Goal: Task Accomplishment & Management: Manage account settings

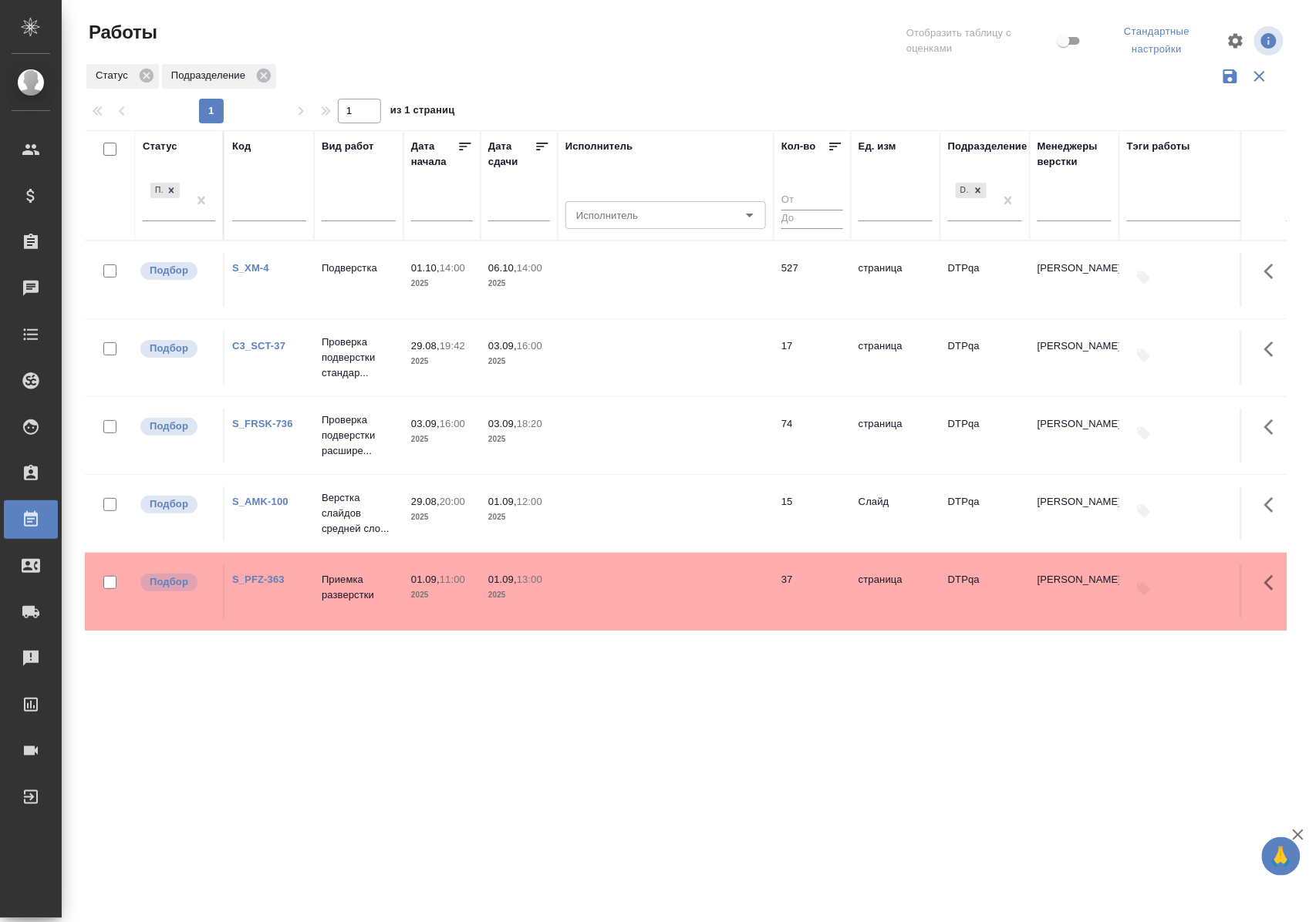
click at [171, 225] on div "Подбор" at bounding box center [179, 206] width 73 height 53
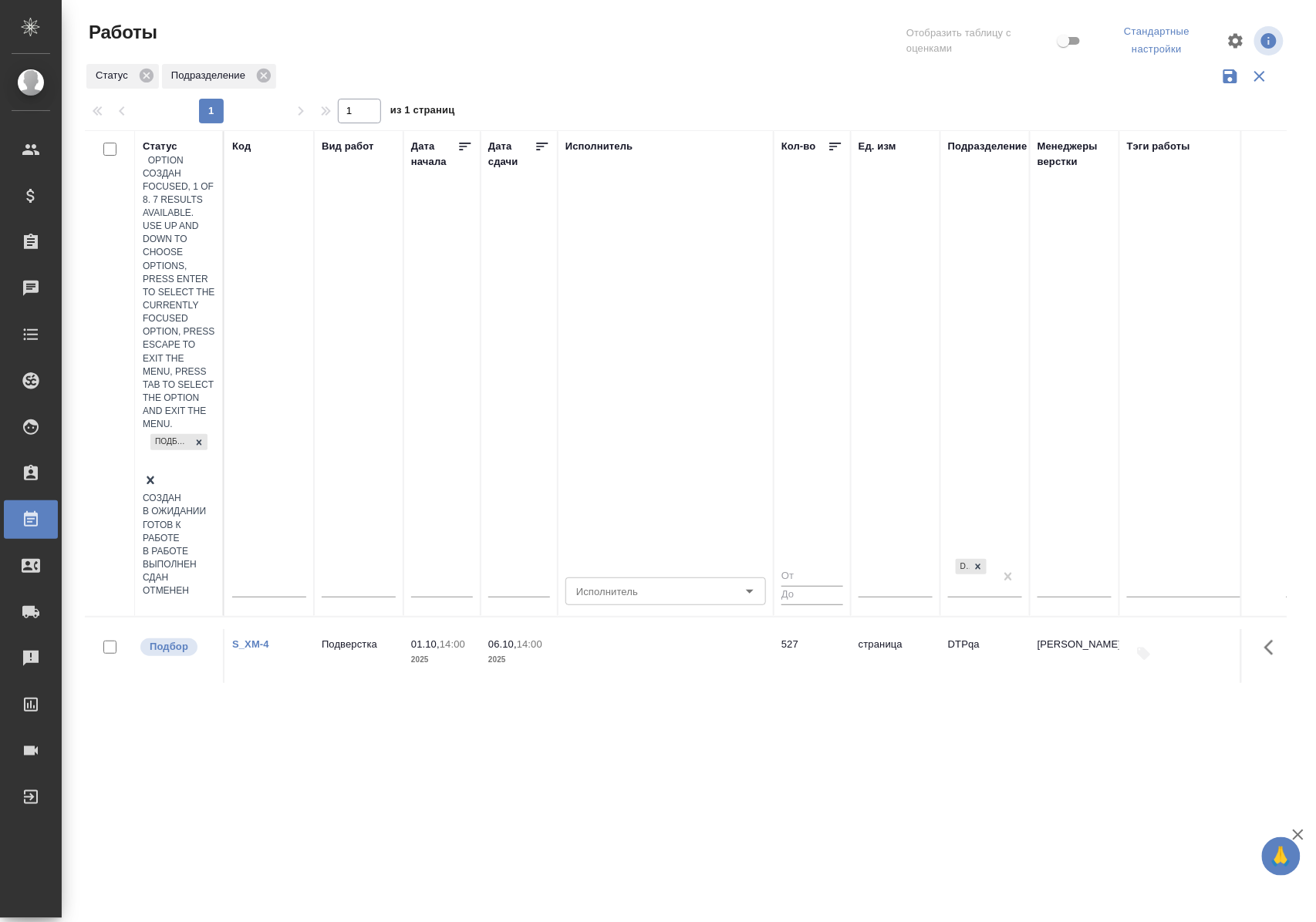
click at [171, 431] on div "Подбор" at bounding box center [179, 461] width 73 height 61
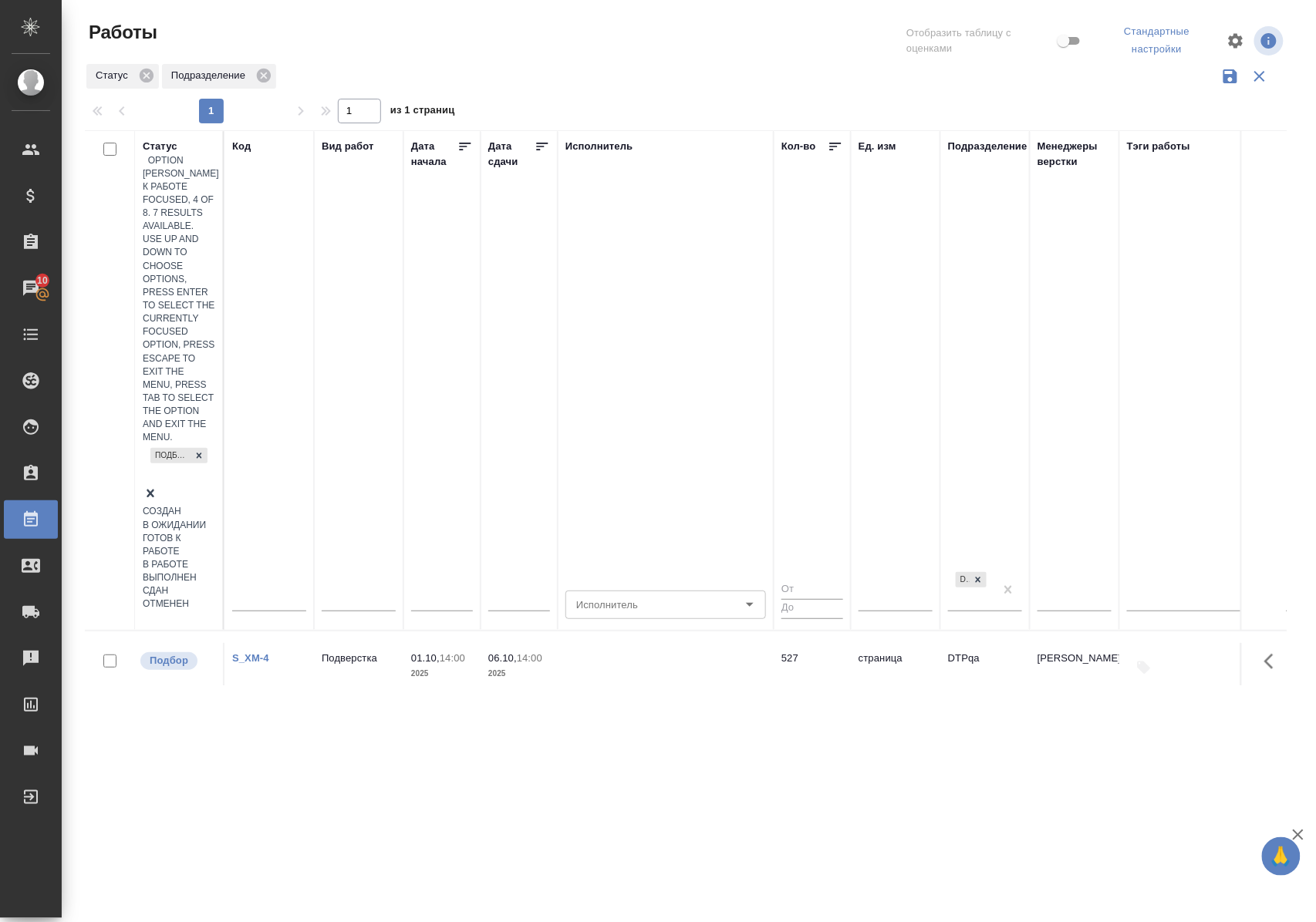
click at [216, 532] on div "Готов к работе" at bounding box center [179, 546] width 73 height 26
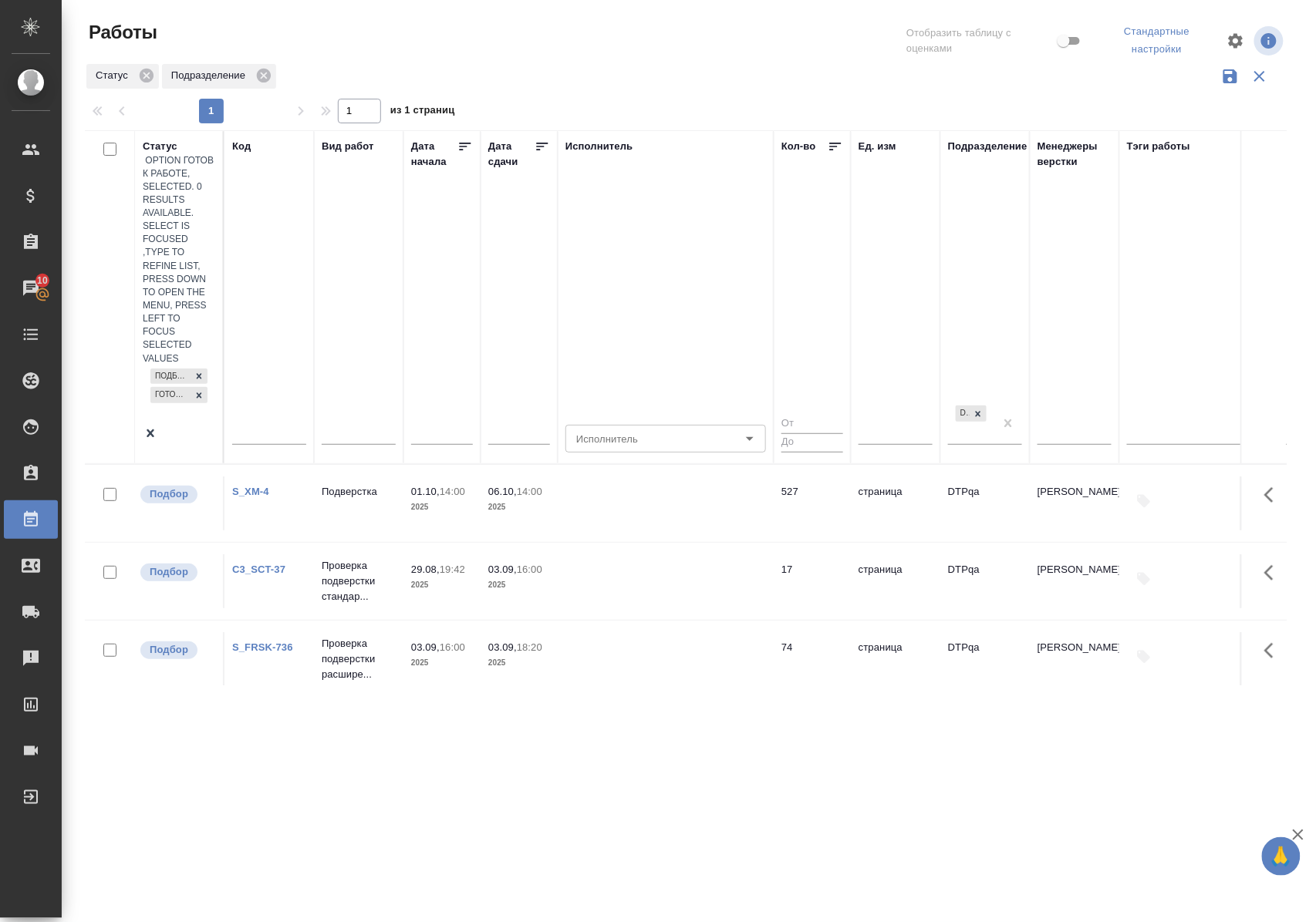
scroll to position [26, 0]
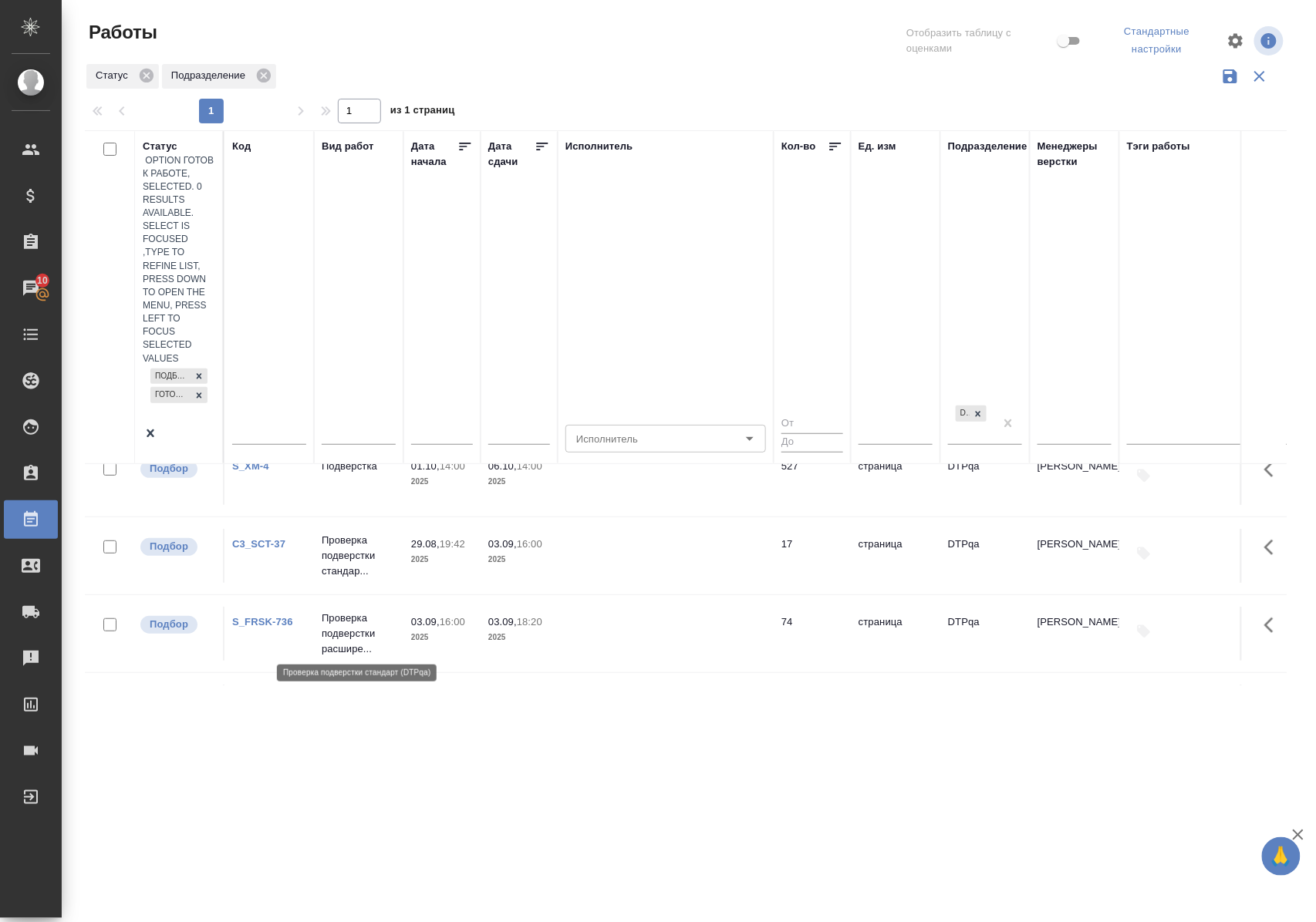
click at [345, 837] on p "Проверка подверстки стандар..." at bounding box center [359, 860] width 74 height 46
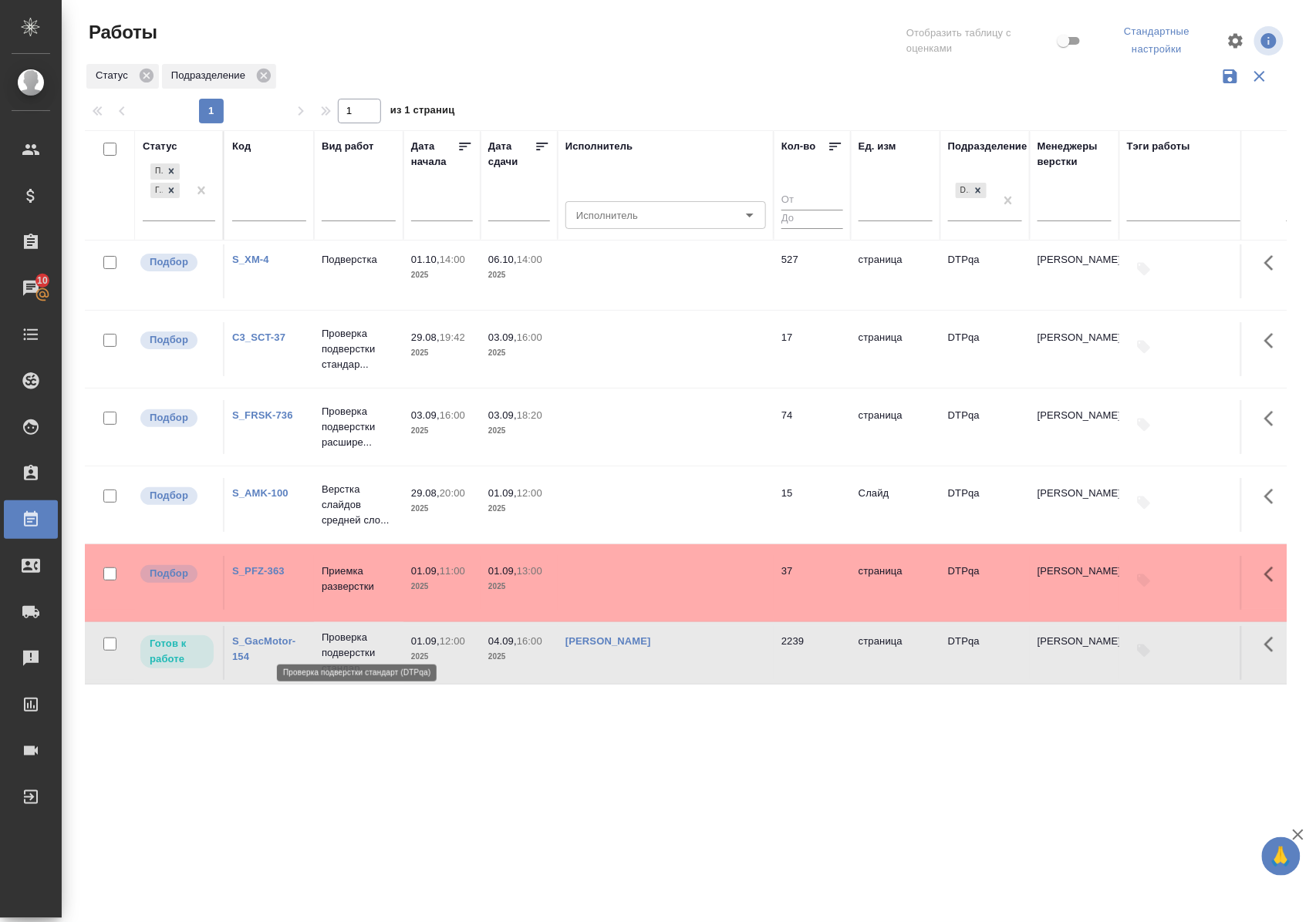
click at [345, 630] on p "Проверка подверстки стандар..." at bounding box center [359, 652] width 74 height 46
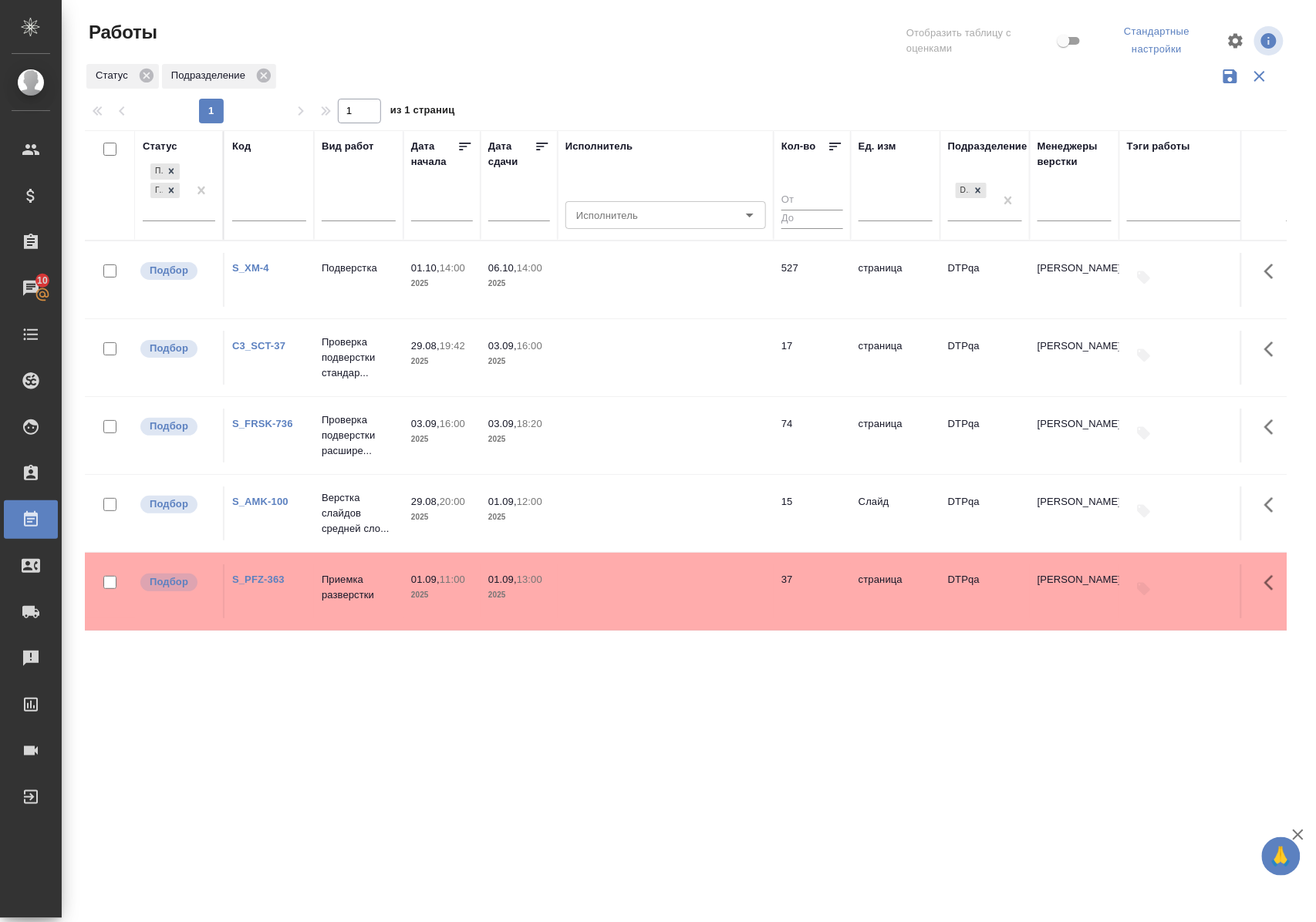
scroll to position [0, 0]
click at [166, 222] on div "Подбор Готов к работе" at bounding box center [179, 197] width 73 height 72
click at [166, 219] on div "Подбор Готов к работе" at bounding box center [165, 190] width 44 height 61
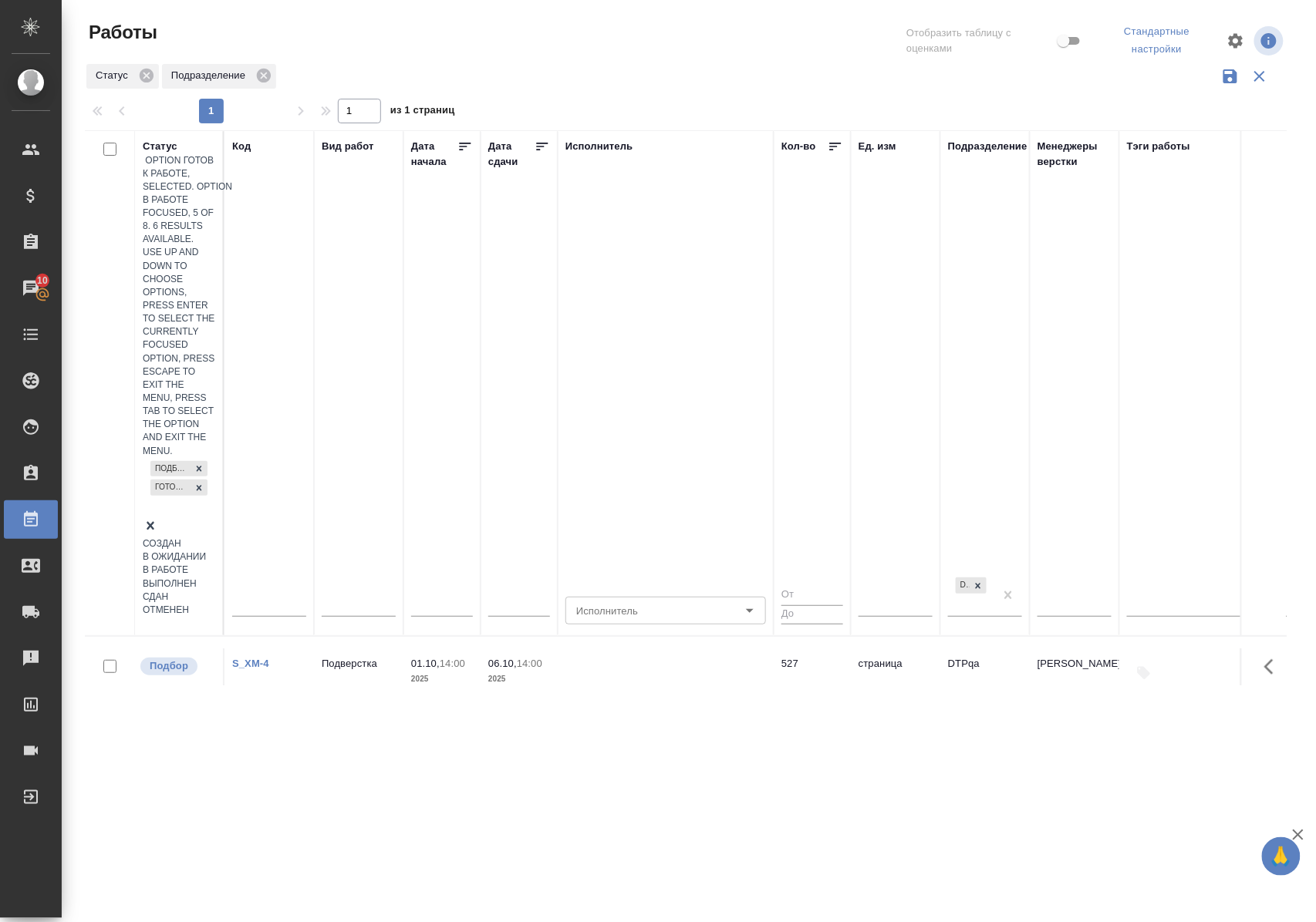
click at [216, 564] on div "В работе" at bounding box center [179, 570] width 73 height 13
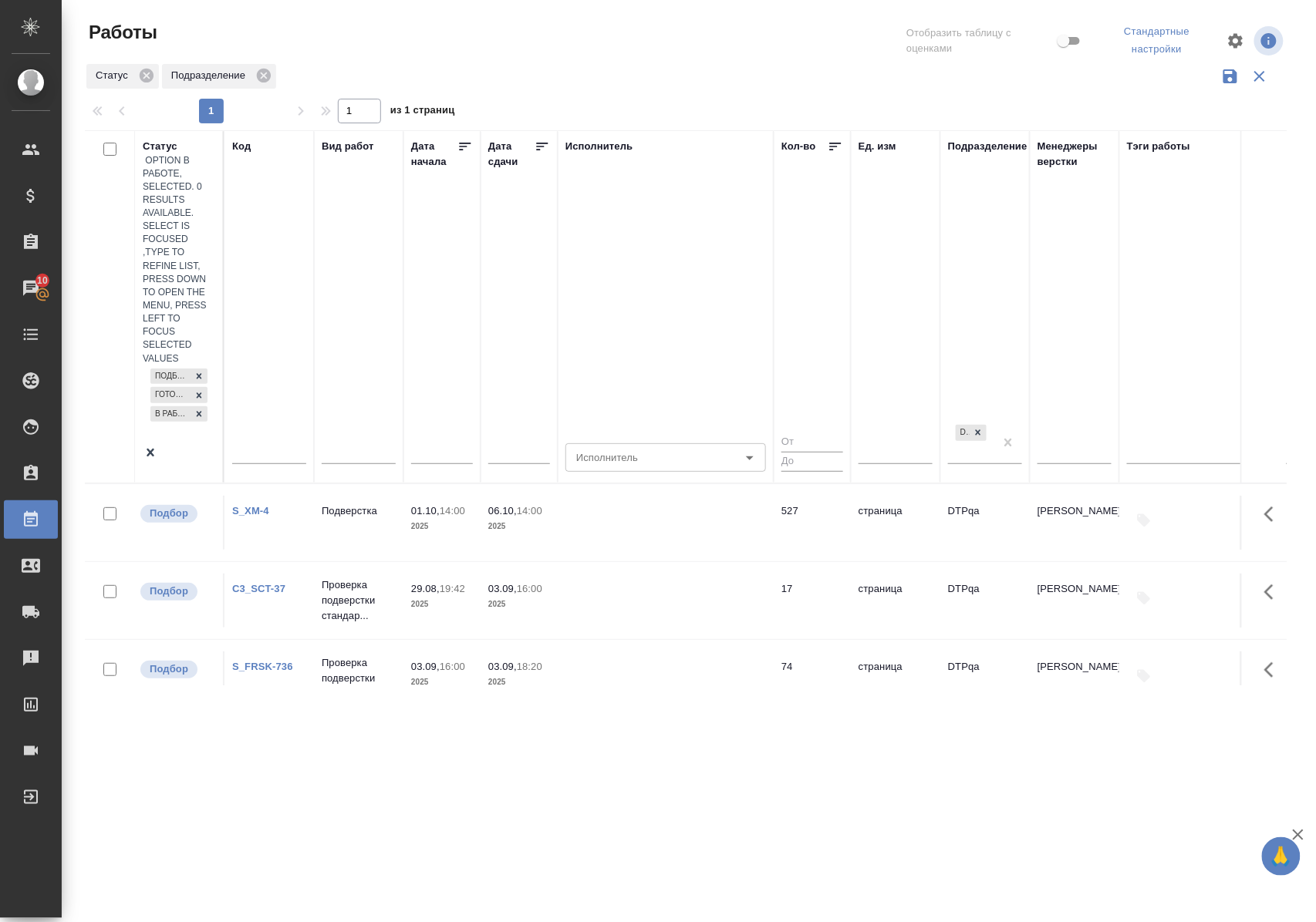
scroll to position [102, 0]
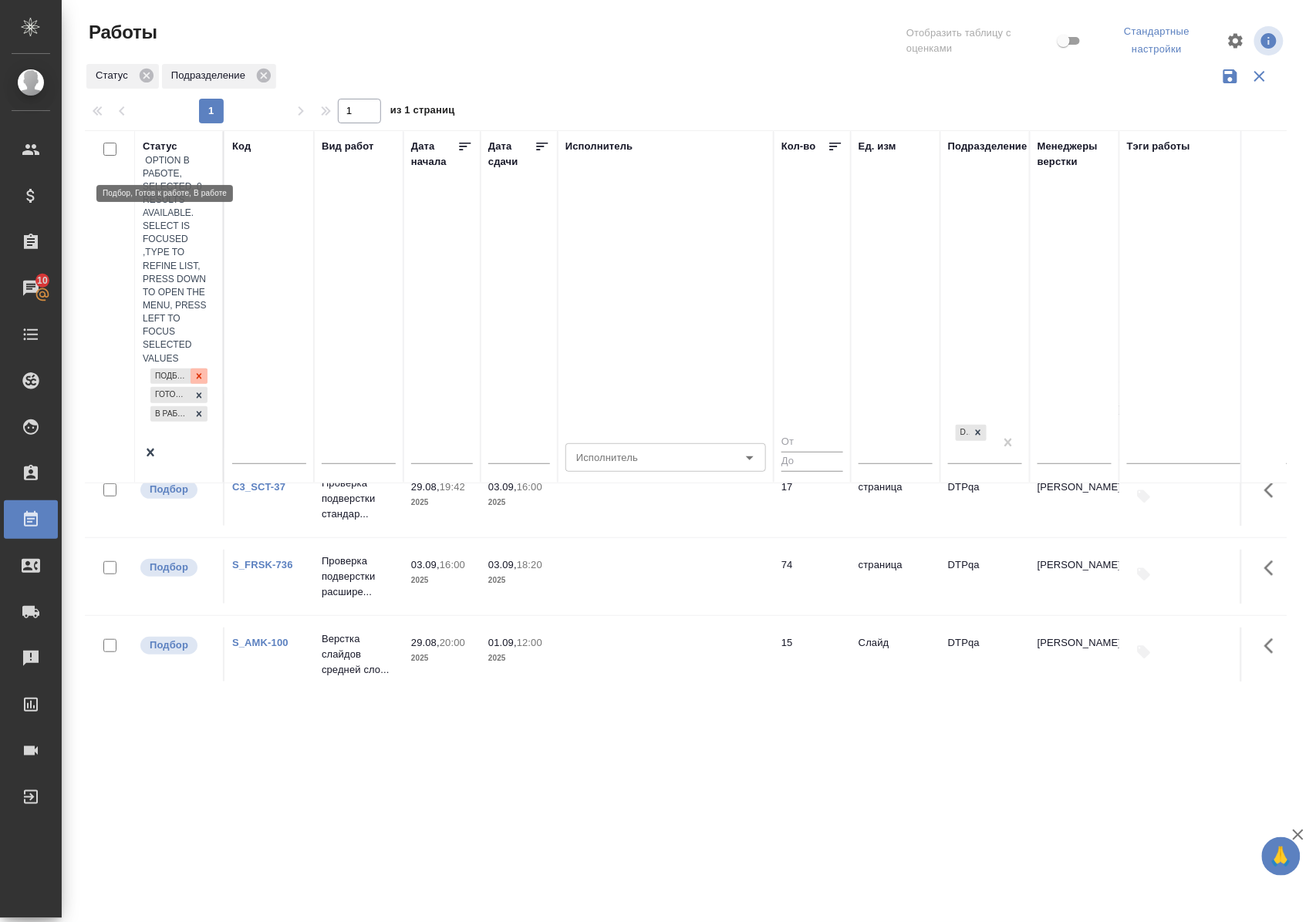
click at [194, 371] on icon at bounding box center [199, 375] width 10 height 10
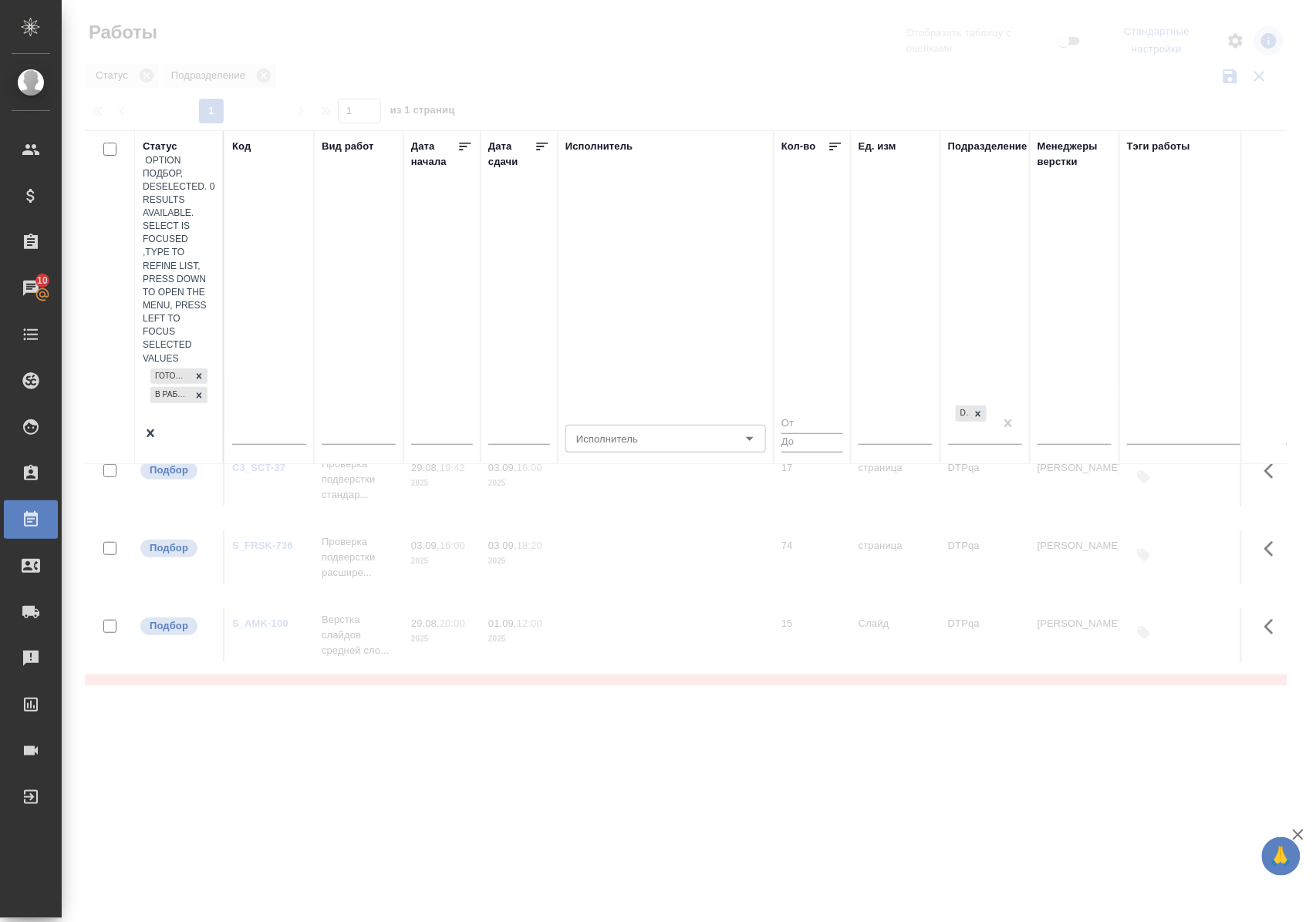
scroll to position [0, 0]
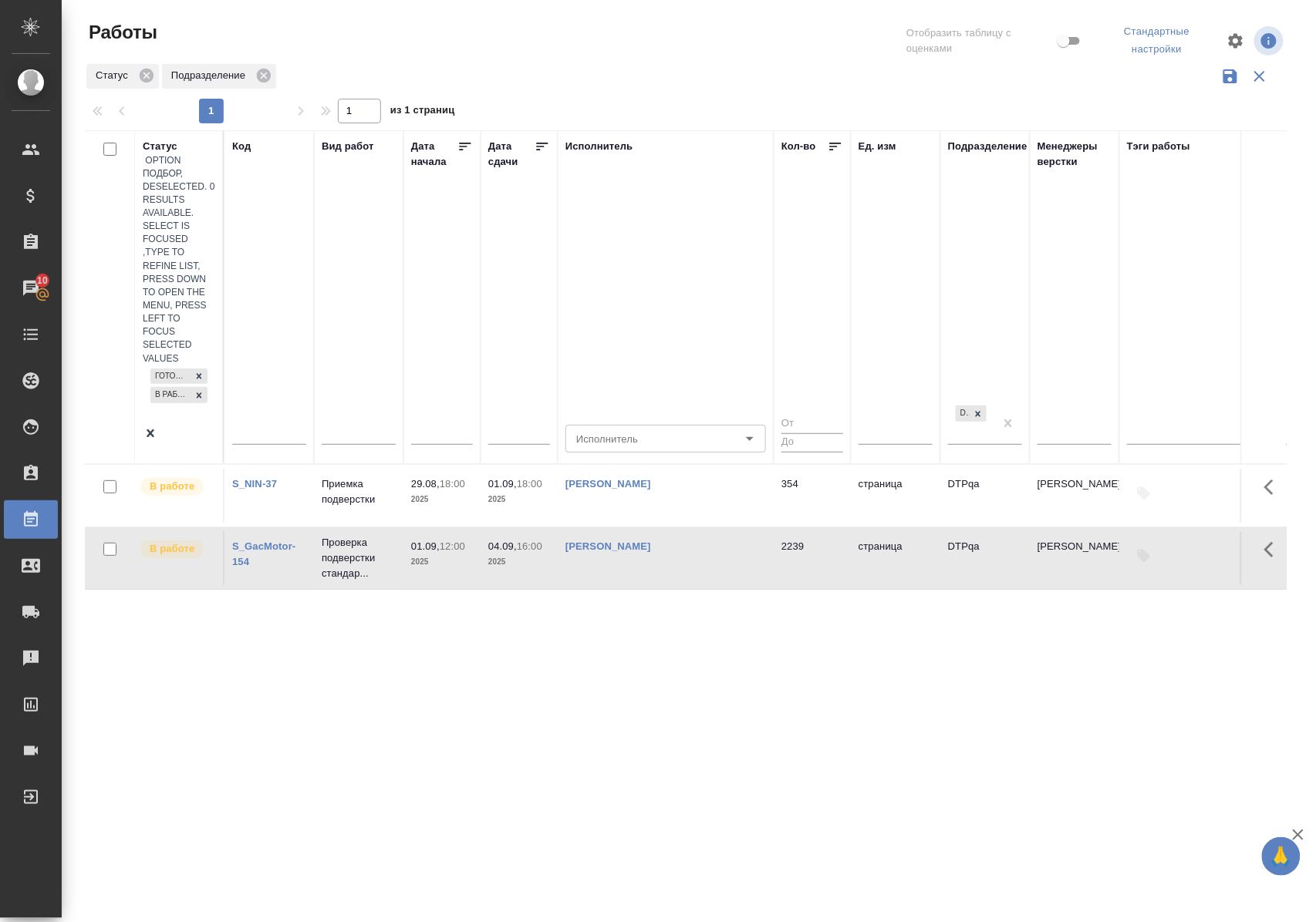
click at [179, 366] on div "Готов к работе В работе" at bounding box center [179, 396] width 73 height 61
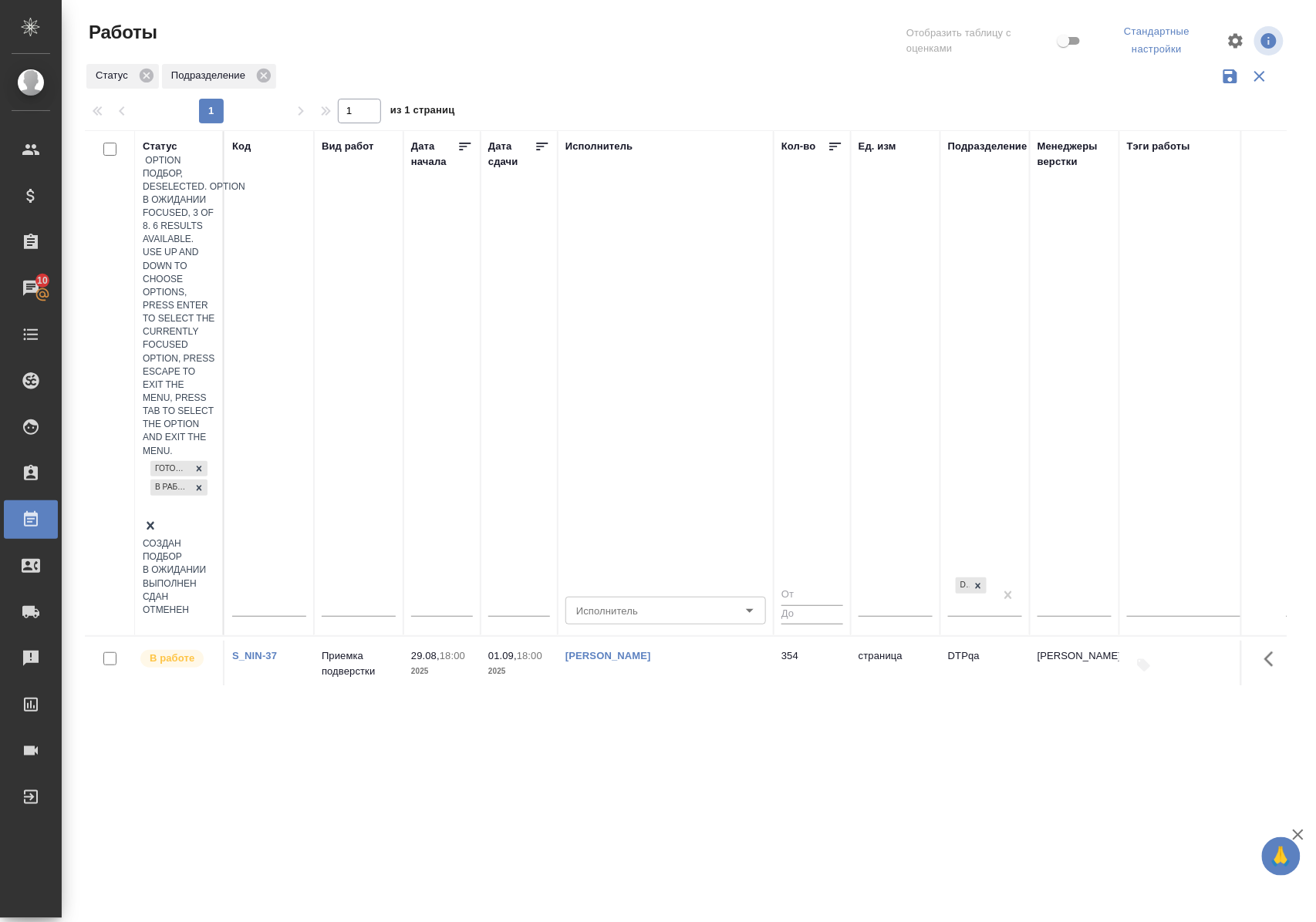
click at [216, 564] on div "В ожидании" at bounding box center [179, 570] width 73 height 13
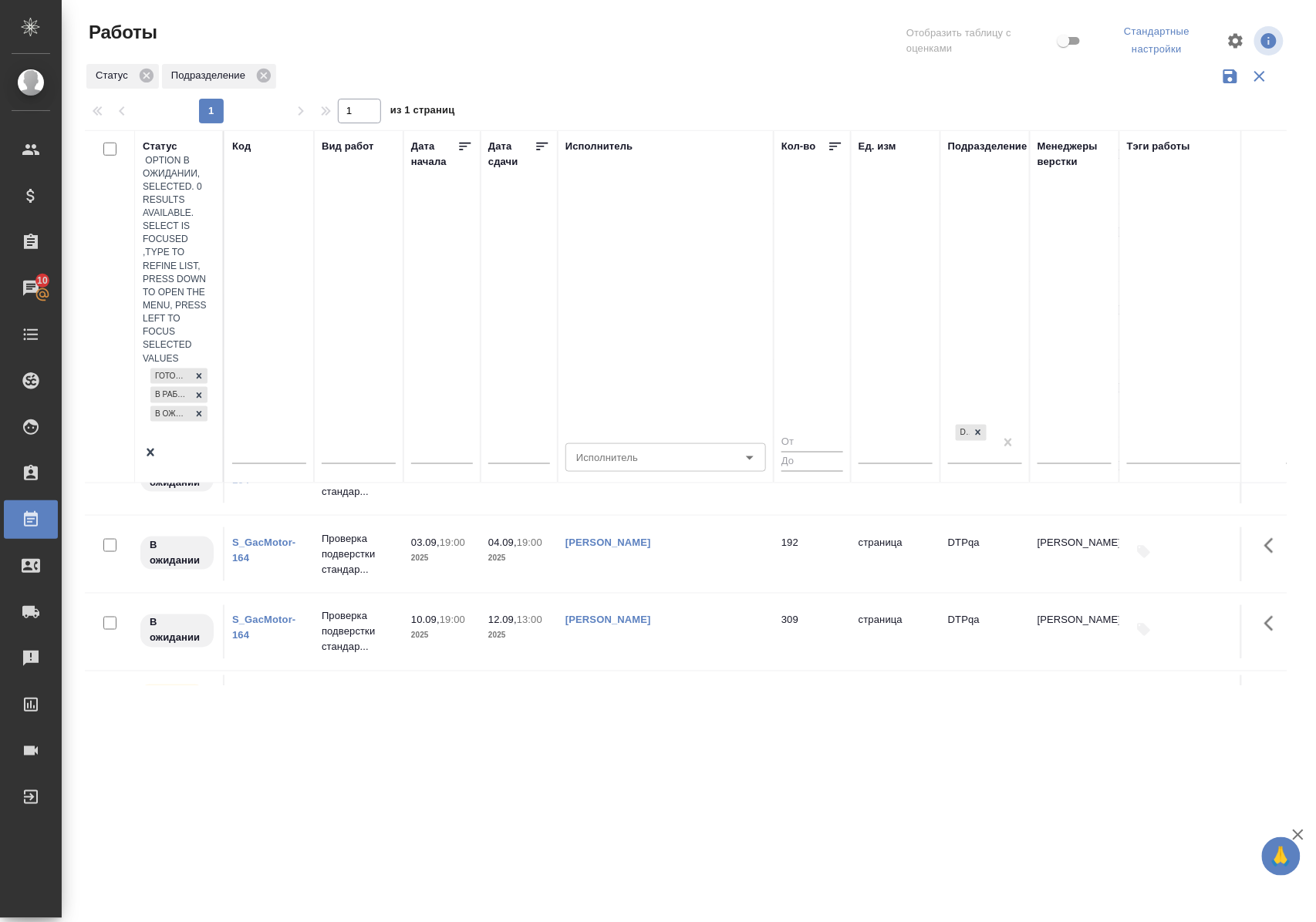
scroll to position [821, 0]
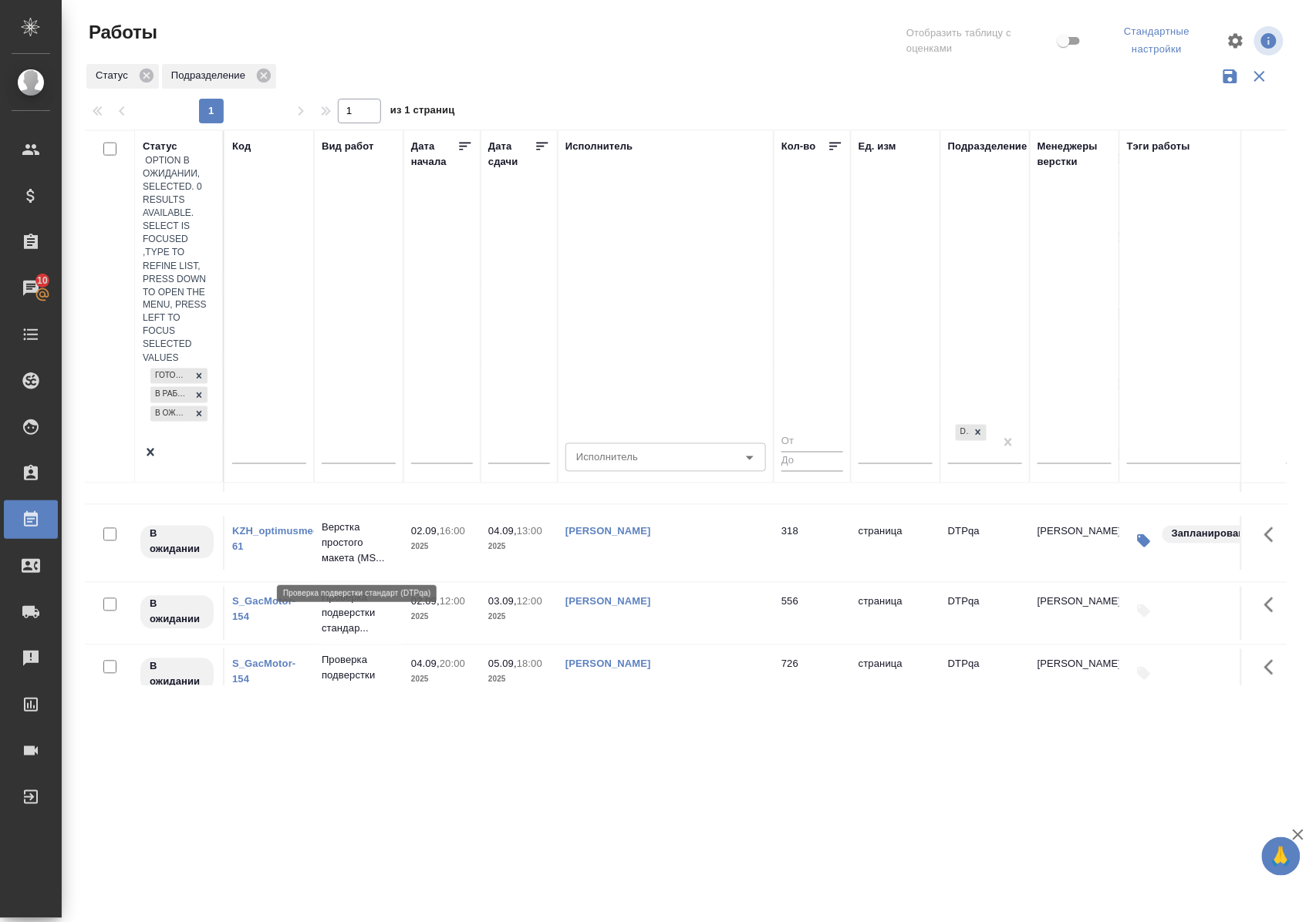
click at [365, 716] on p "Проверка подверстки стандар..." at bounding box center [359, 739] width 74 height 46
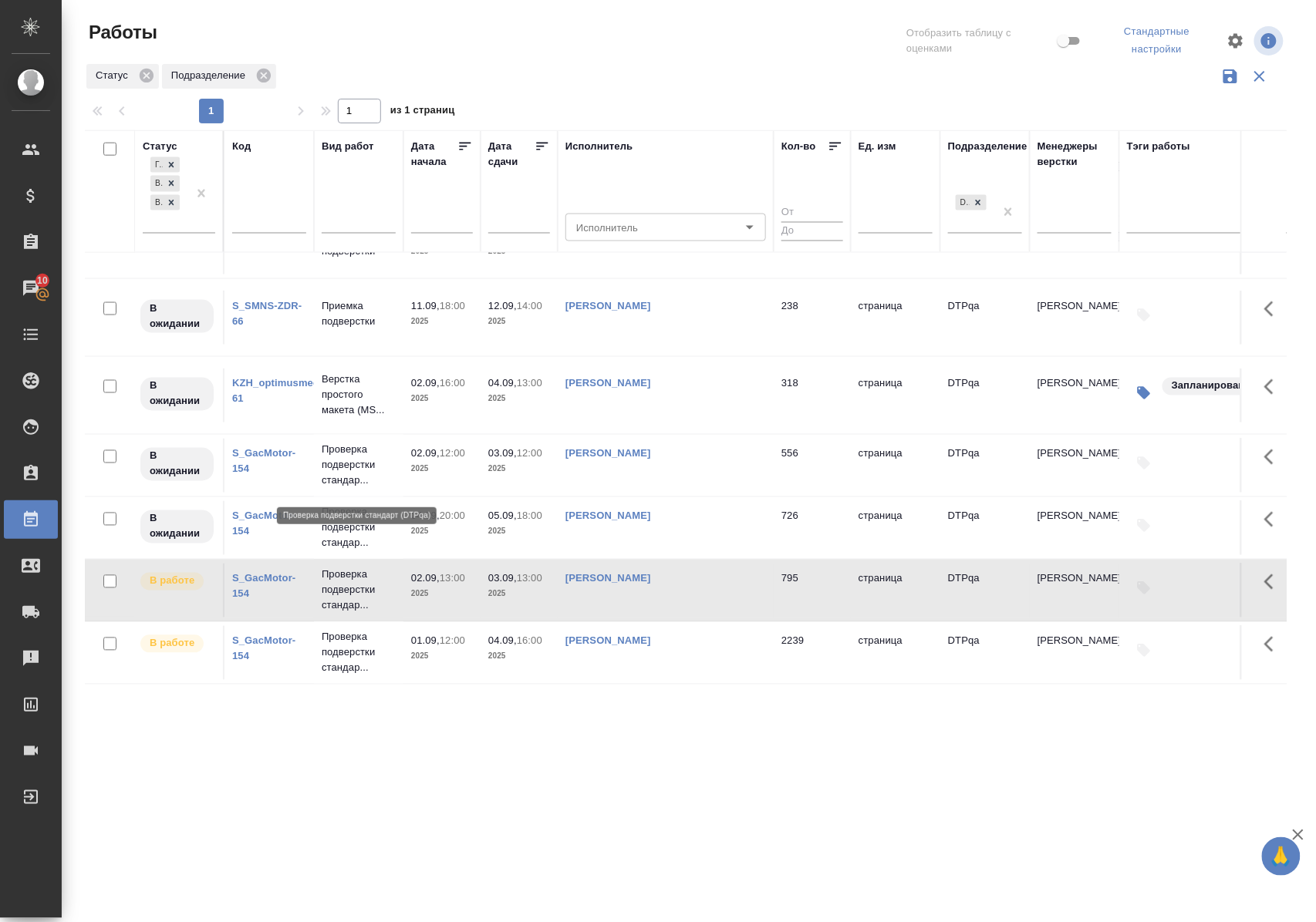
click at [341, 505] on p "Проверка подверстки стандар..." at bounding box center [359, 528] width 74 height 46
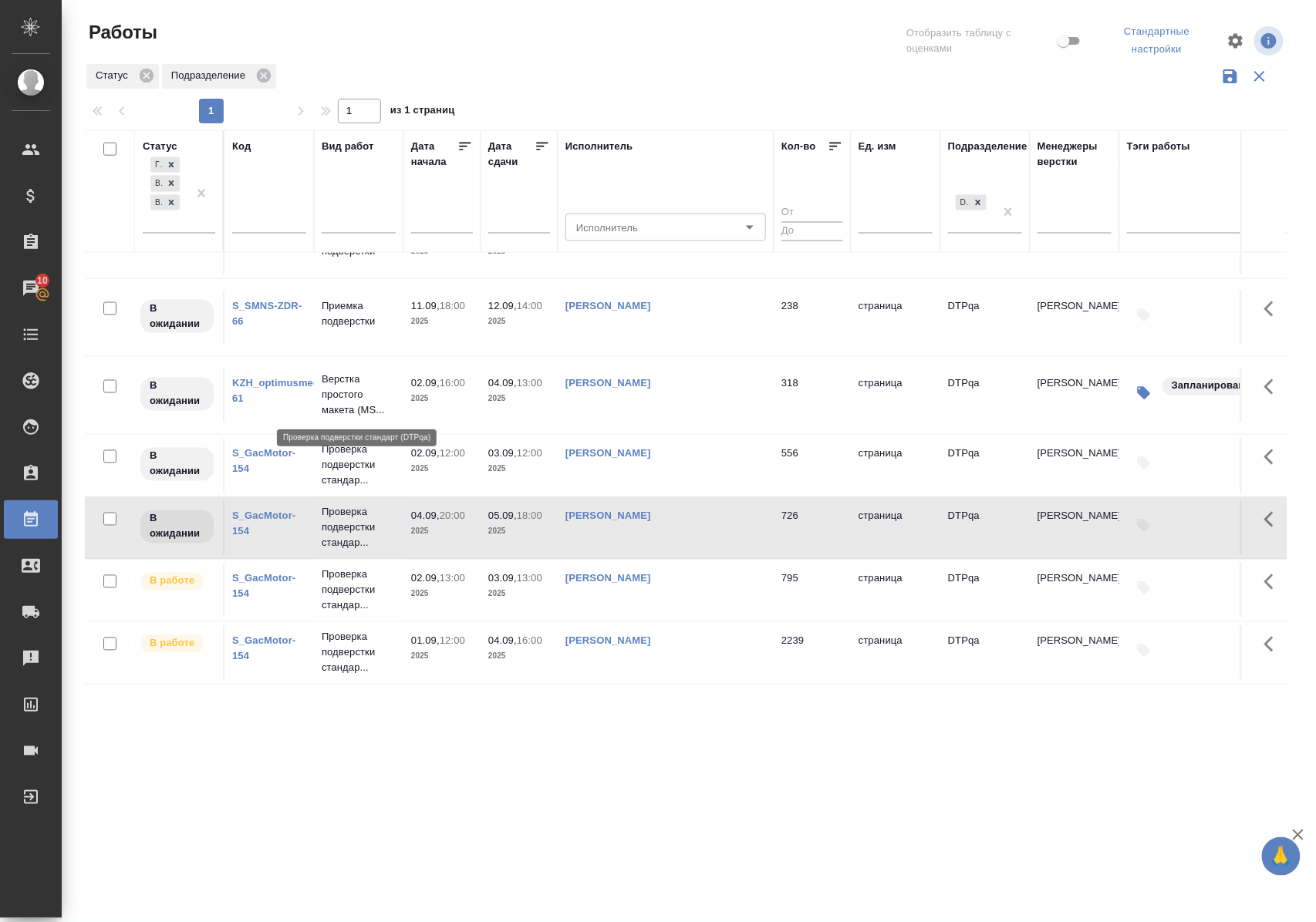
click at [337, 443] on p "Проверка подверстки стандар..." at bounding box center [359, 465] width 74 height 46
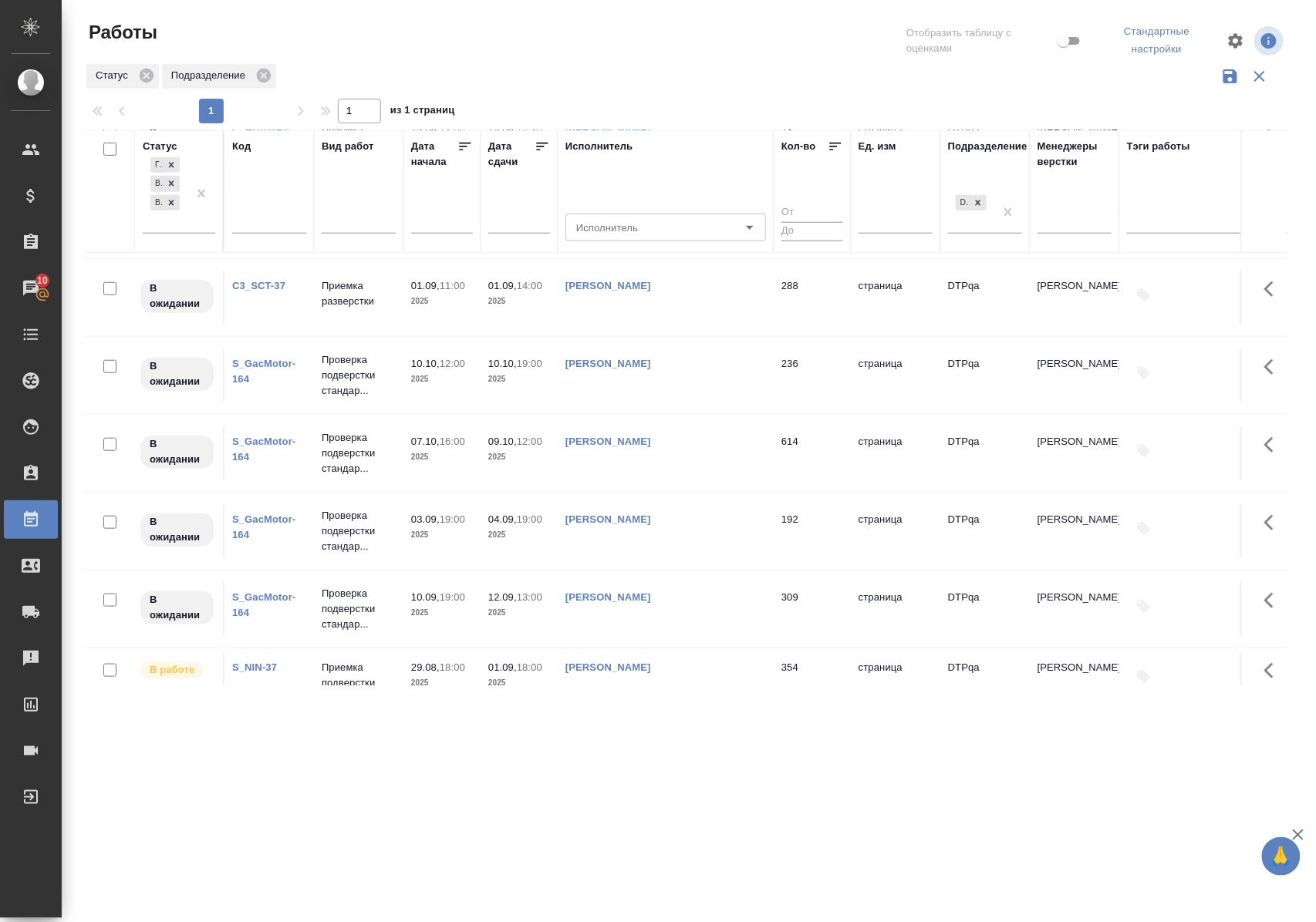
scroll to position [0, 0]
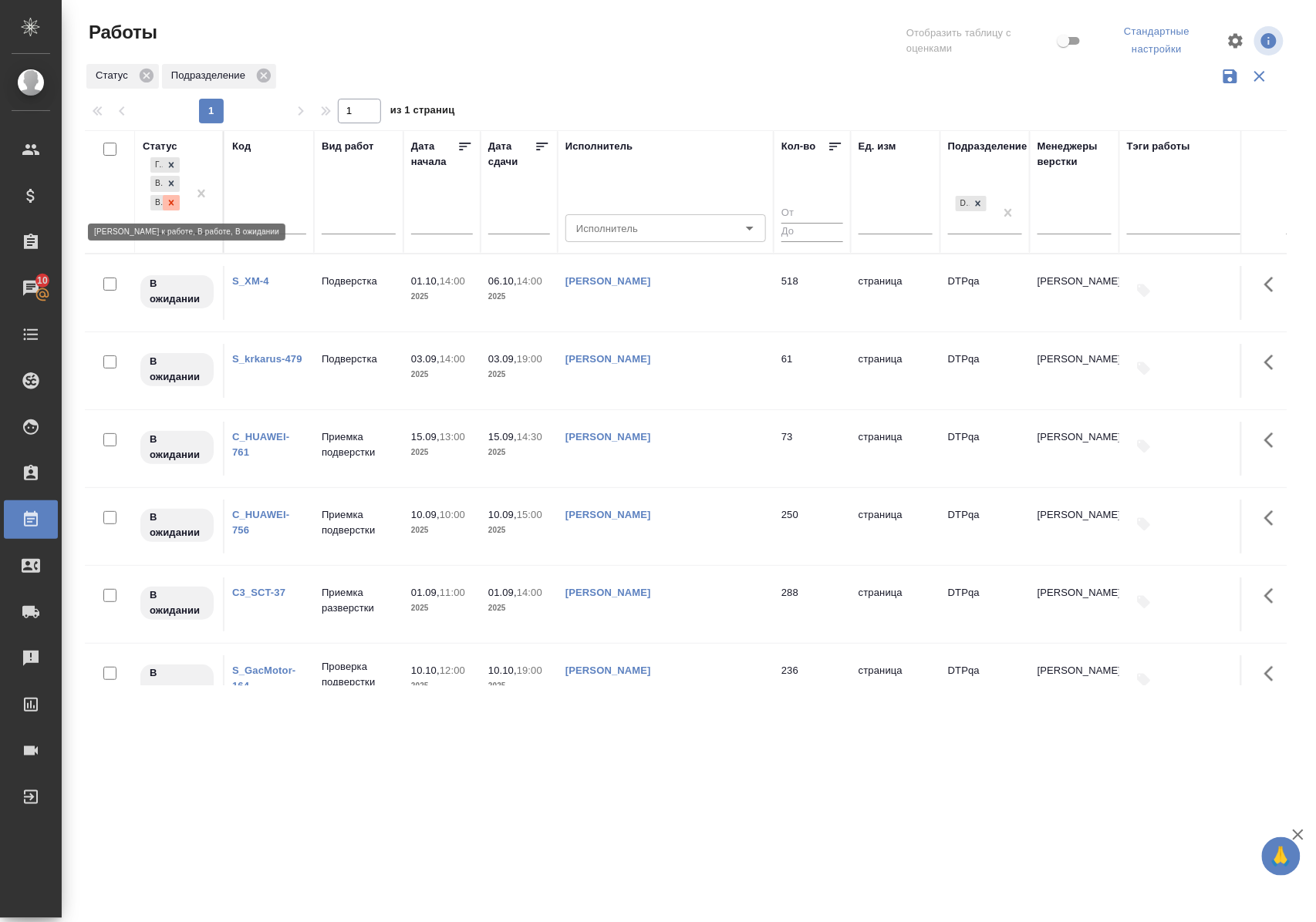
click at [173, 207] on icon at bounding box center [170, 202] width 10 height 10
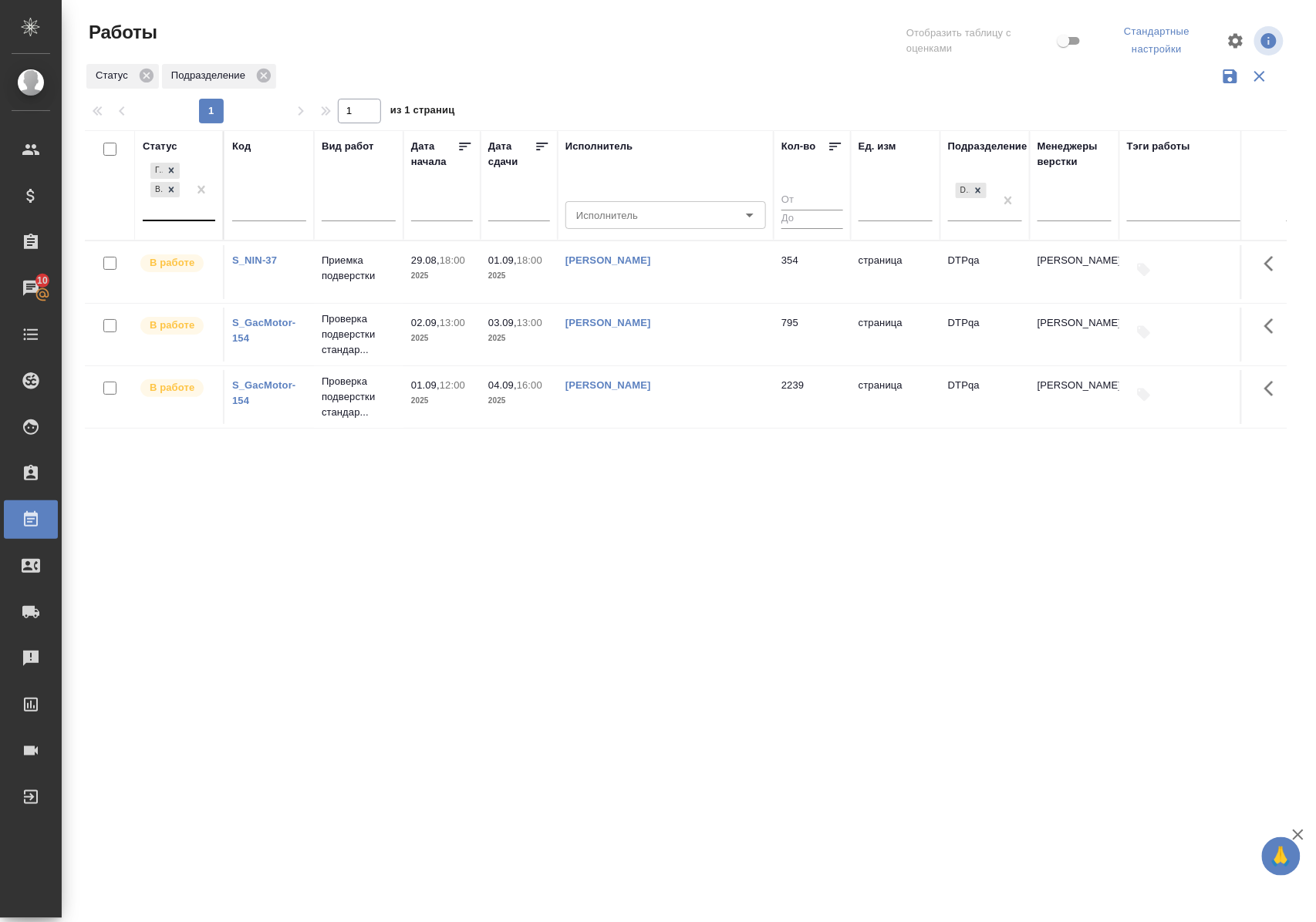
click at [167, 143] on div "Статус" at bounding box center [160, 147] width 35 height 15
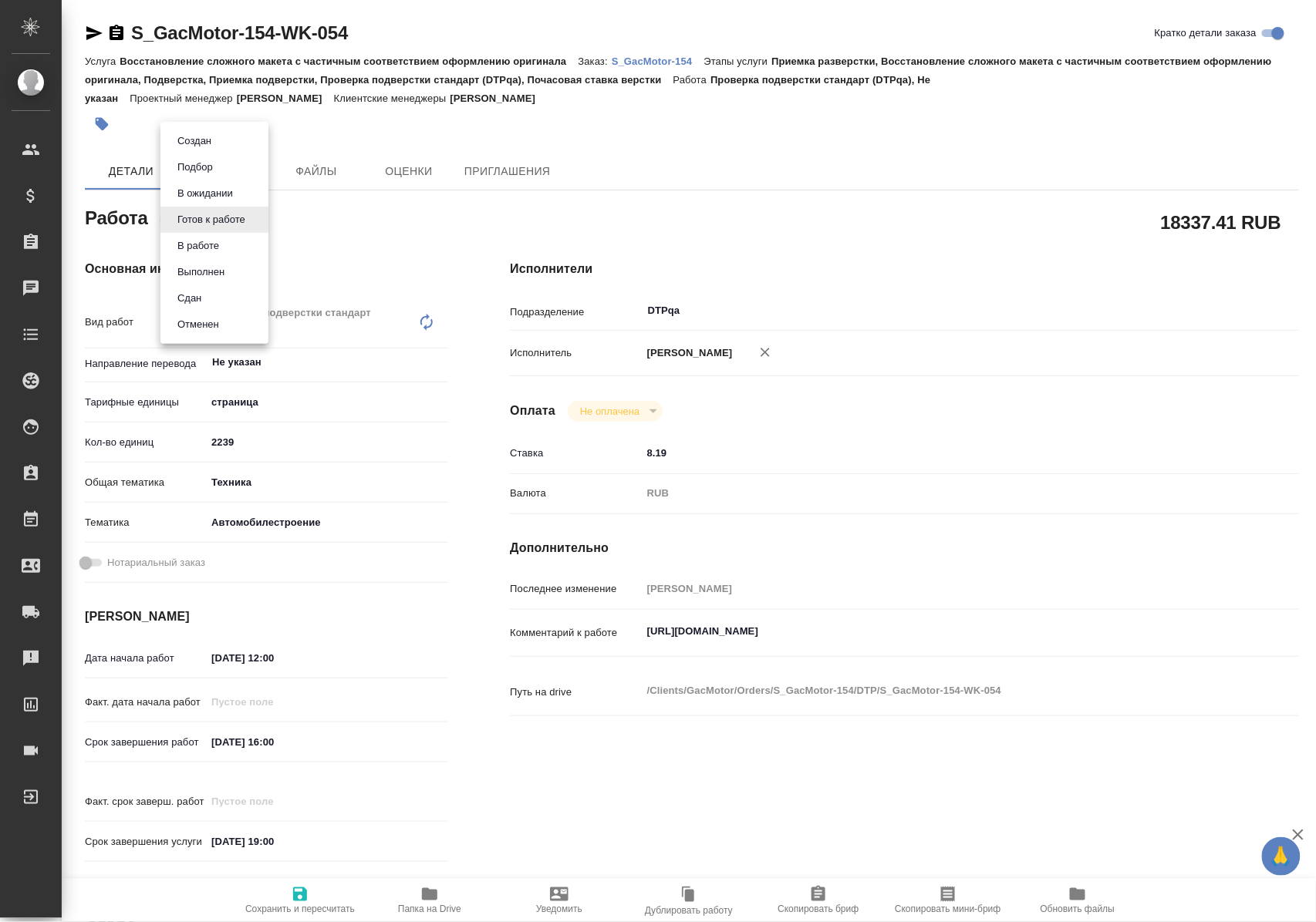
click at [238, 217] on body "🙏 .cls-1 fill:#fff; AWATERA Polushina Alena Клиенты Спецификации Заказы Чаты To…" at bounding box center [658, 461] width 1316 height 922
click at [238, 247] on li "В работе" at bounding box center [215, 246] width 108 height 26
type textarea "x"
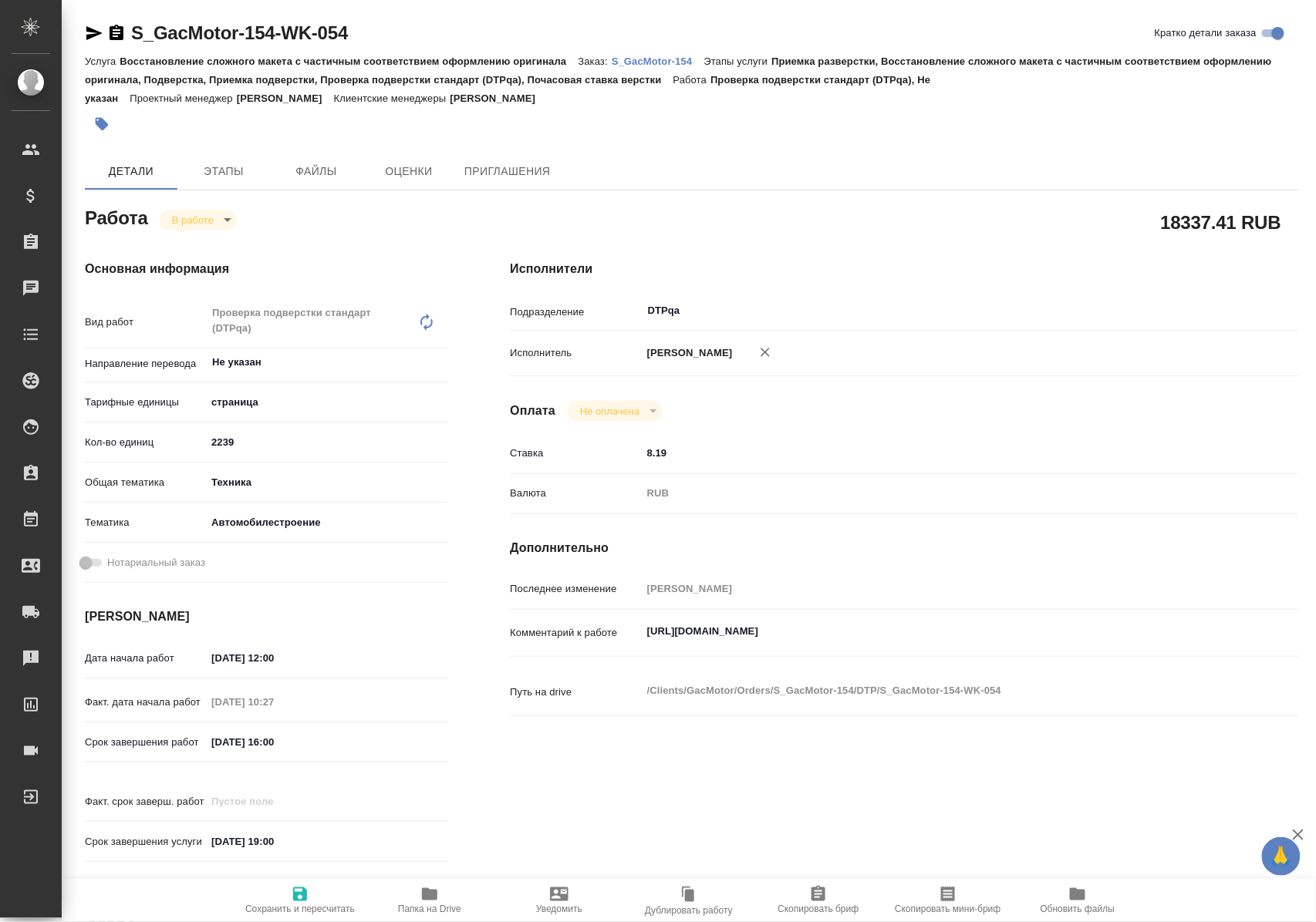
type textarea "x"
click at [300, 888] on icon "button" at bounding box center [300, 895] width 14 height 14
type textarea "x"
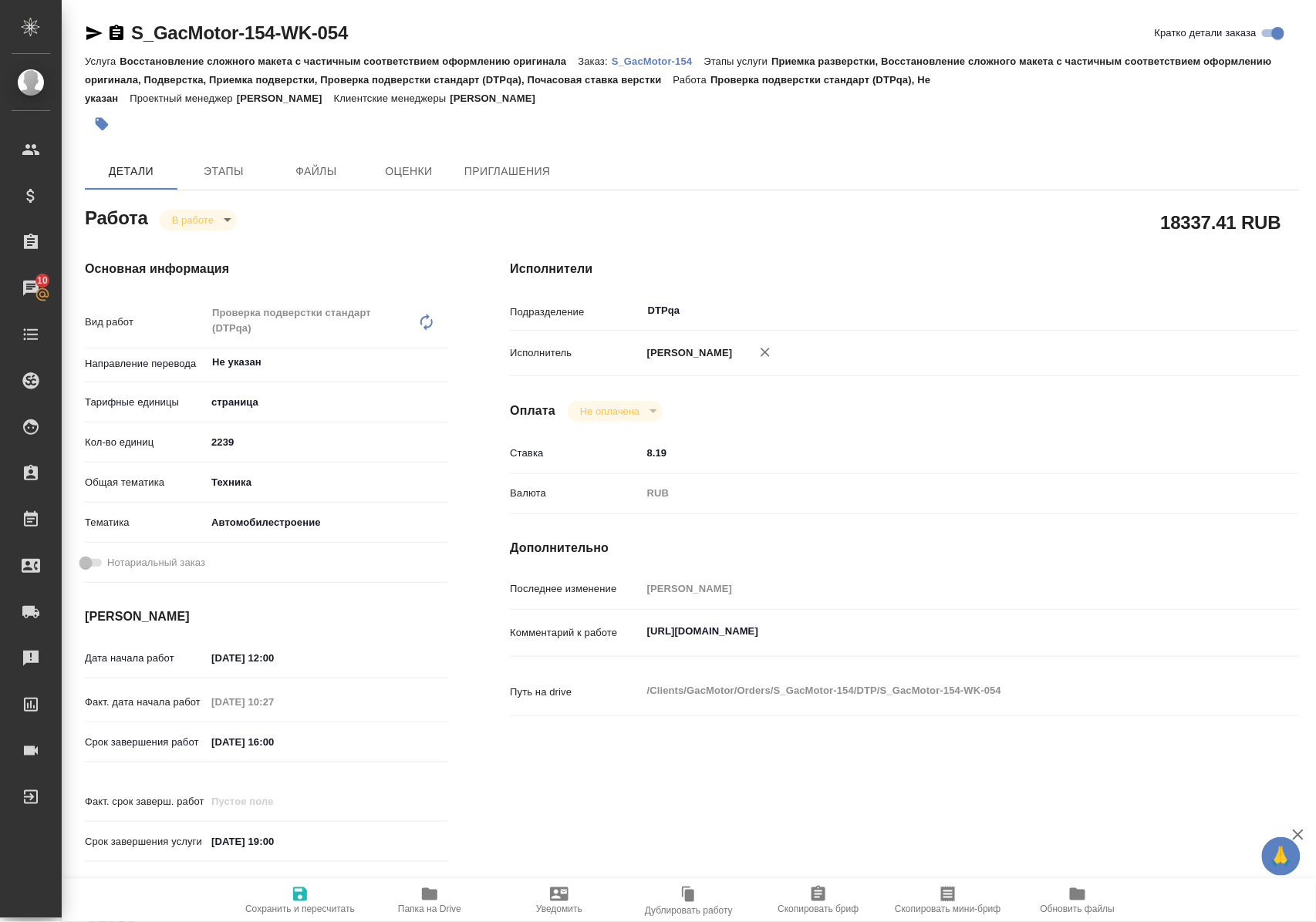
type textarea "x"
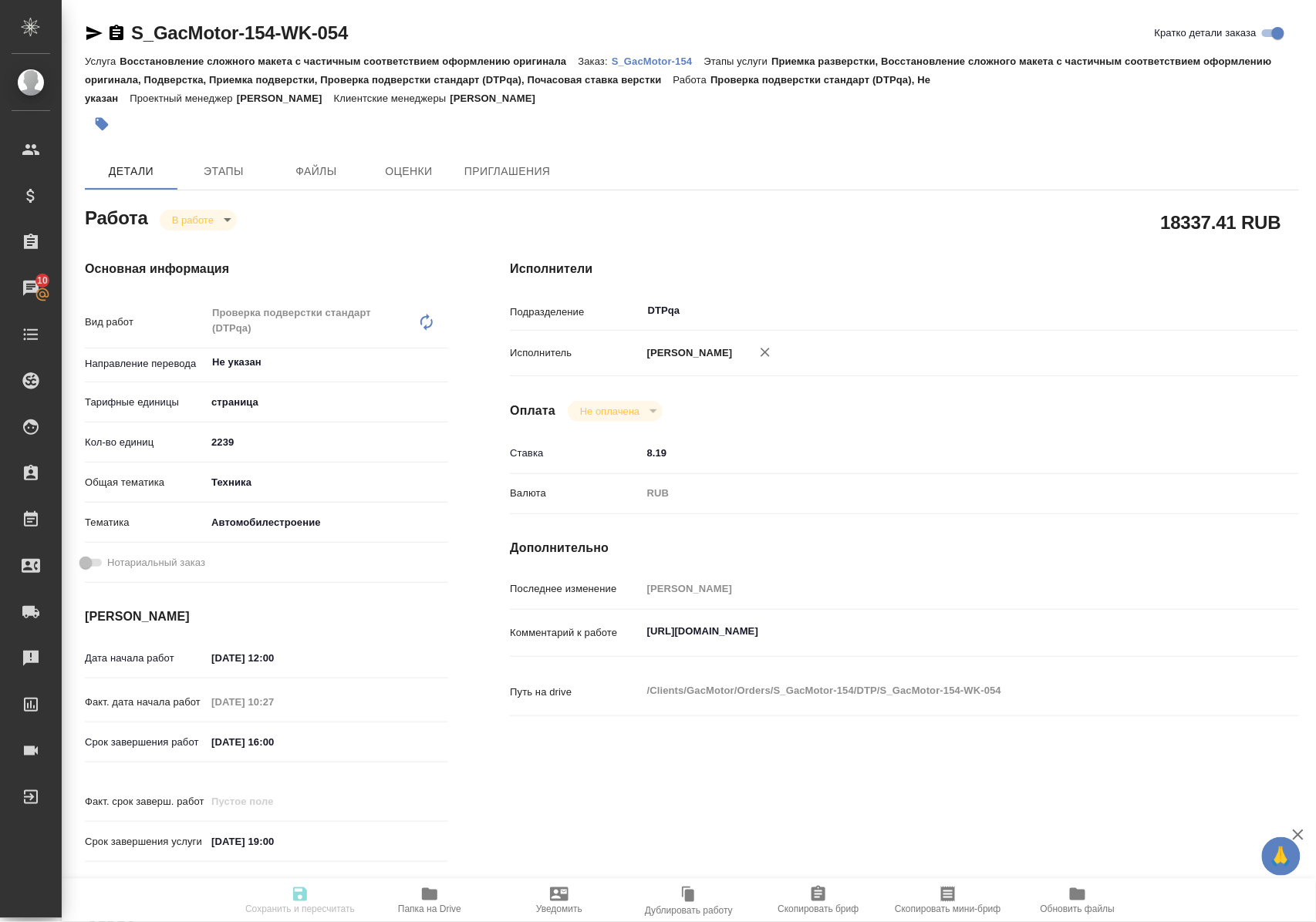
type textarea "x"
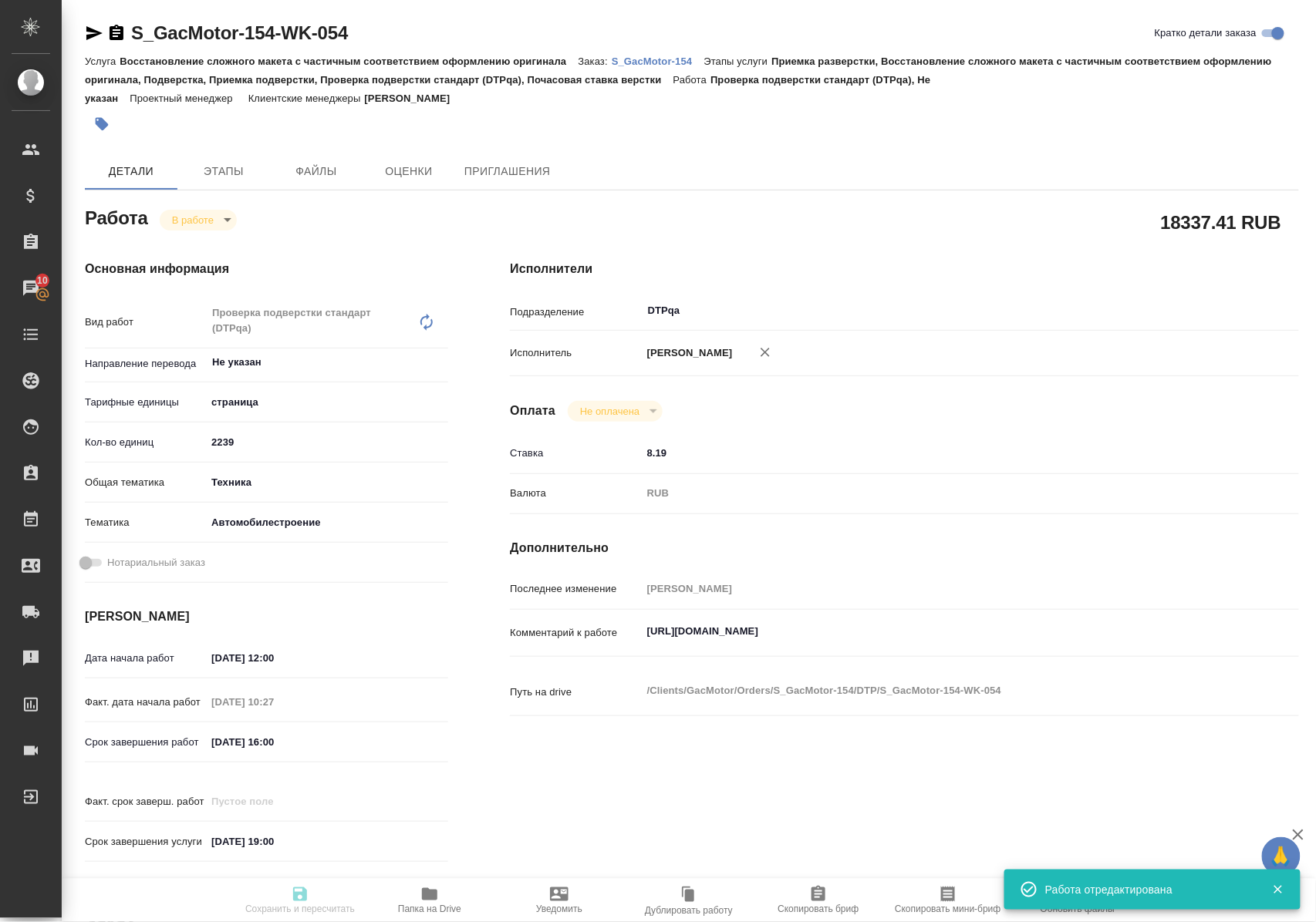
type textarea "x"
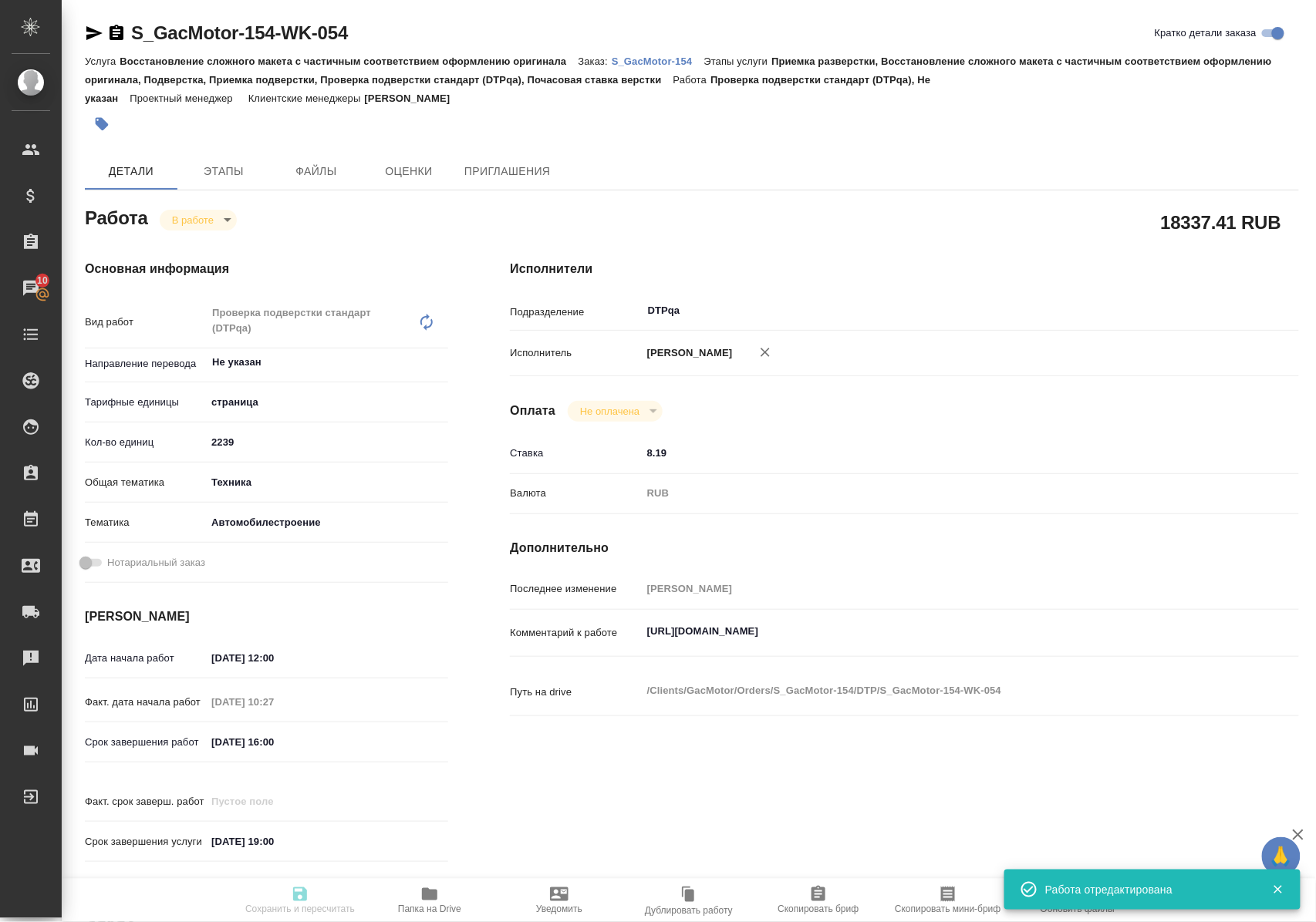
type input "inProgress"
type textarea "Проверка подверстки стандарт (DTPqa)"
type textarea "x"
type input "Не указан"
type input "5a8b1489cc6b4906c91bfdb2"
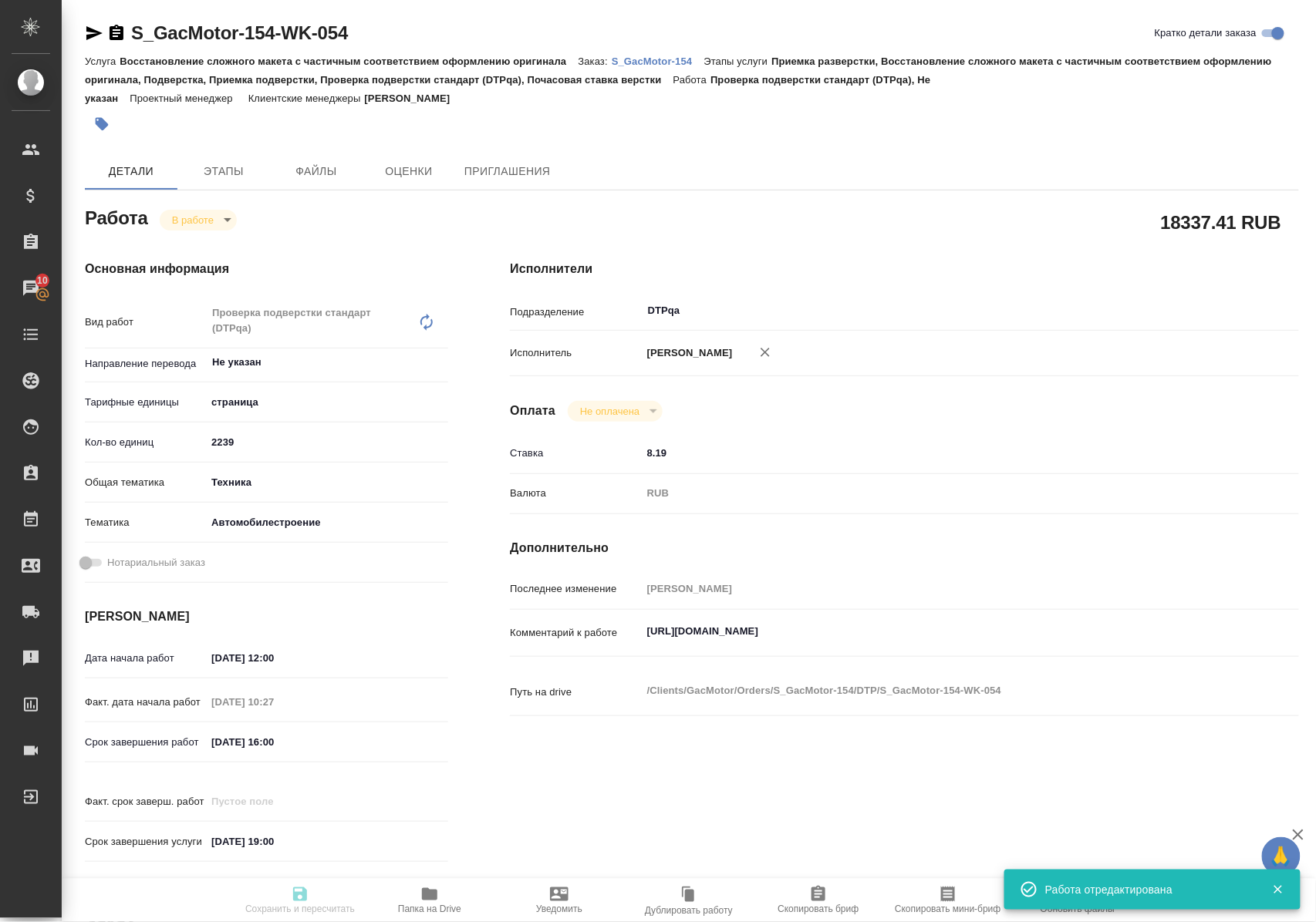
type input "2239"
type input "tech"
type input "5f647204b73bc97568ca66a7"
type input "01.09.2025 12:00"
type input "01.09.2025 10:27"
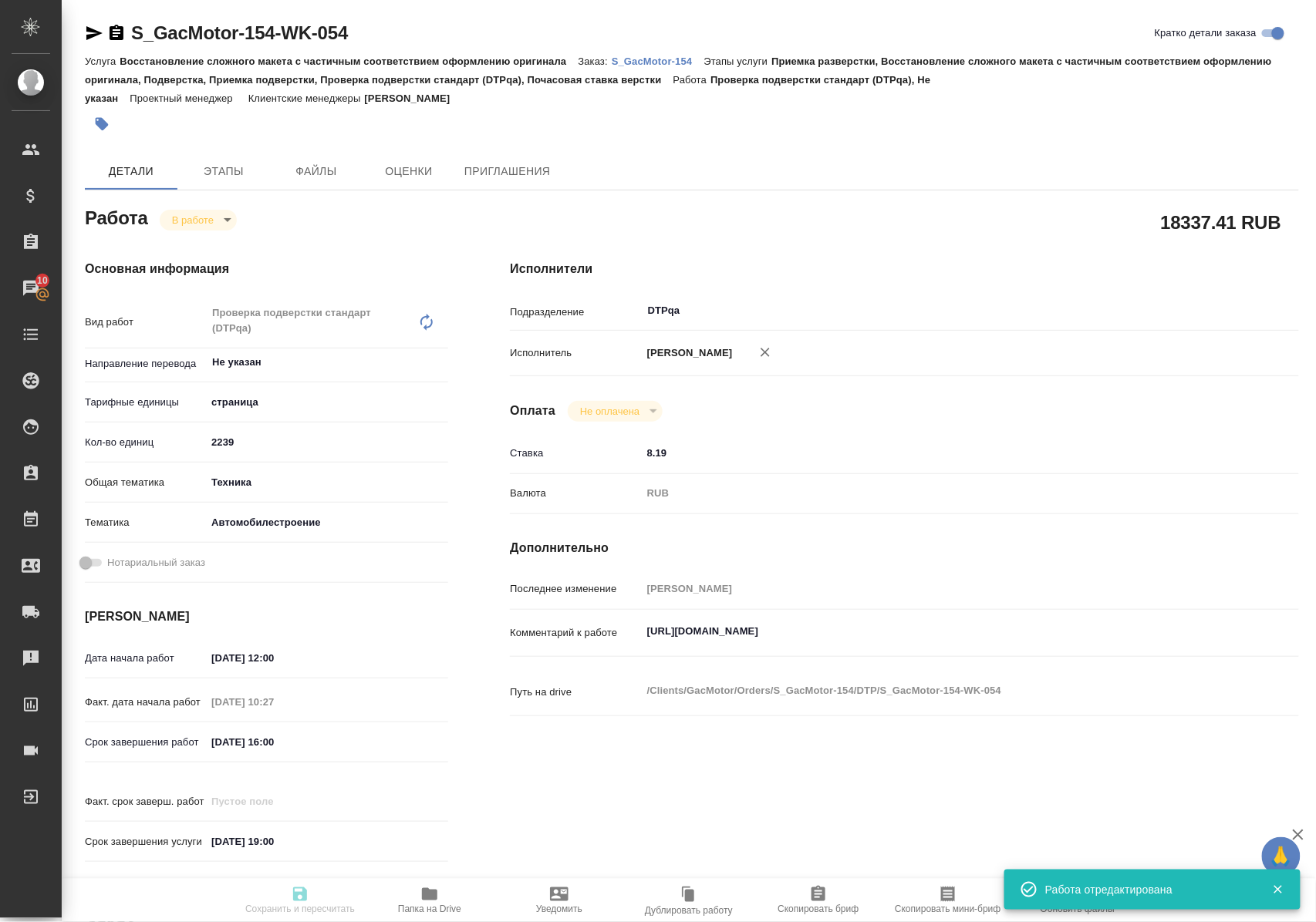
type input "04.09.2025 16:00"
type input "[DATE] 19:00"
type input "DTPqa"
type input "notPayed"
type input "8.19"
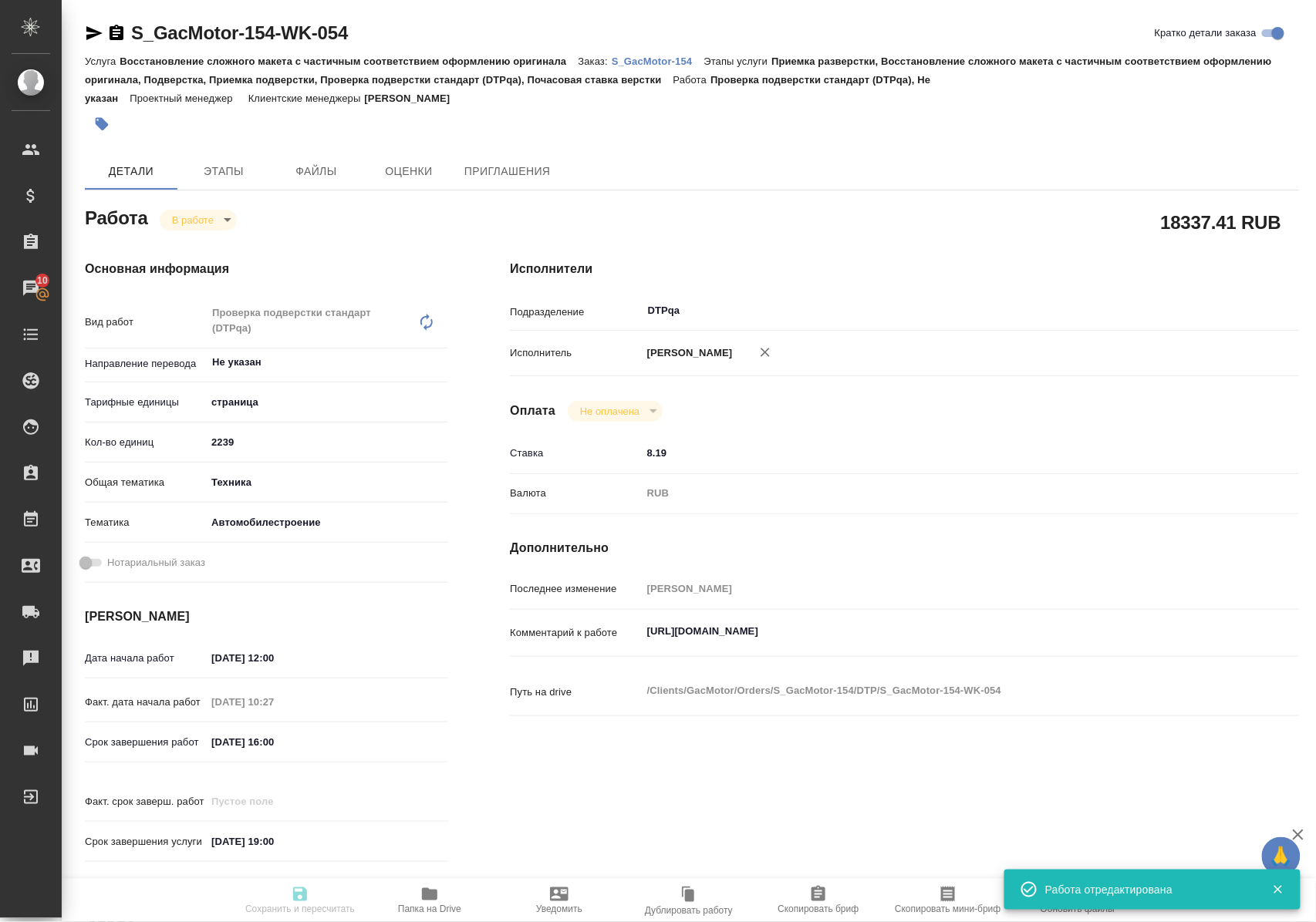
type input "RUB"
type input "Полушина Алена"
type textarea "https://tera.awatera.com/Work/683d8705ce804c6cbc49af04/"
type textarea "x"
type textarea "/Clients/GacMotor/Orders/S_GacMotor-154/DTP/S_GacMotor-154-WK-054"
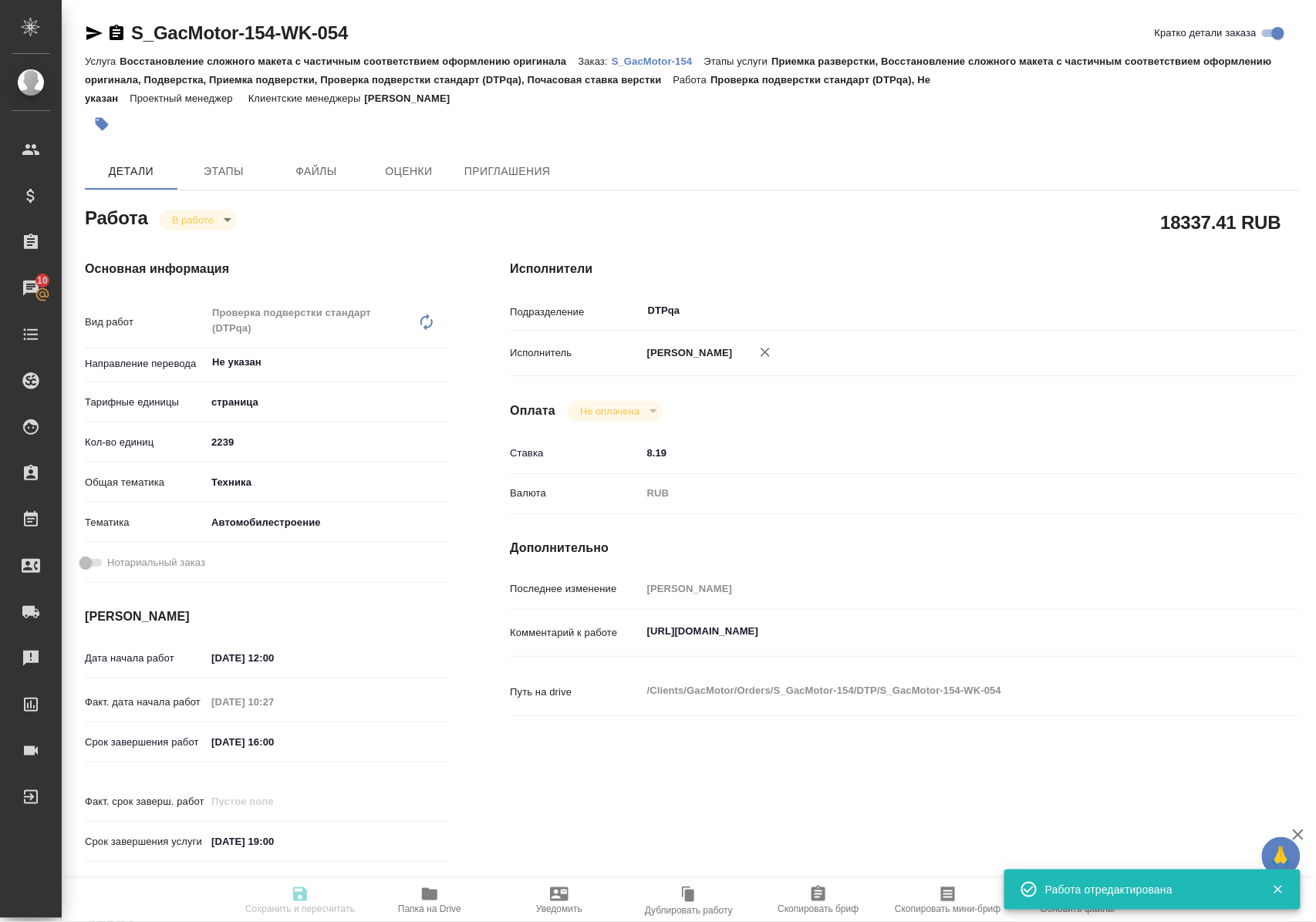
type textarea "x"
type input "S_GacMotor-154"
type input "Восстановление сложного макета с частичным соответствием оформлению оригинала"
type input "Приемка разверстки, Восстановление сложного макета с частичным соответствием оф…"
type input "Усманова Ольга"
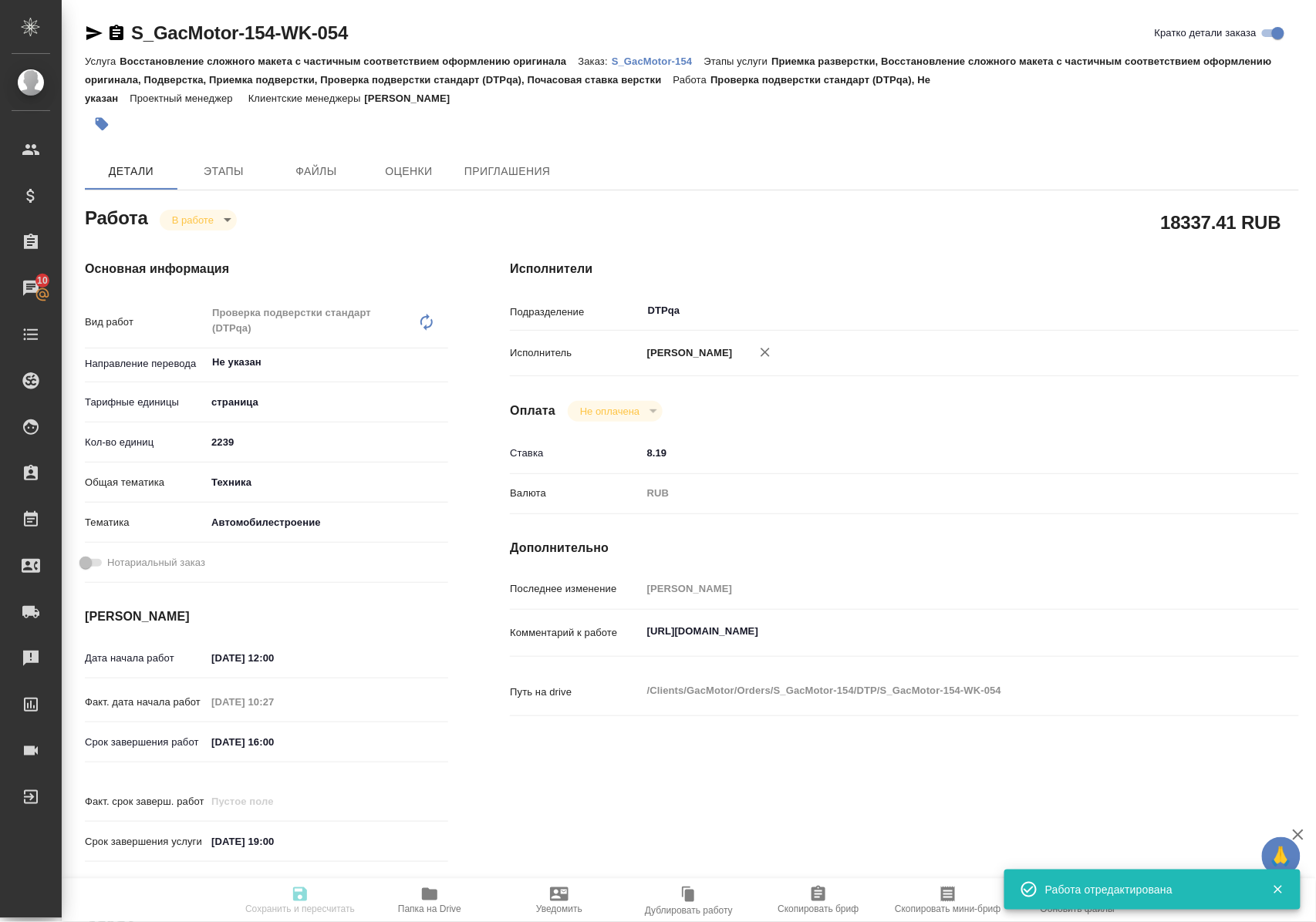
type input "[PERSON_NAME]"
type input "/Clients/GacMotor/Orders/S_GacMotor-154"
type textarea "x"
type textarea "материалы для перевода по нашей новой модели GS-8 HEV исходников нет, все надпи…"
type textarea "x"
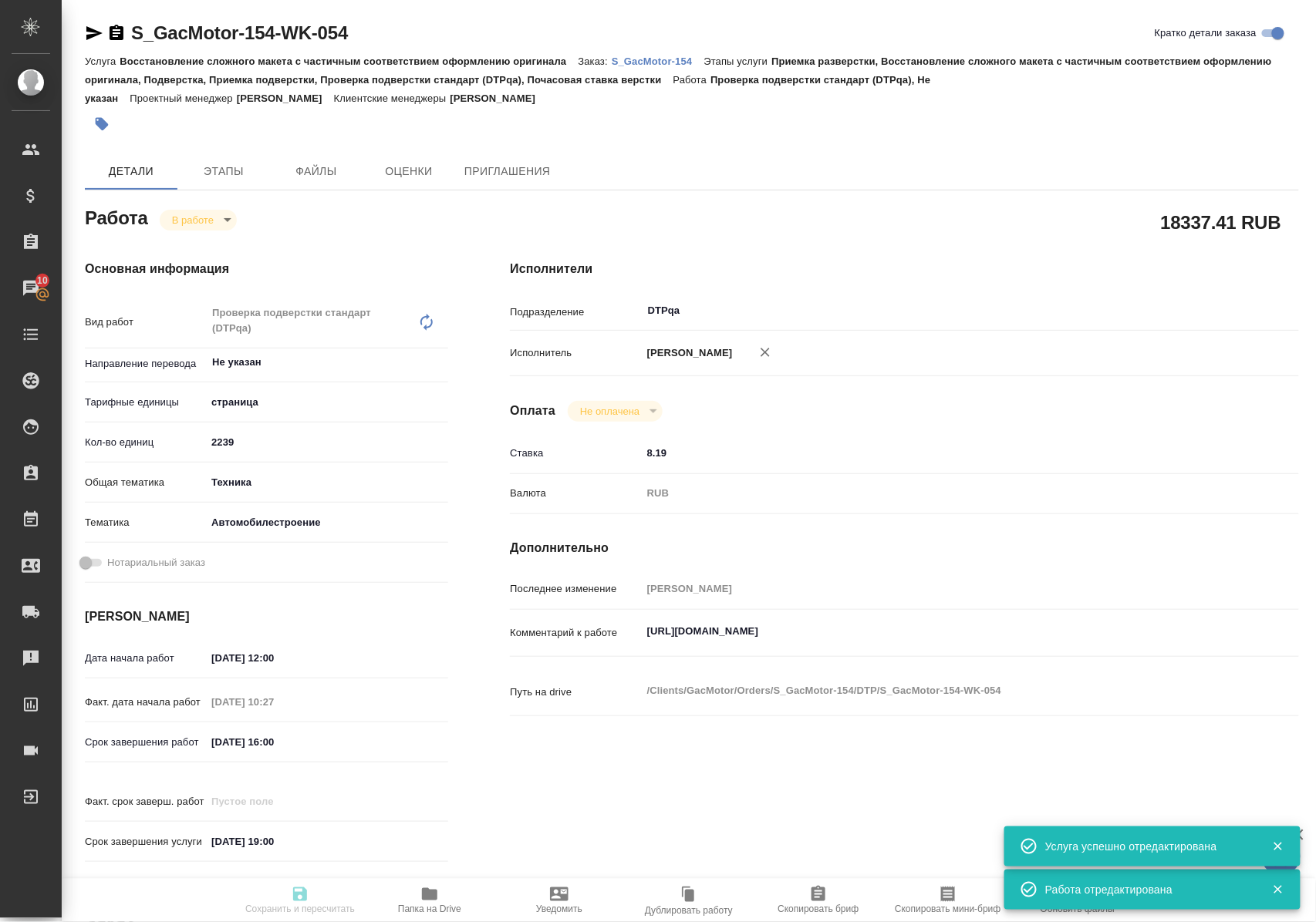
type textarea "x"
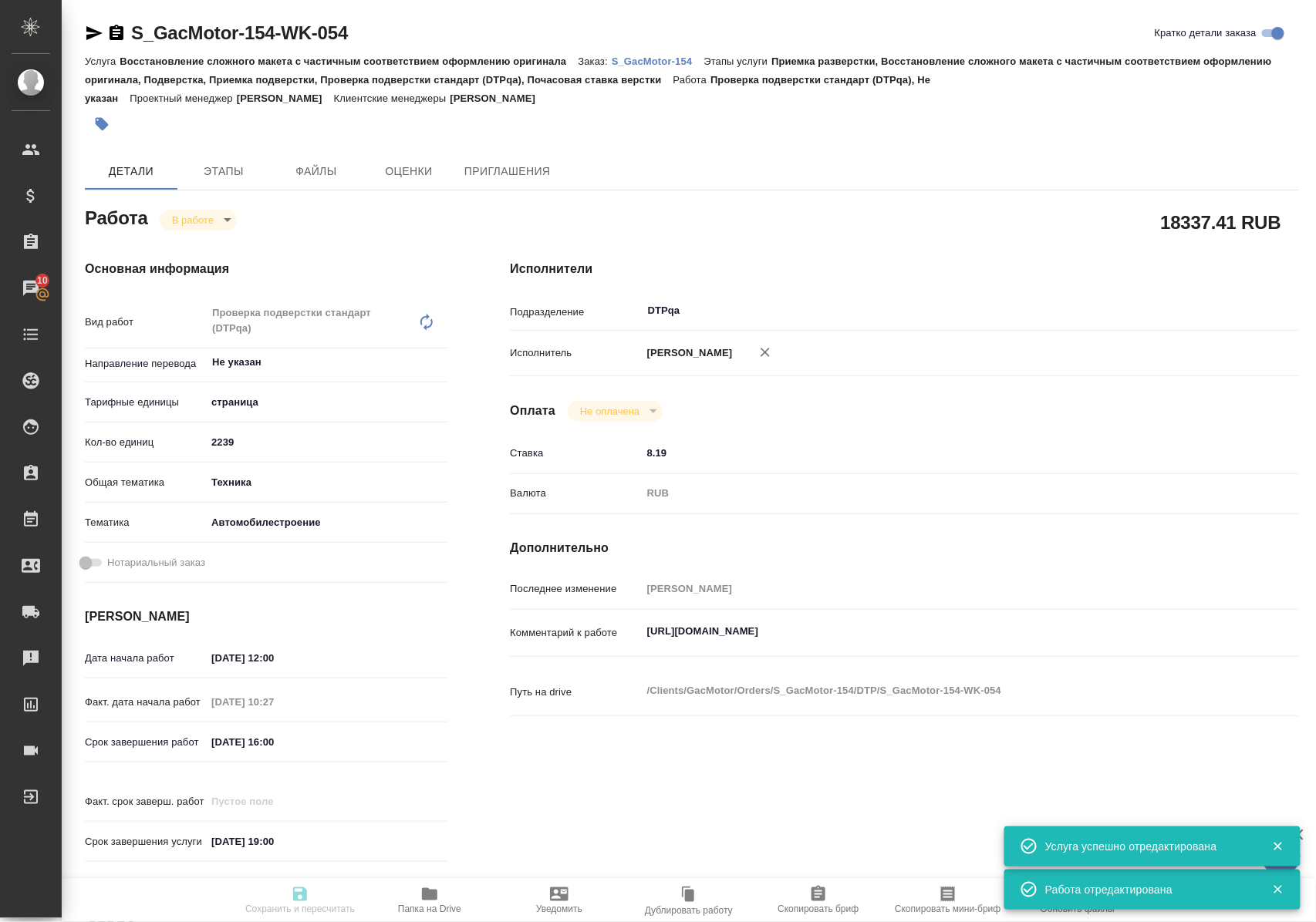
type textarea "x"
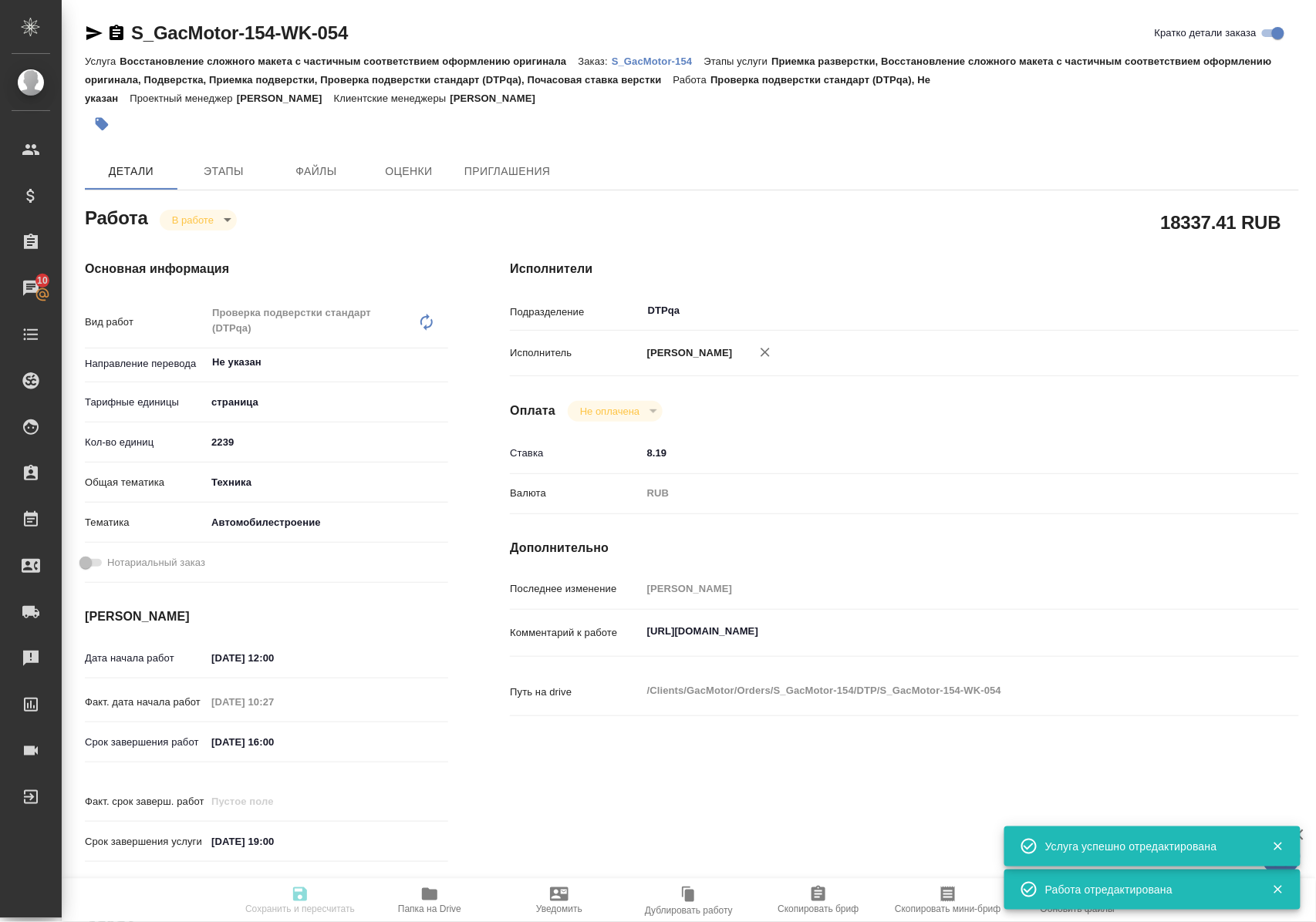
type textarea "x"
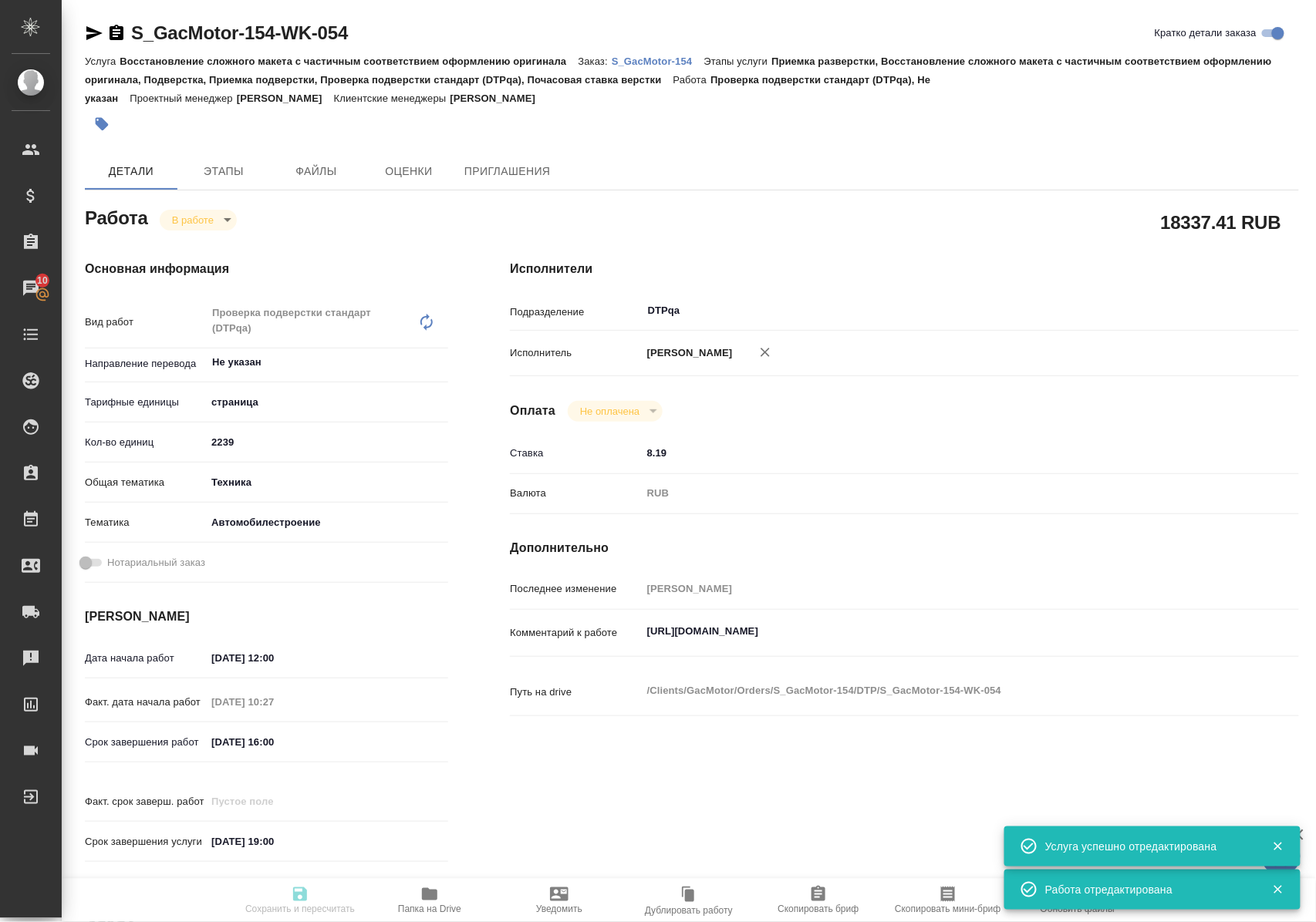
type input "inProgress"
type textarea "Проверка подверстки стандарт (DTPqa)"
type textarea "x"
type input "Не указан"
type input "5a8b1489cc6b4906c91bfdb2"
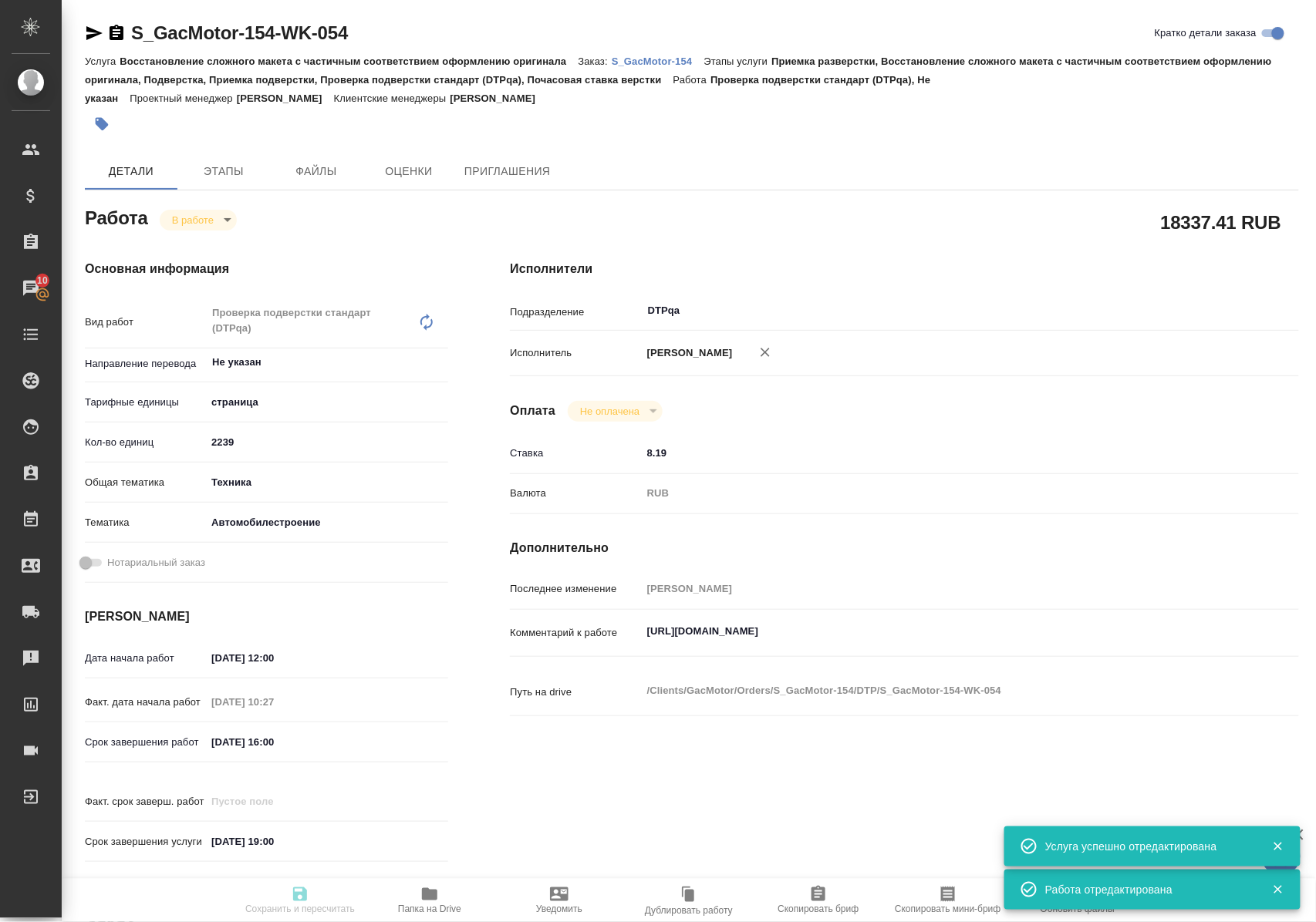
type input "2239"
type input "tech"
type input "5f647204b73bc97568ca66a7"
type input "01.09.2025 12:00"
type input "01.09.2025 10:27"
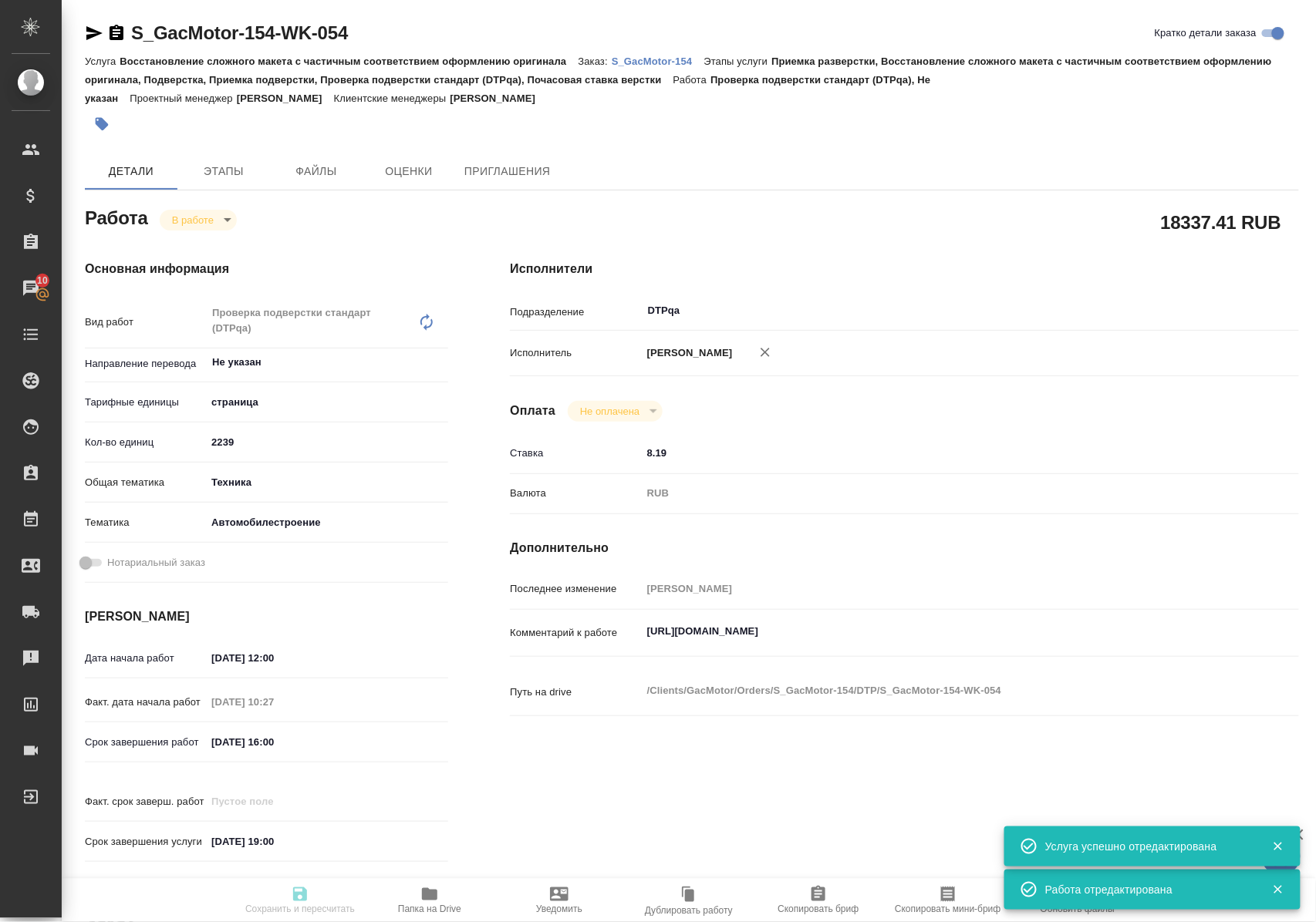
type input "04.09.2025 16:00"
type input "[DATE] 19:00"
type input "DTPqa"
type input "notPayed"
type input "8.19"
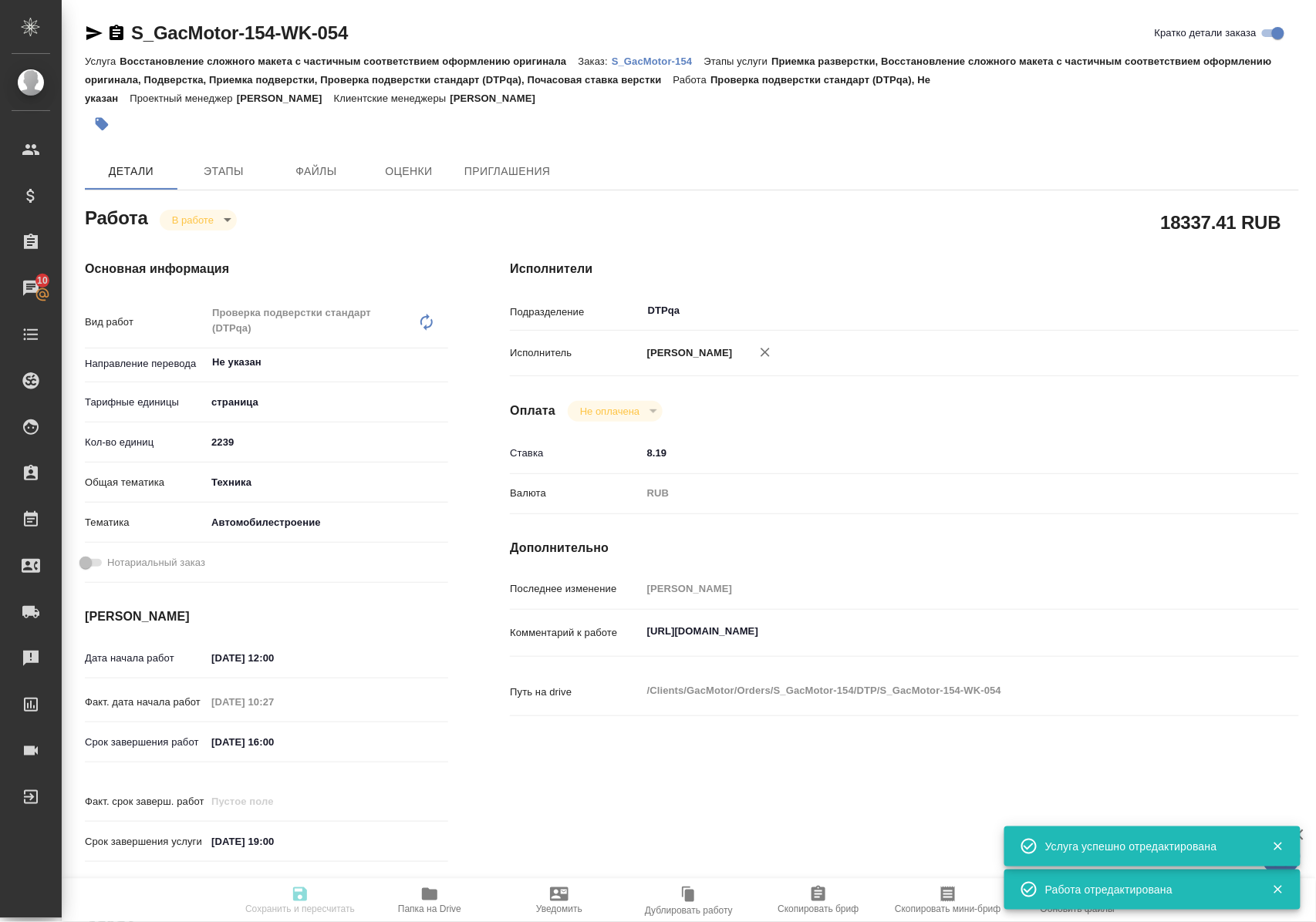
type input "RUB"
type input "[PERSON_NAME]"
type textarea "https://tera.awatera.com/Work/683d8705ce804c6cbc49af04/"
type textarea "x"
type textarea "/Clients/GacMotor/Orders/S_GacMotor-154/DTP/S_GacMotor-154-WK-054"
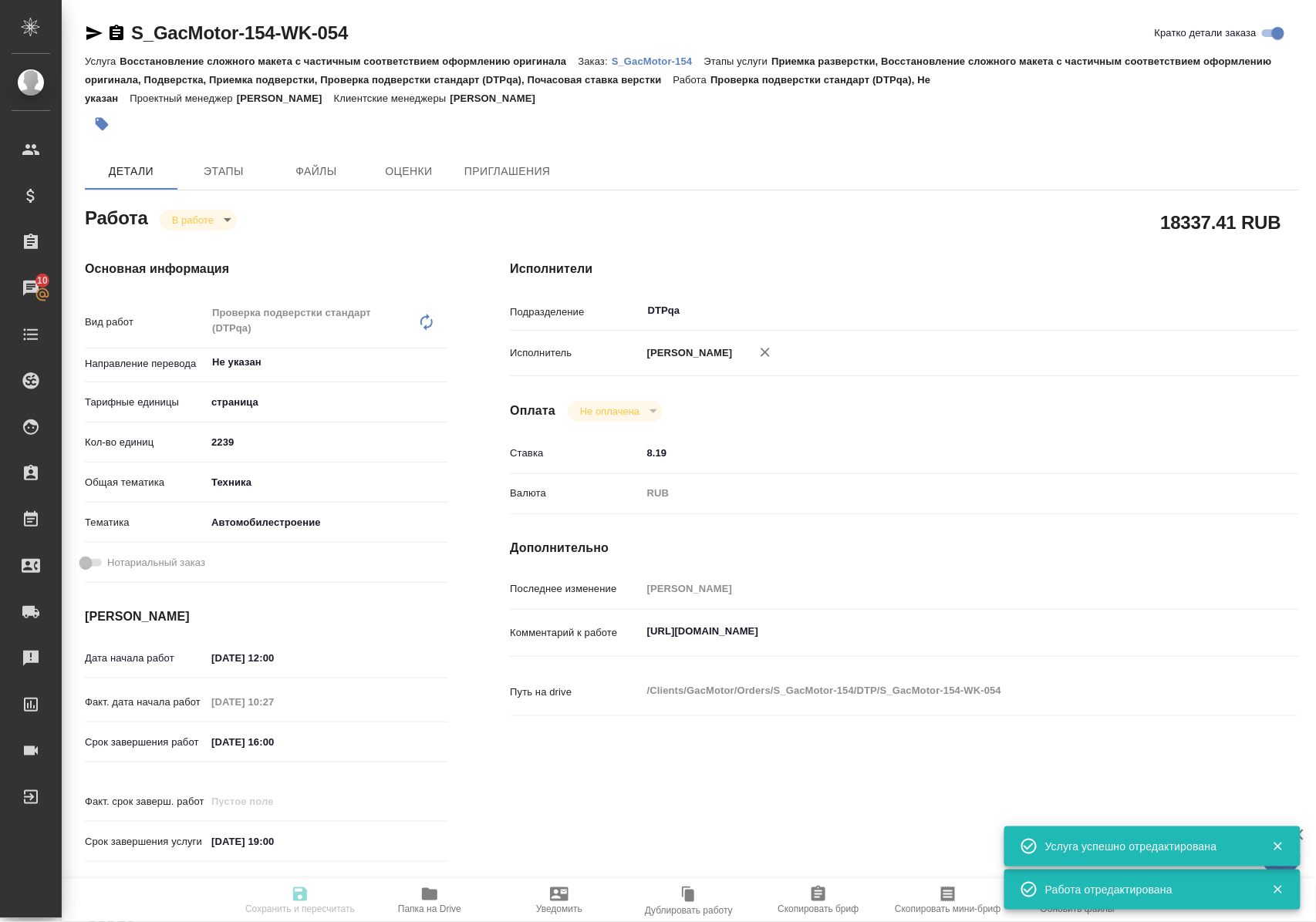
type textarea "x"
type input "S_GacMotor-154"
type input "Восстановление сложного макета с частичным соответствием оформлению оригинала"
type input "Приемка разверстки, Восстановление сложного макета с частичным соответствием оф…"
type input "[PERSON_NAME]"
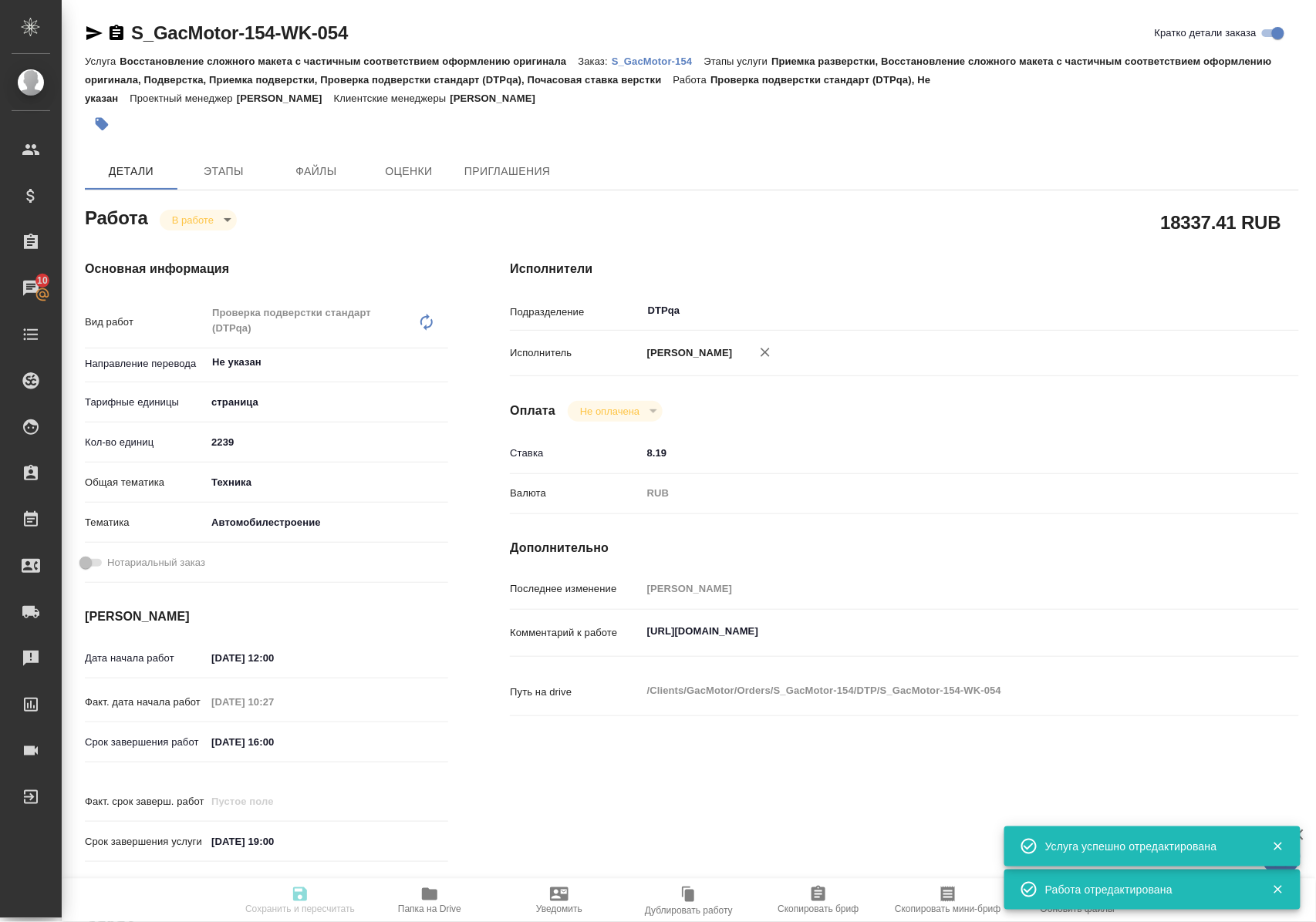
type input "[PERSON_NAME]"
type input "/Clients/GacMotor/Orders/S_GacMotor-154"
type textarea "x"
type textarea "материалы для перевода по нашей новой модели GS-8 HEV исходников нет, все надпи…"
type textarea "x"
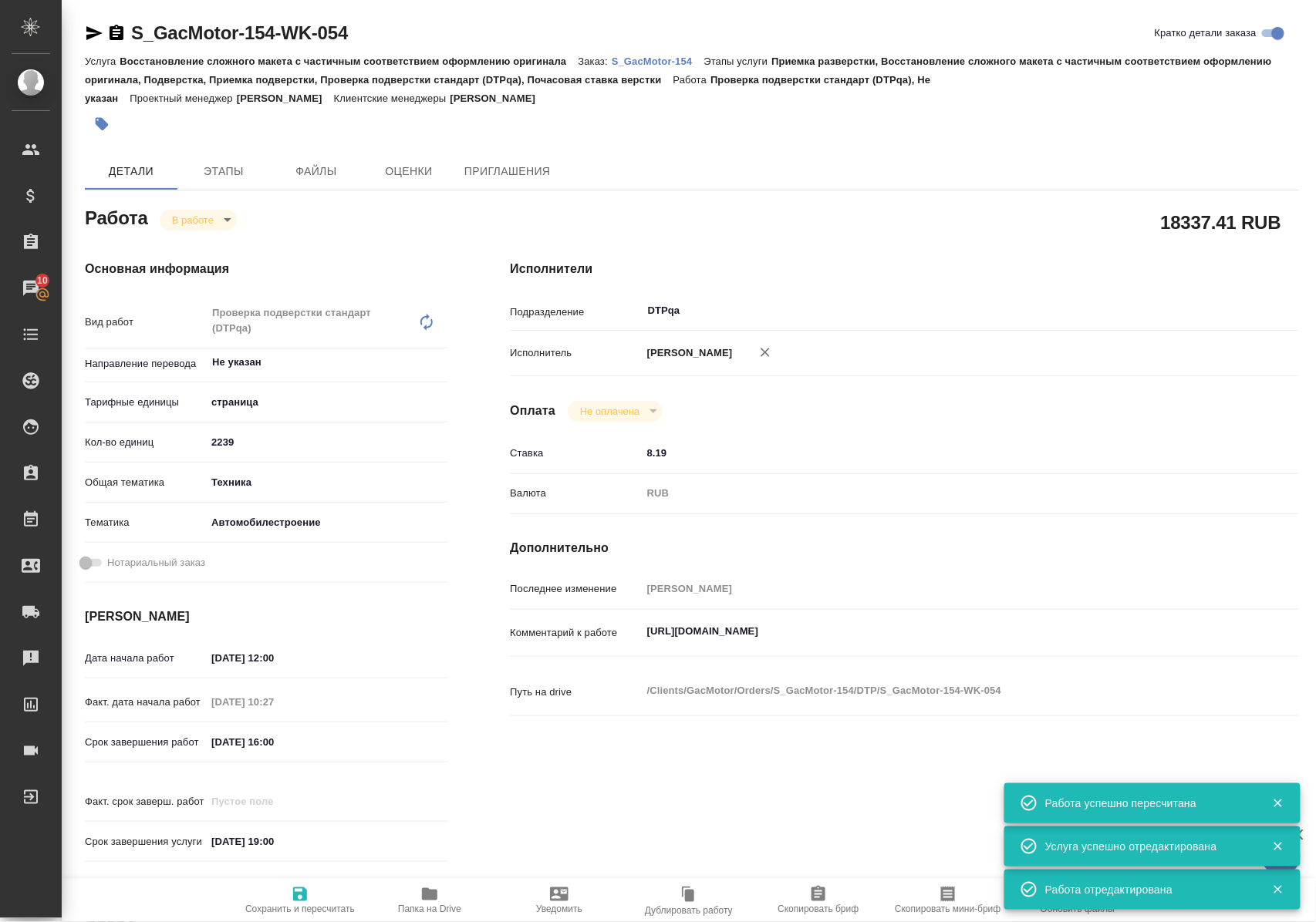
type textarea "x"
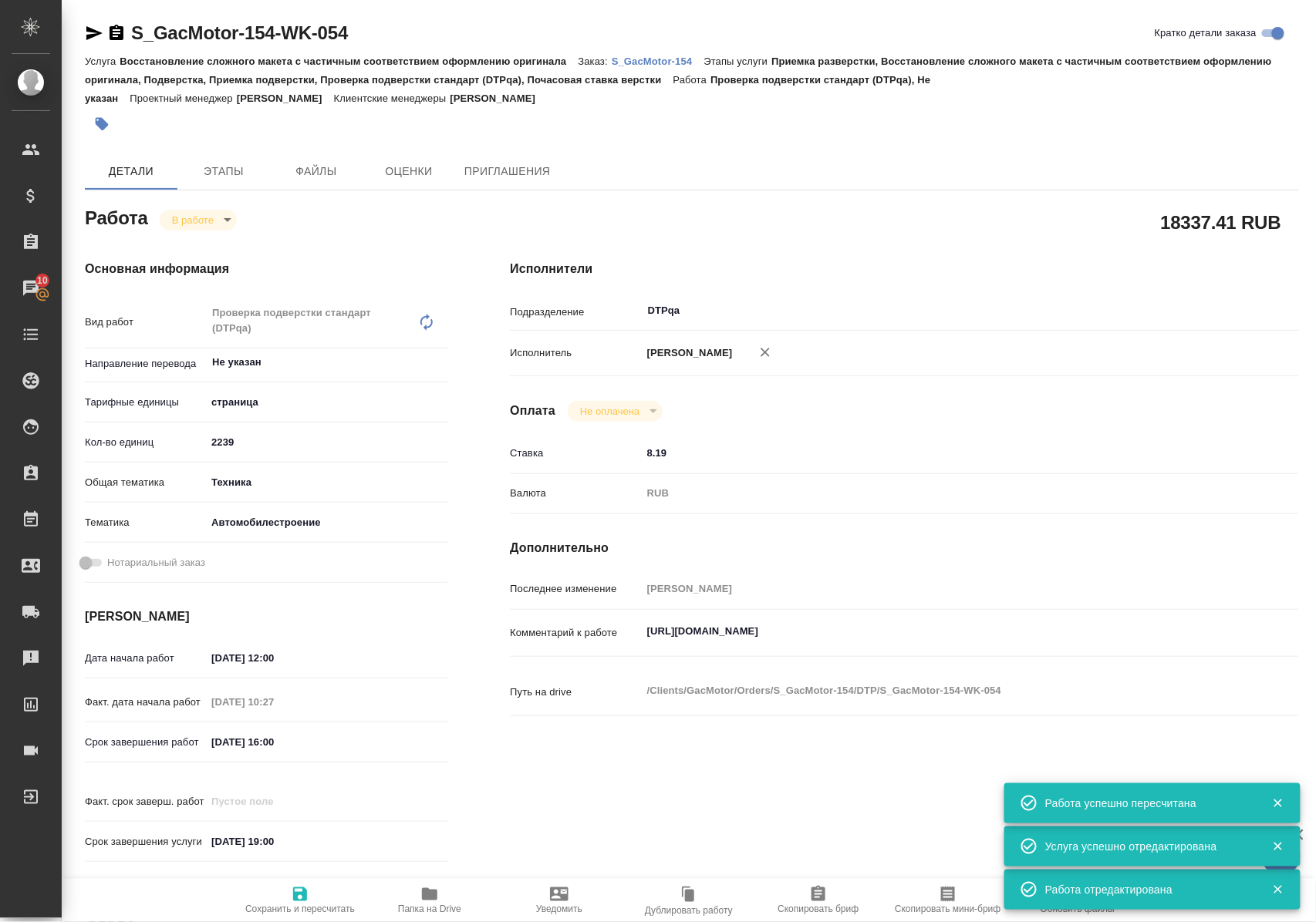
type textarea "x"
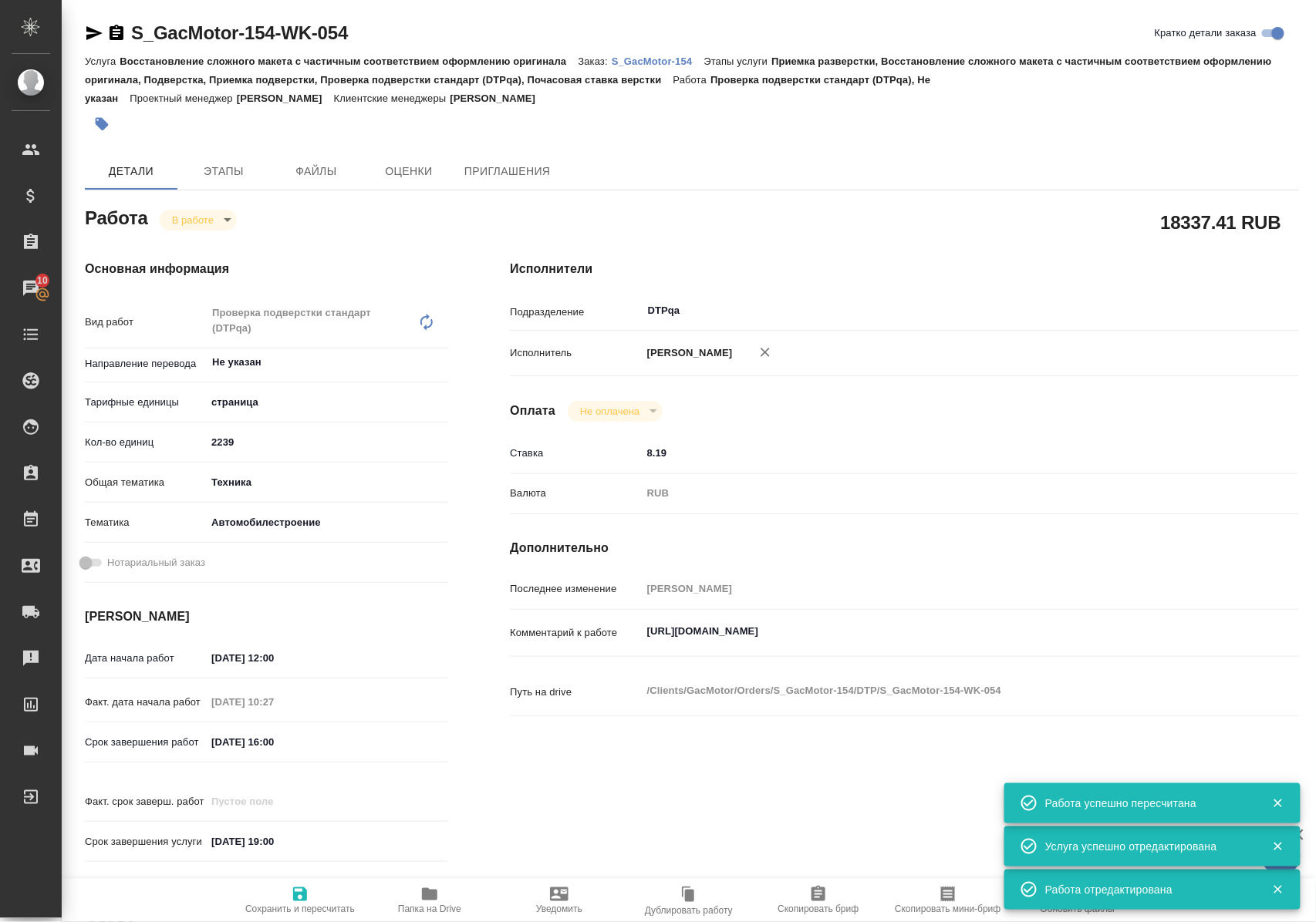
type textarea "x"
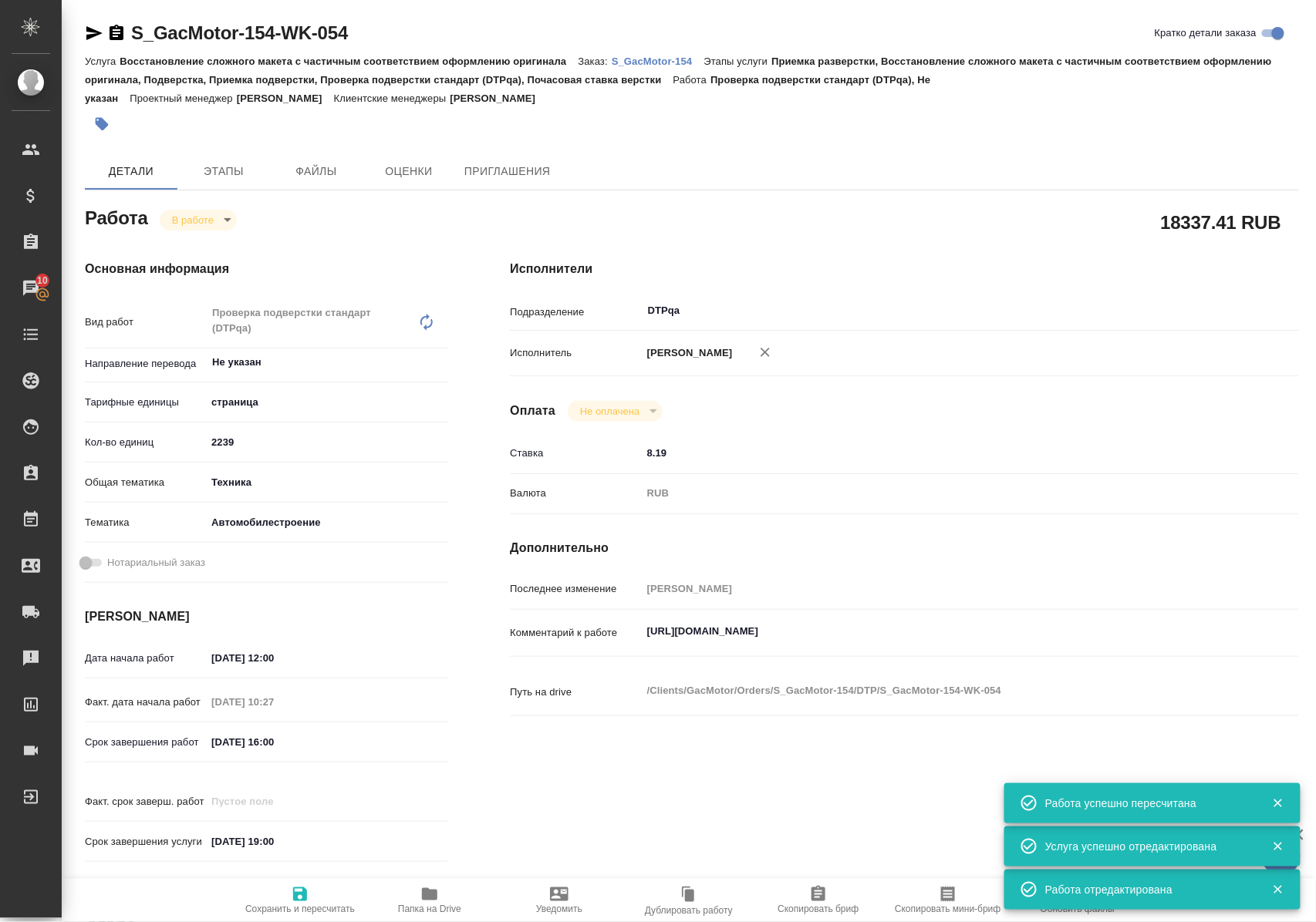
type textarea "x"
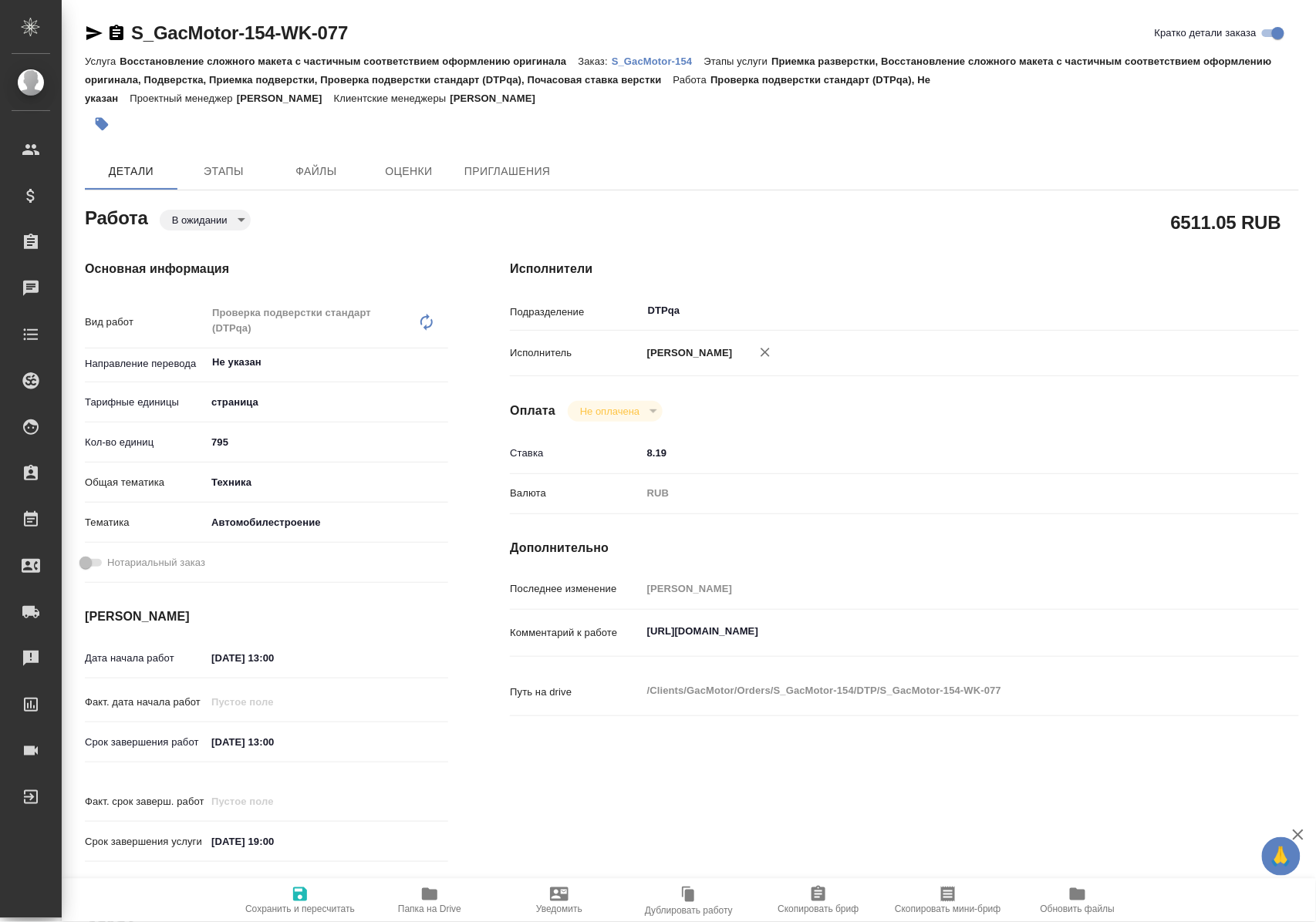
type textarea "x"
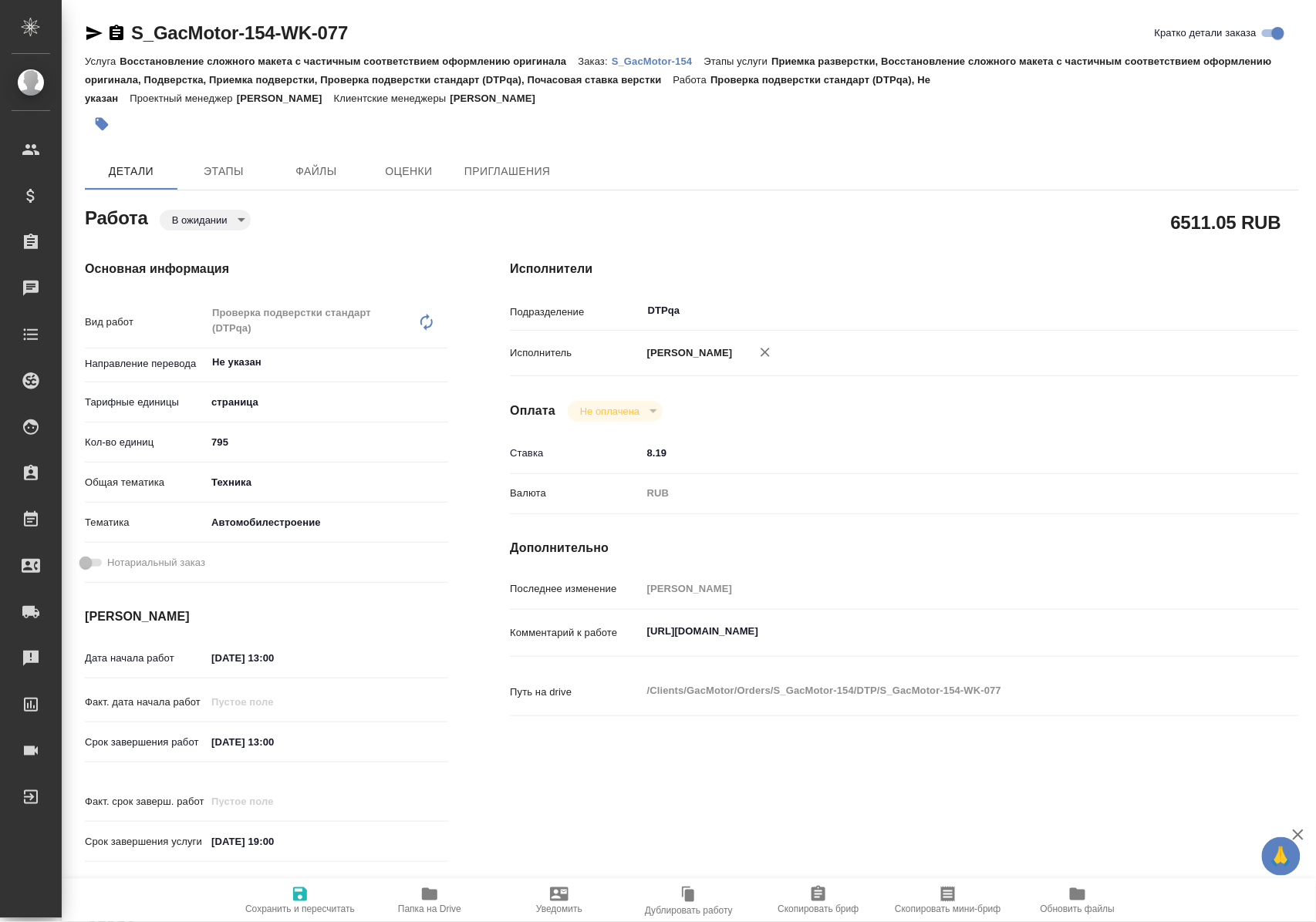
type textarea "x"
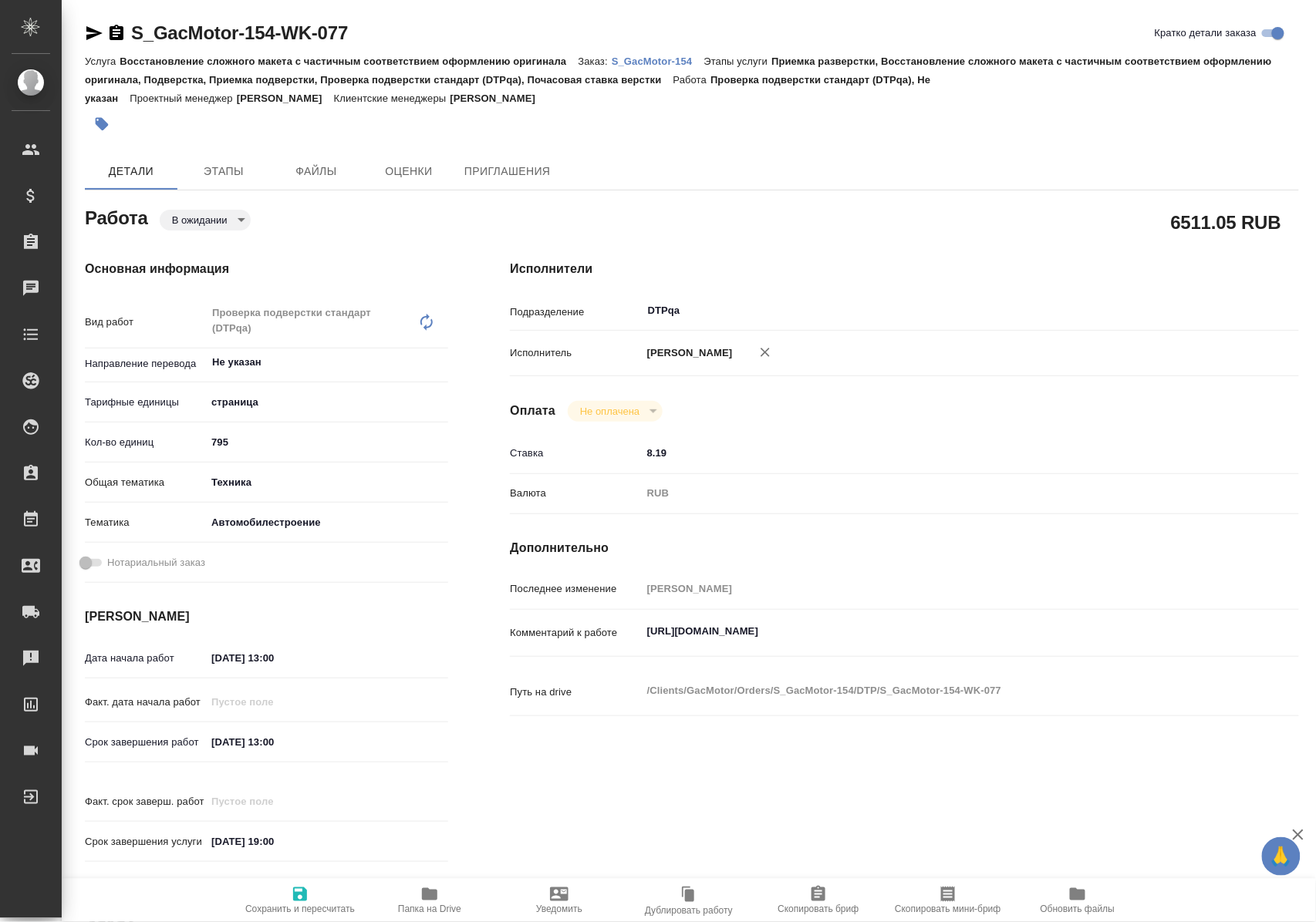
click at [237, 219] on body "🙏 .cls-1 fill:#fff; AWATERA Polushina Alena Клиенты Спецификации Заказы Чаты To…" at bounding box center [658, 461] width 1316 height 922
type textarea "x"
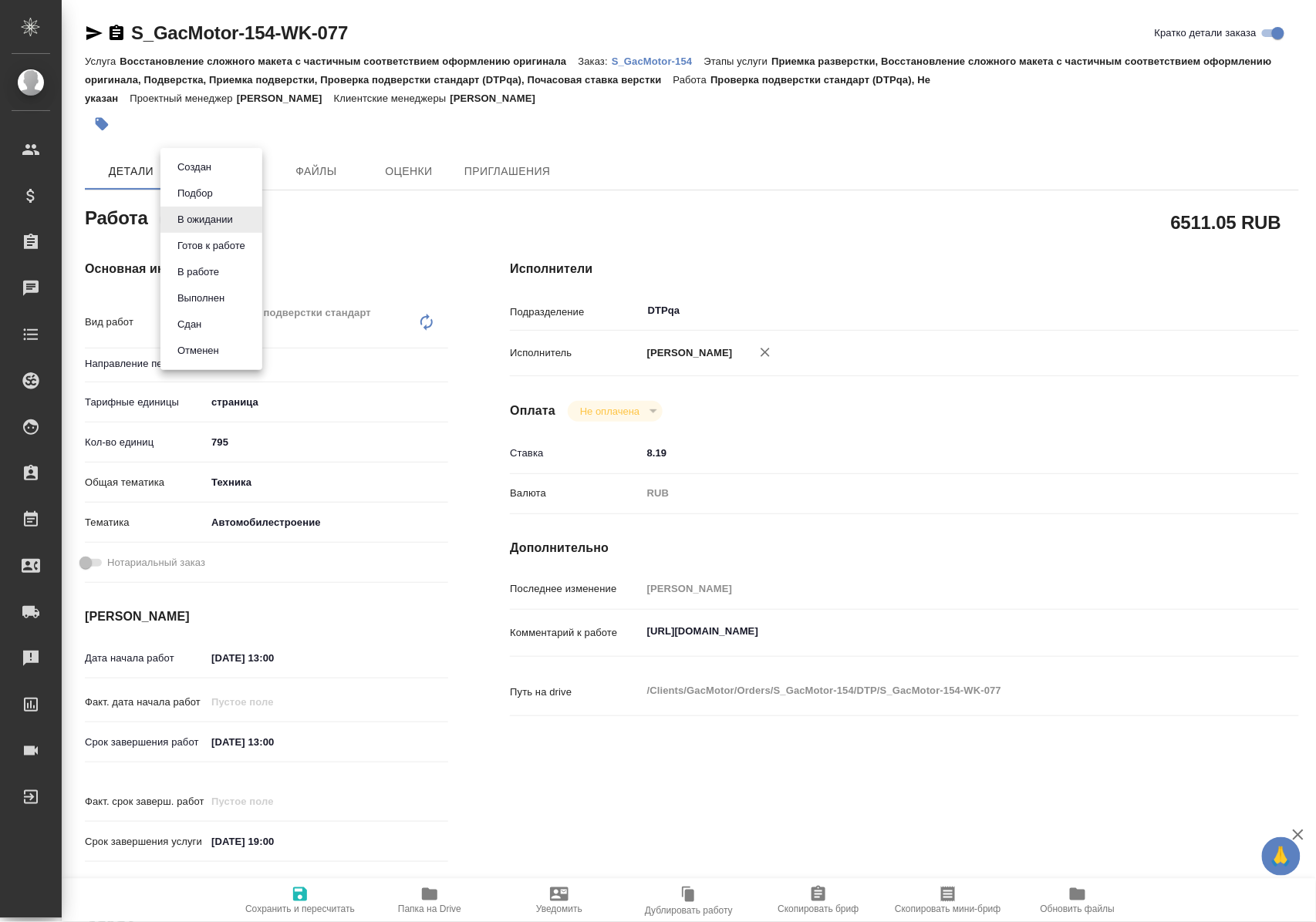
type textarea "x"
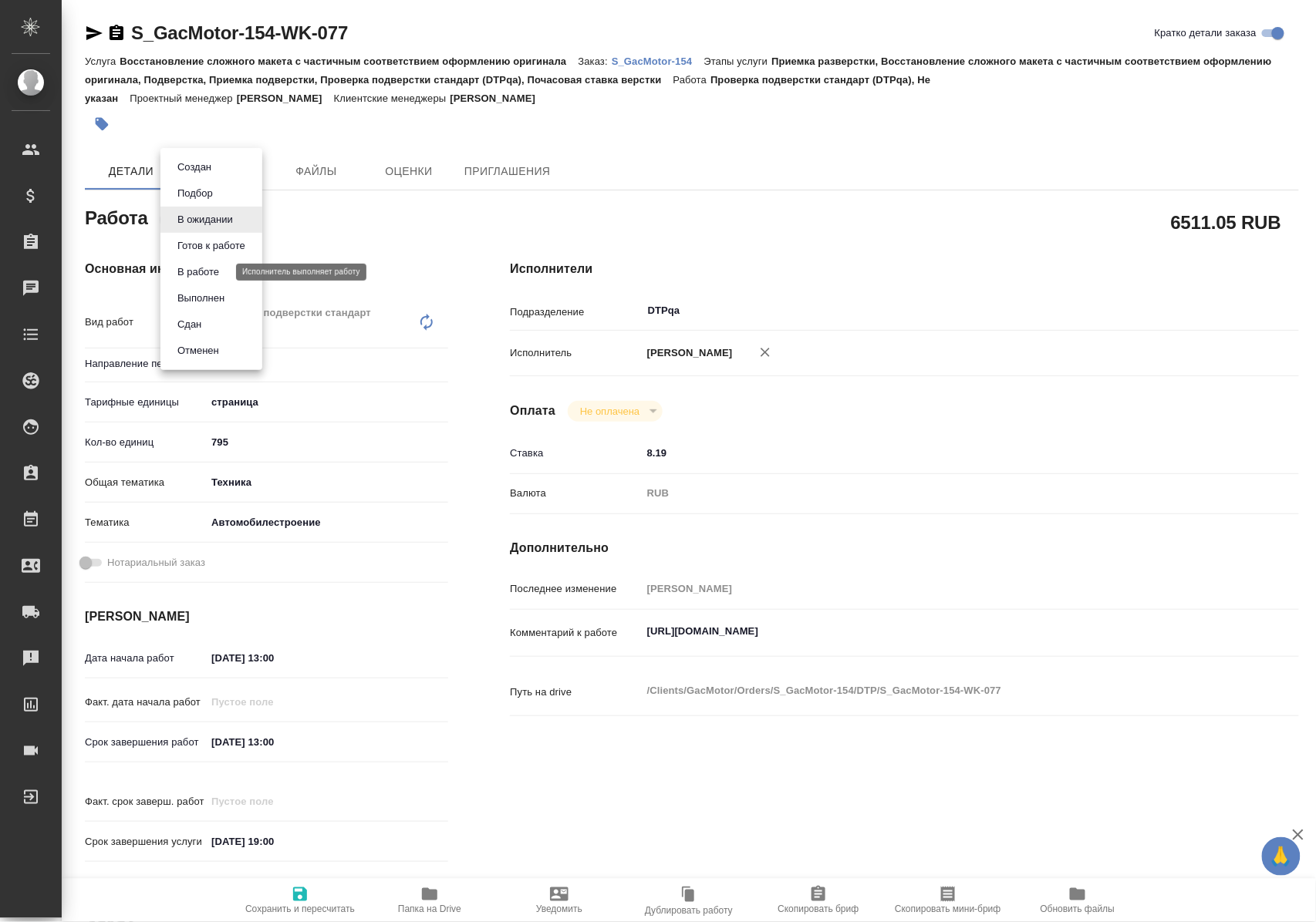
type textarea "x"
click at [223, 271] on button "В работе" at bounding box center [199, 272] width 51 height 17
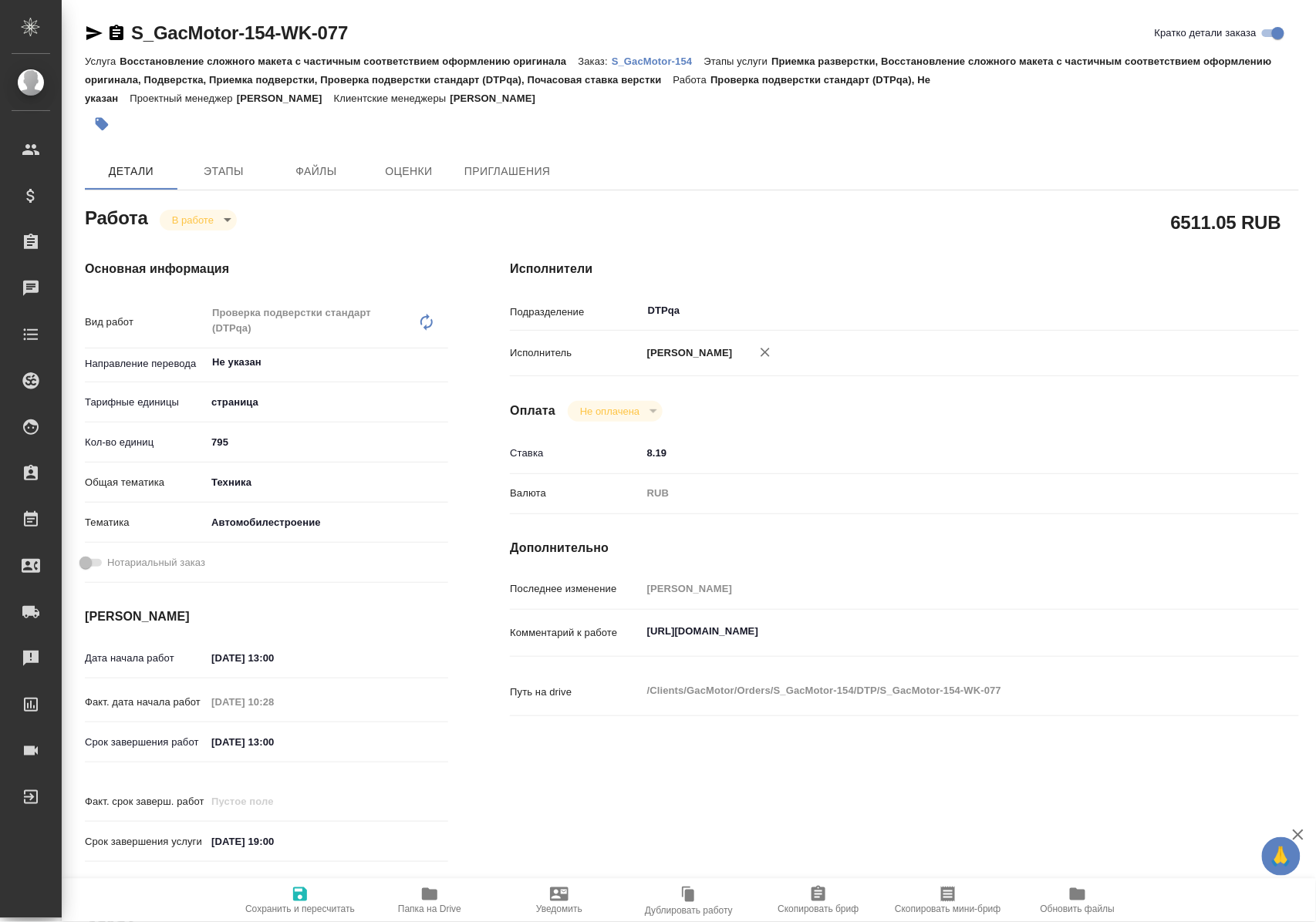
type textarea "x"
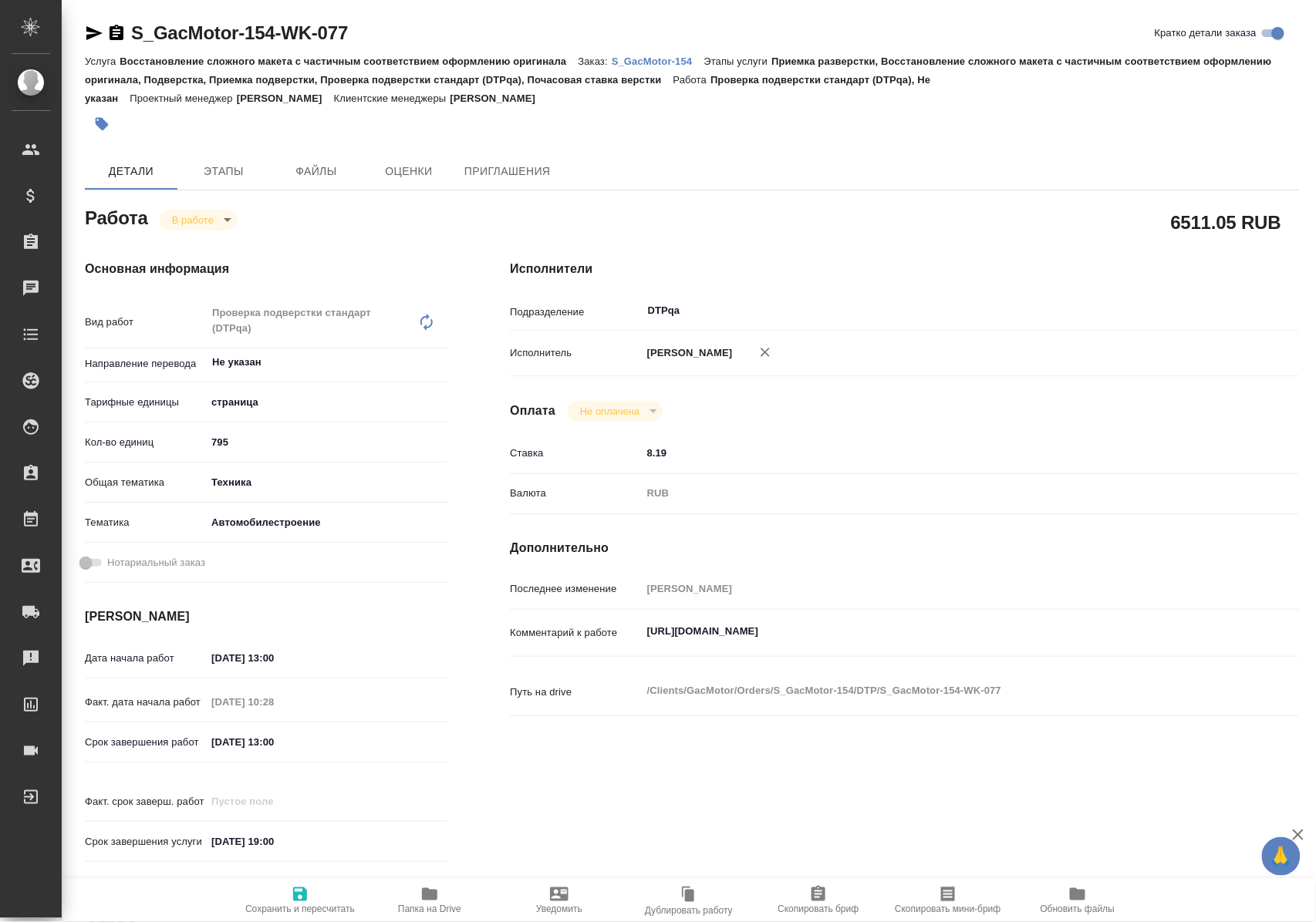
type textarea "x"
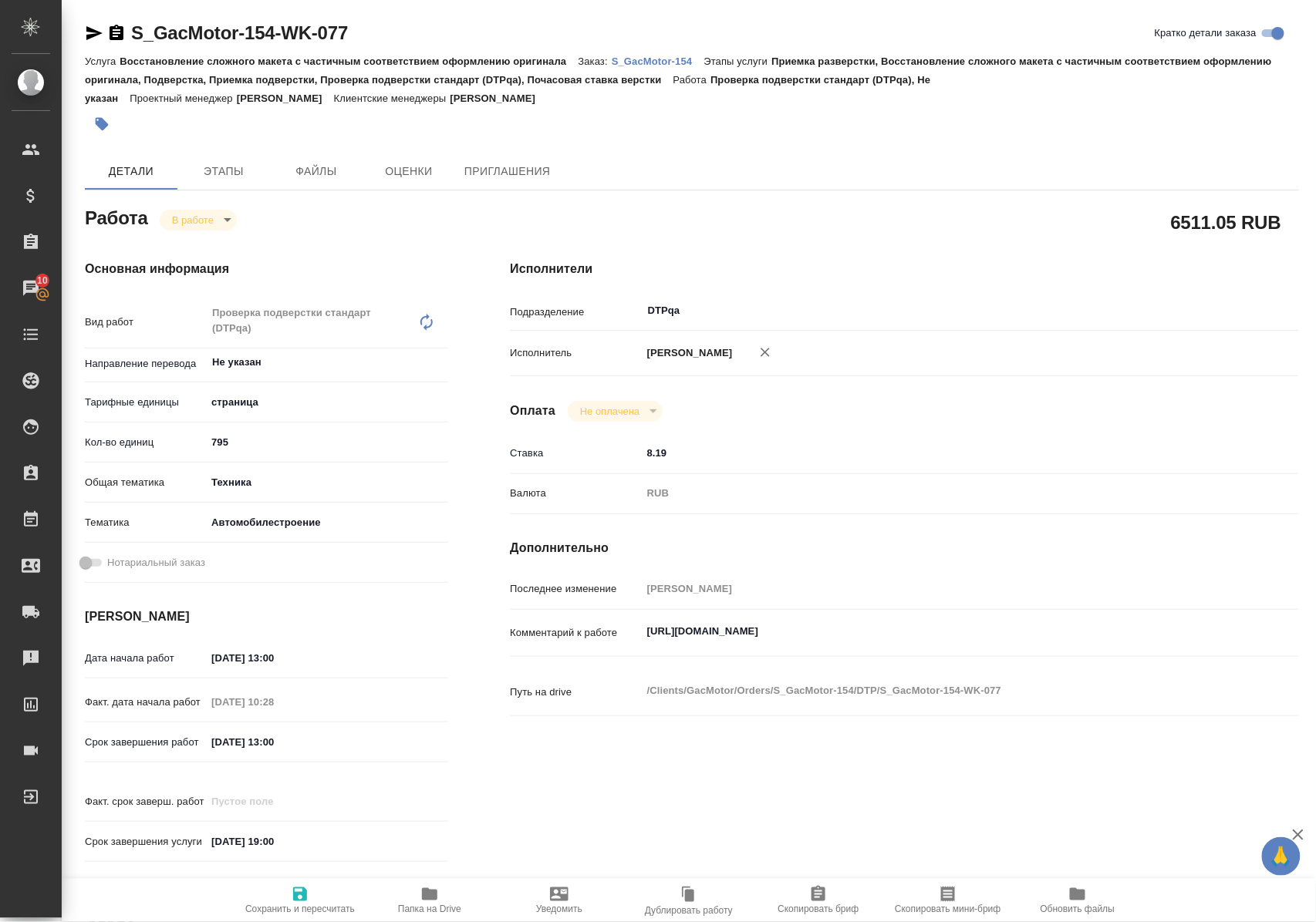
click at [304, 888] on icon "button" at bounding box center [300, 895] width 14 height 14
type textarea "x"
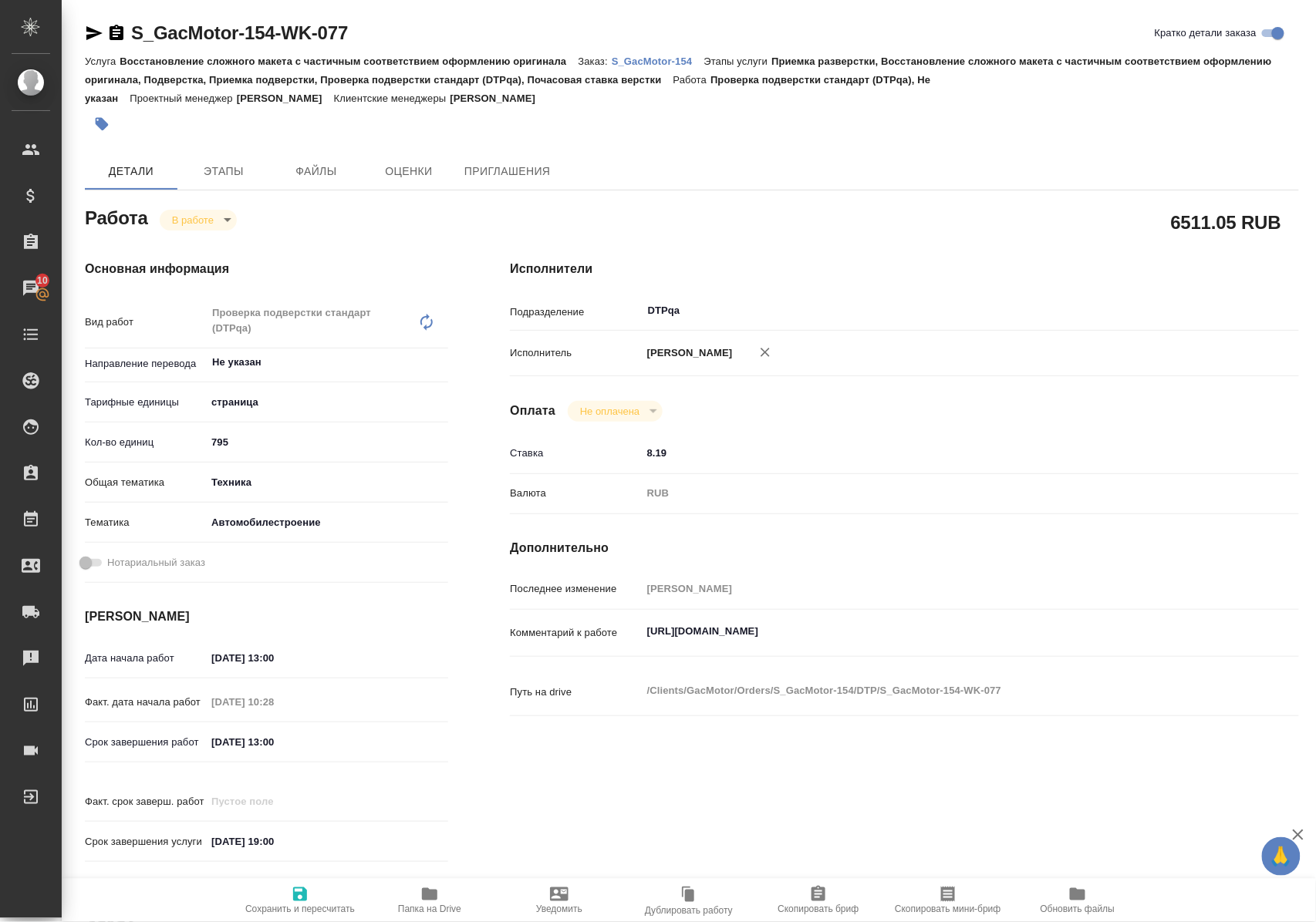
type textarea "x"
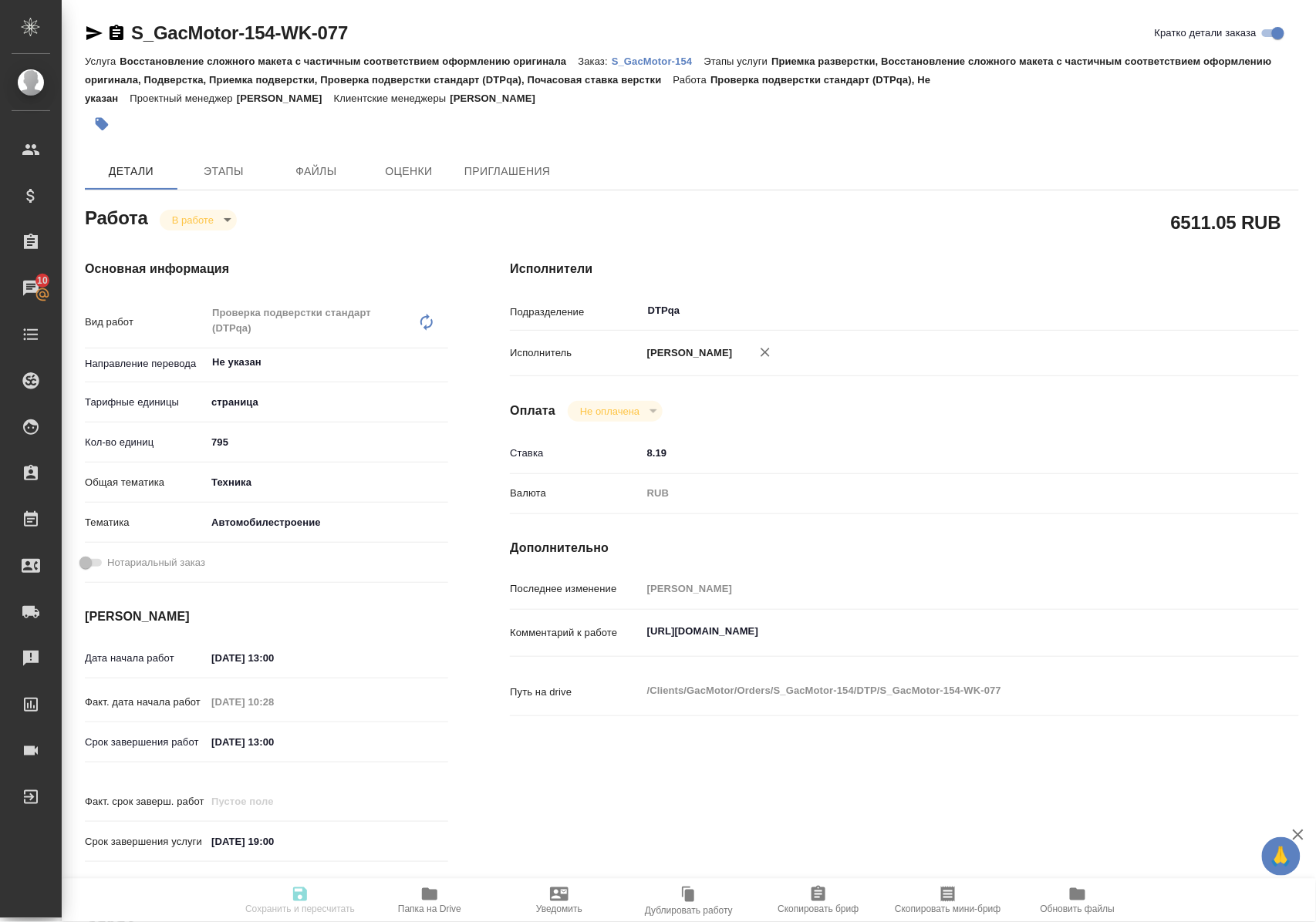
type textarea "x"
type input "inProgress"
type textarea "Проверка подверстки стандарт (DTPqa)"
type textarea "x"
type input "Не указан"
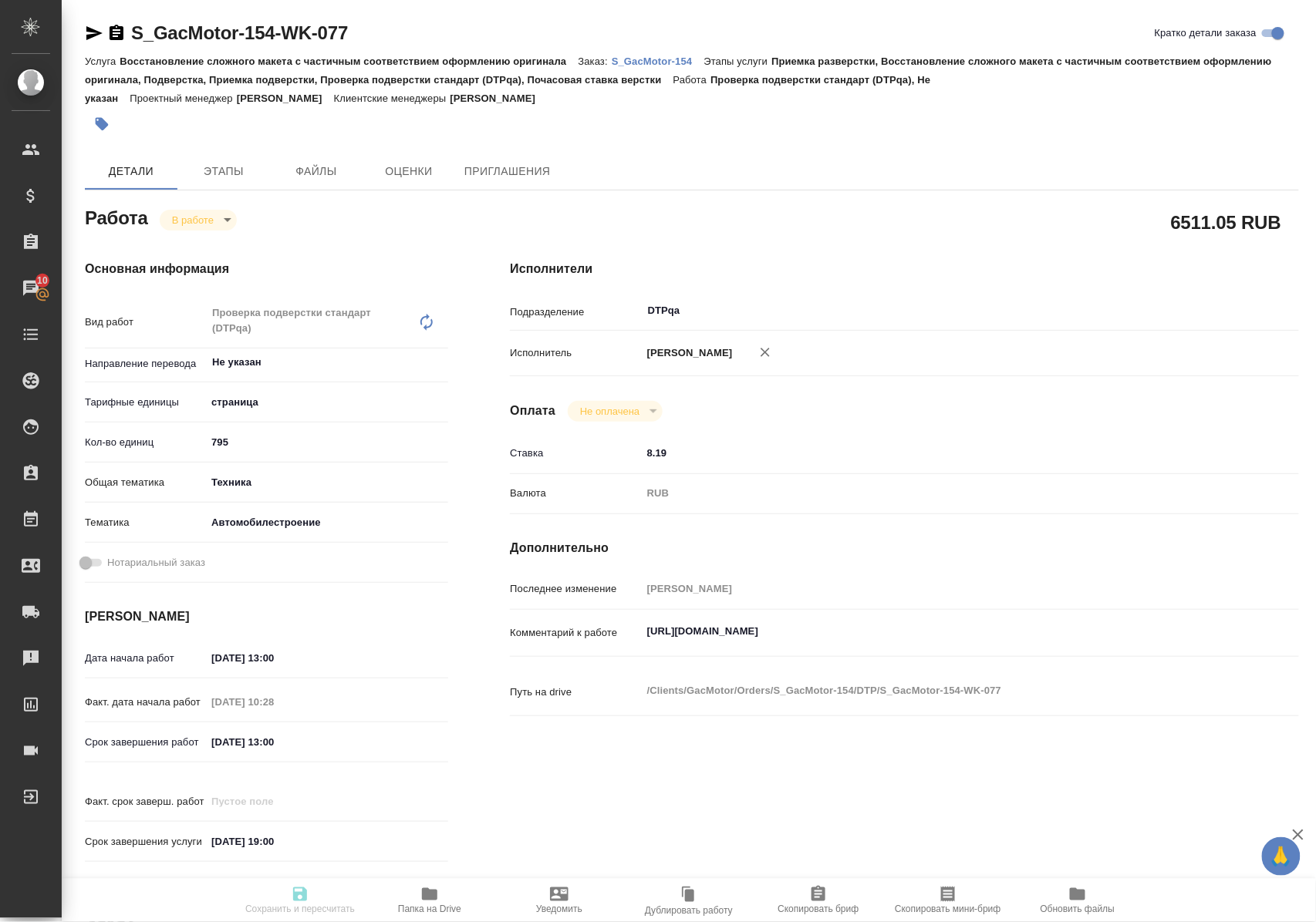
type input "5a8b1489cc6b4906c91bfdb2"
type input "795"
type input "tech"
type input "5f647204b73bc97568ca66a7"
type input "02.09.2025 13:00"
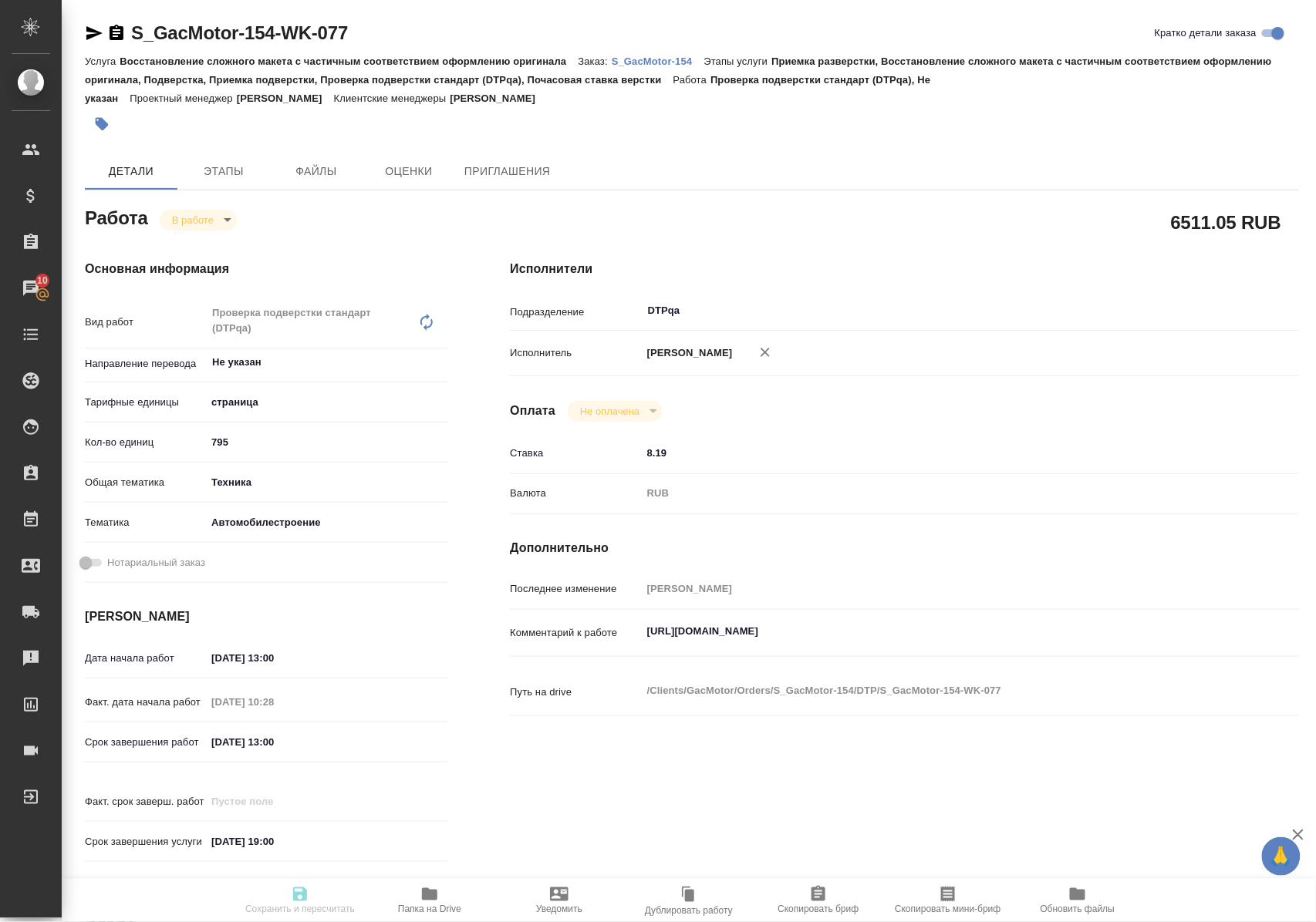
type input "01.09.2025 10:28"
type input "03.09.2025 13:00"
type input "[DATE] 19:00"
type input "DTPqa"
type input "notPayed"
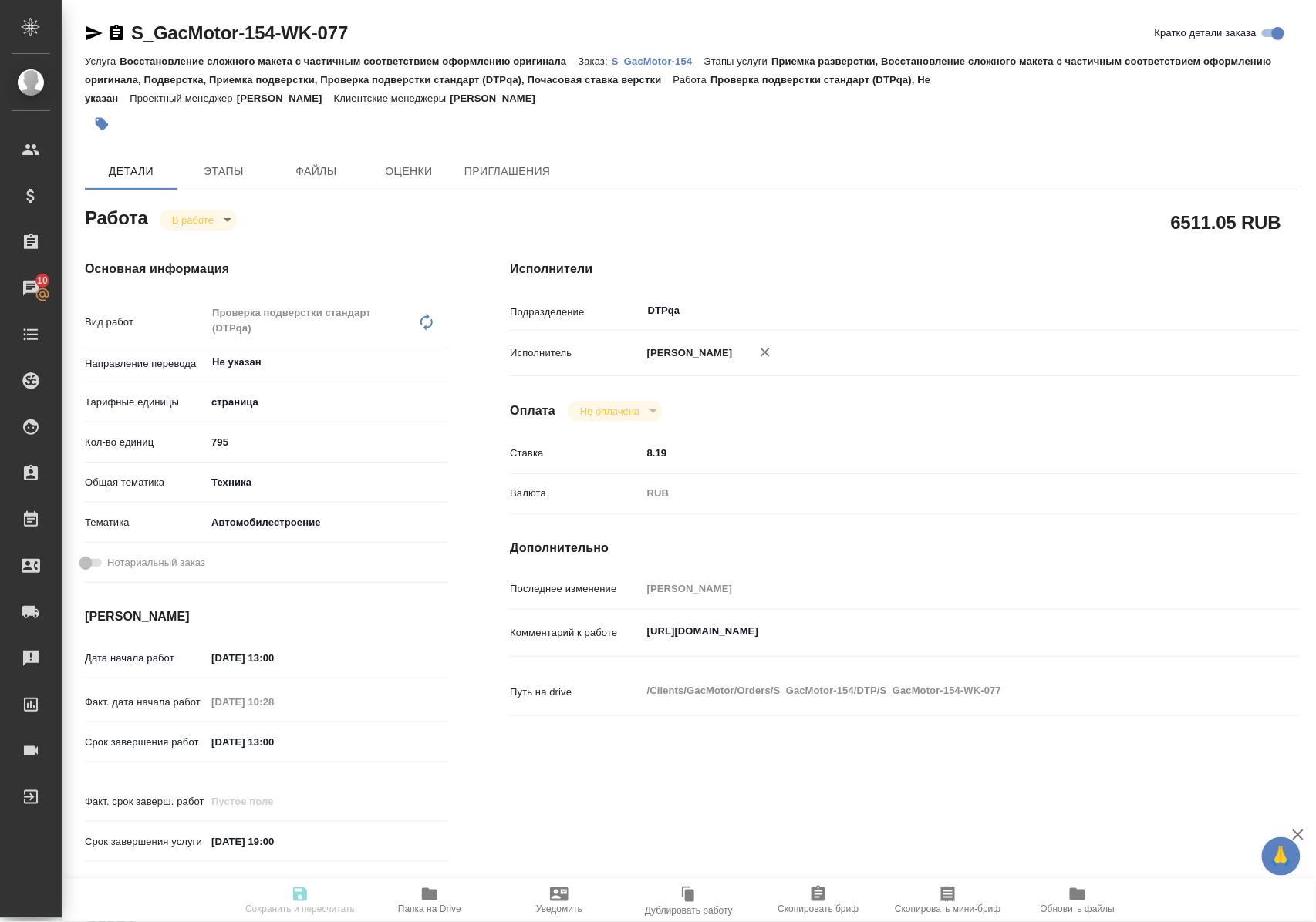
type input "8.19"
type input "RUB"
type input "Полушина Алена"
type textarea "https://tera.awatera.com/Work/686e85288a833ccf0e3728a4/"
type textarea "x"
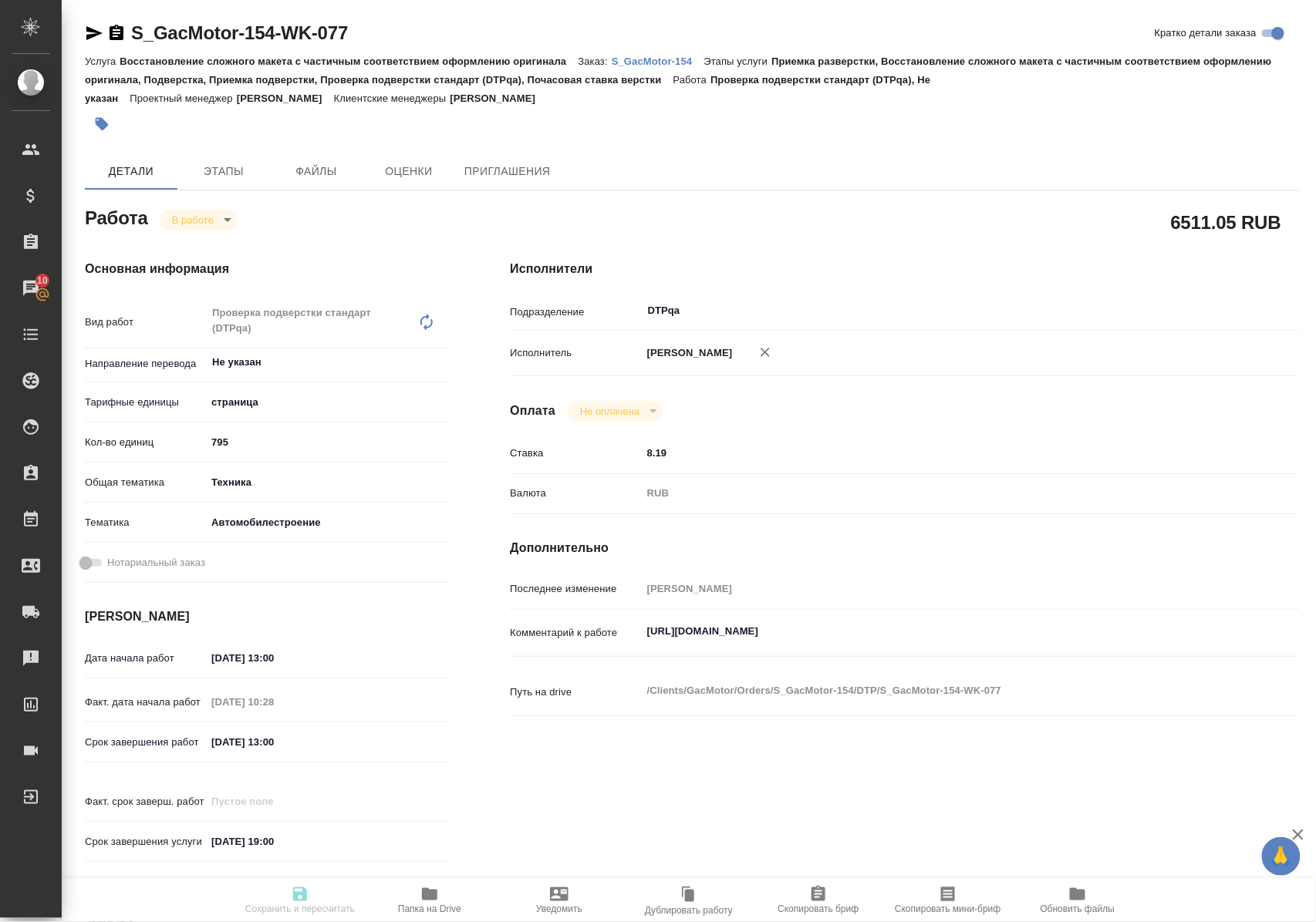
type textarea "/Clients/GacMotor/Orders/S_GacMotor-154/DTP/S_GacMotor-154-WK-077"
type textarea "x"
type input "S_GacMotor-154"
type input "Восстановление сложного макета с частичным соответствием оформлению оригинала"
type input "Приемка разверстки, Восстановление сложного макета с частичным соответствием оф…"
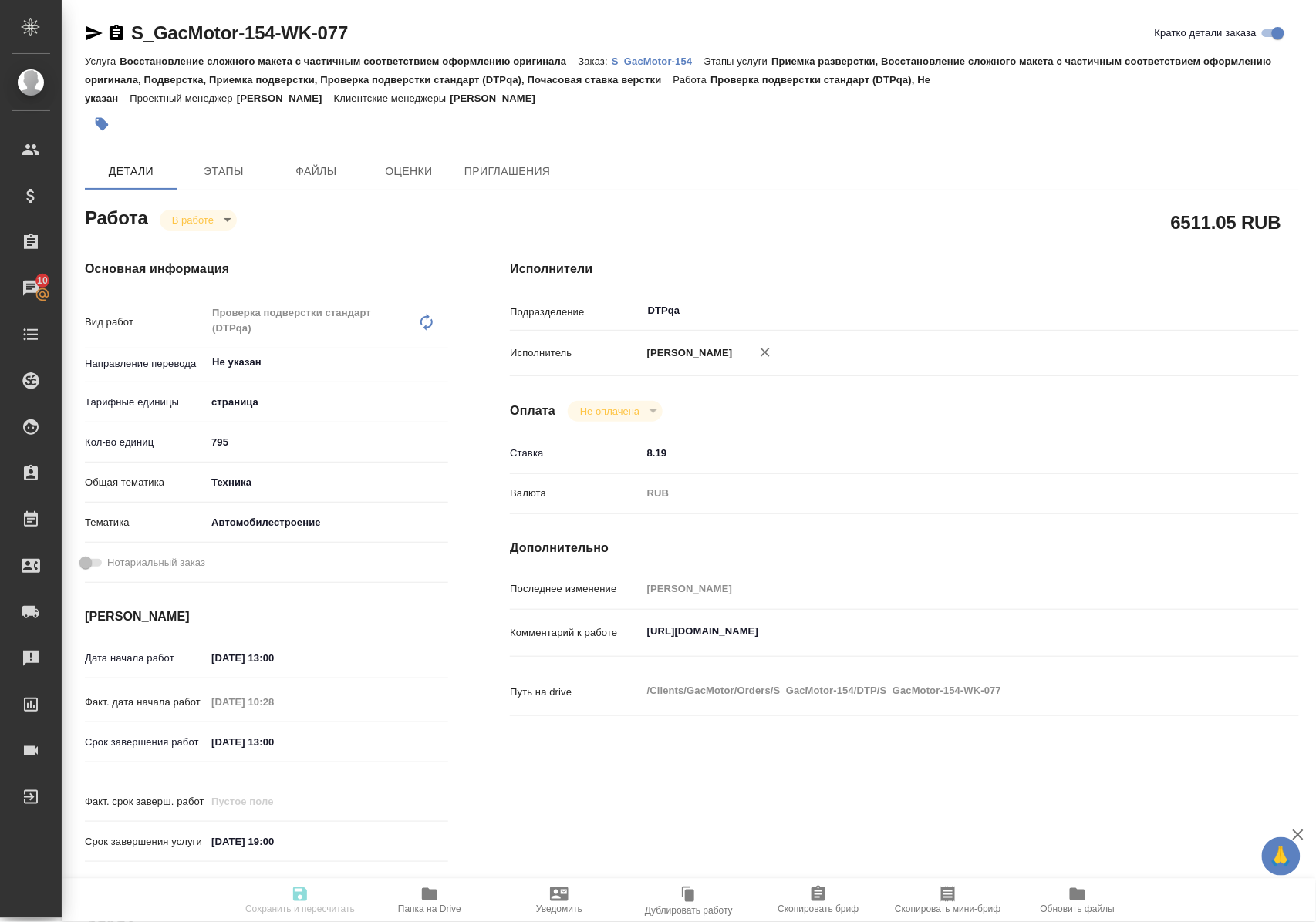
type input "[PERSON_NAME]"
type input "/Clients/GacMotor/Orders/S_GacMotor-154"
type textarea "x"
type textarea "материалы для перевода по нашей новой модели GS-8 HEV исходников нет, все надпи…"
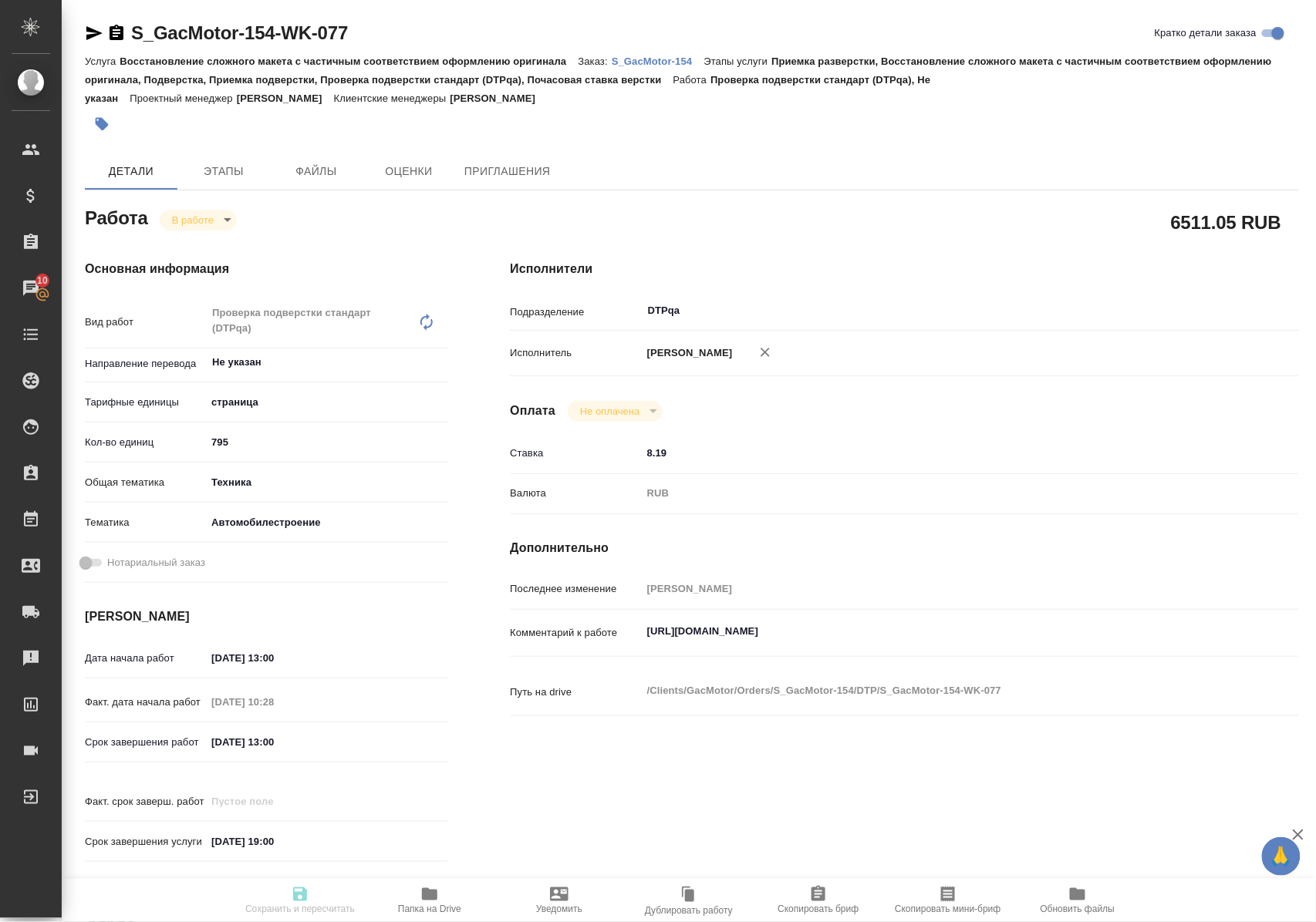
type textarea "x"
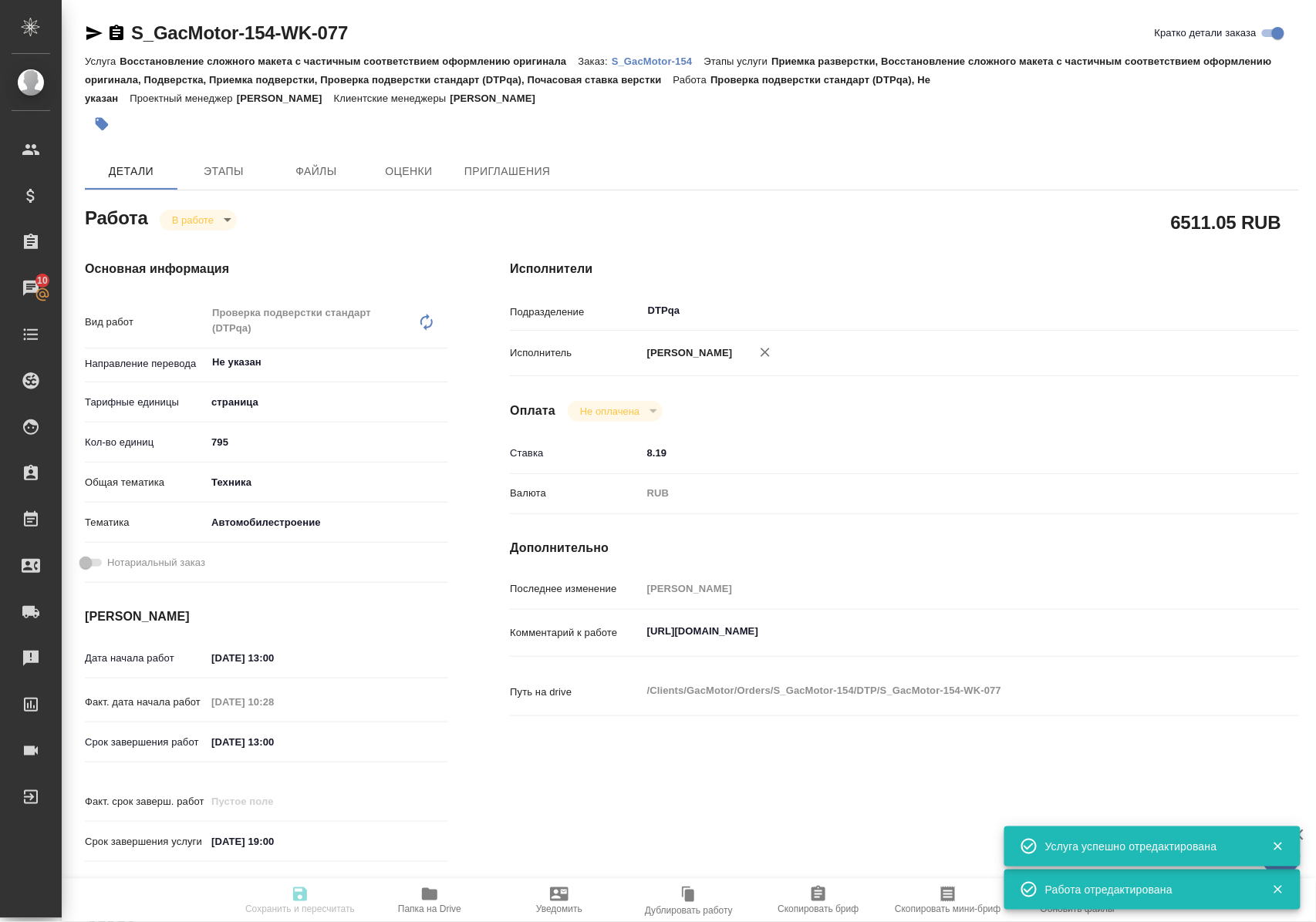
type textarea "x"
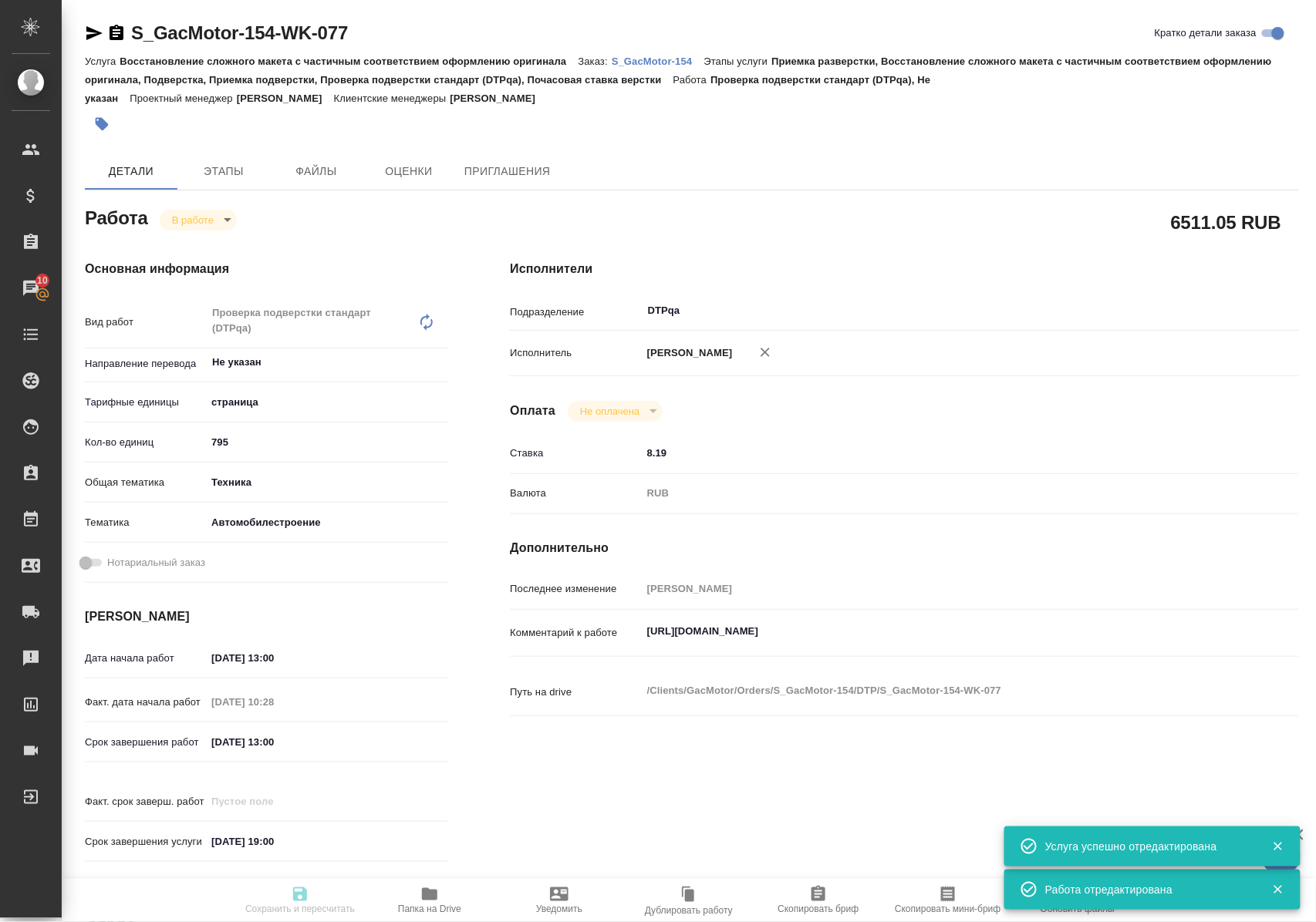
type textarea "x"
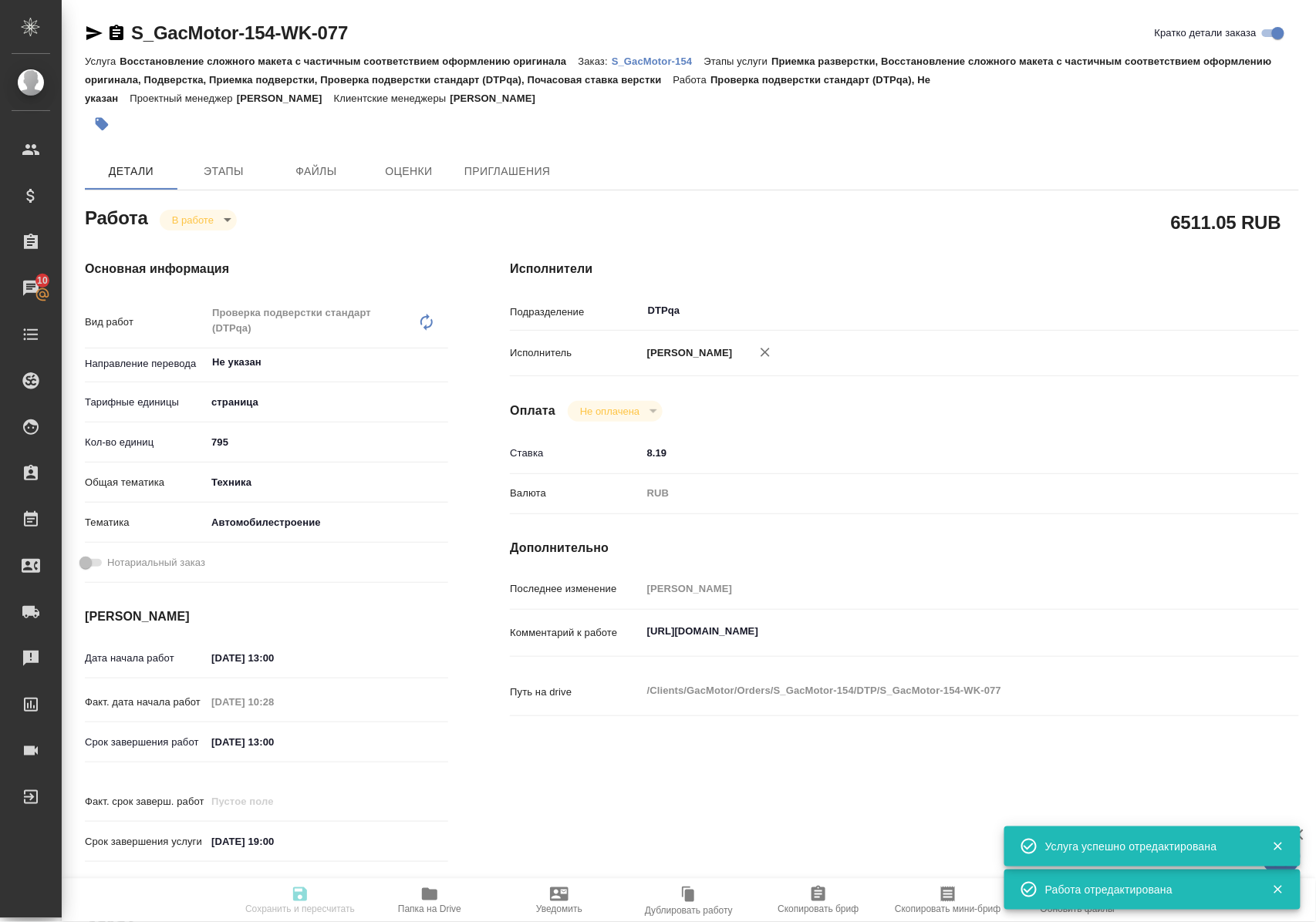
type textarea "x"
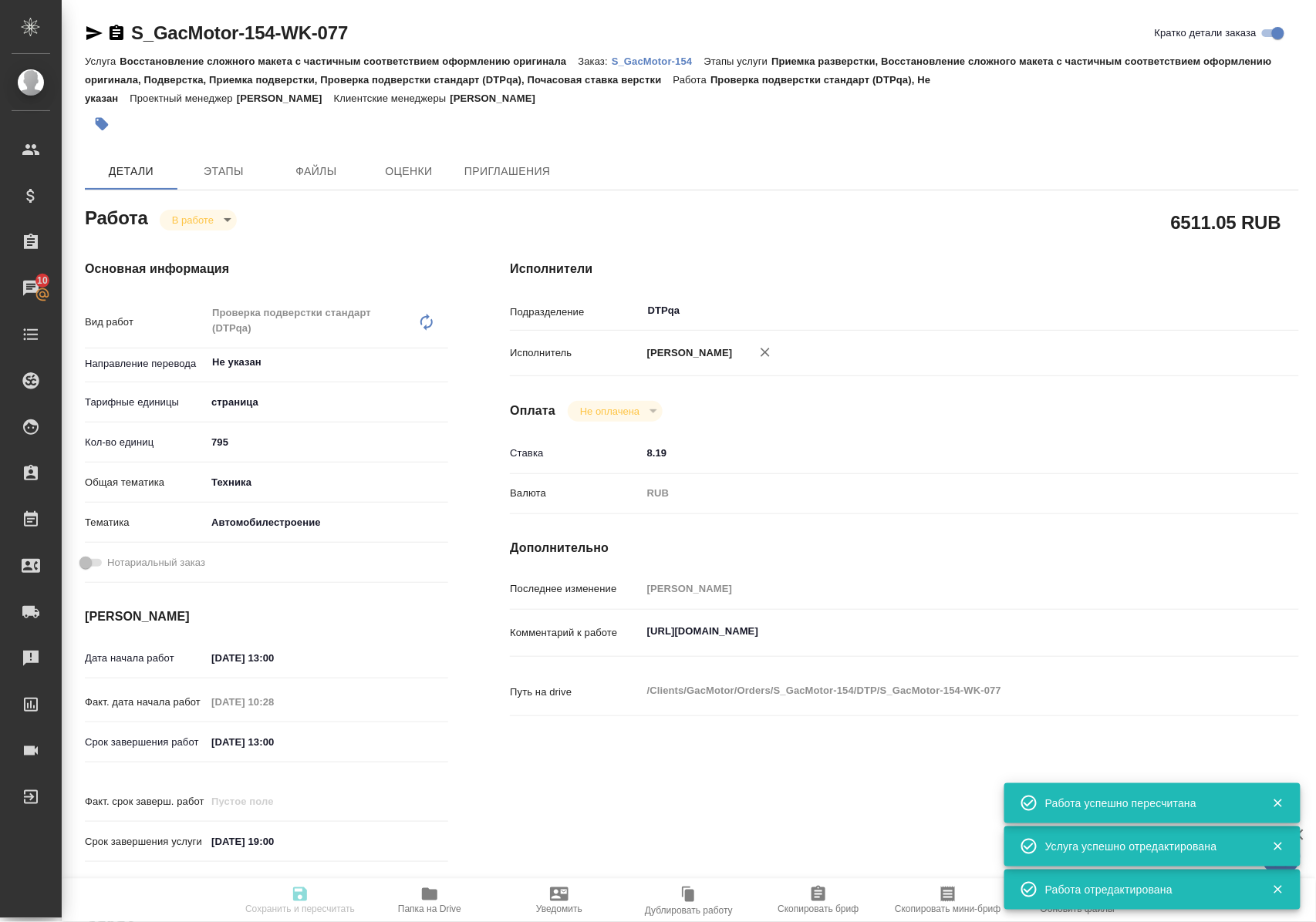
type input "inProgress"
type textarea "Проверка подверстки стандарт (DTPqa)"
type textarea "x"
type input "Не указан"
type input "5a8b1489cc6b4906c91bfdb2"
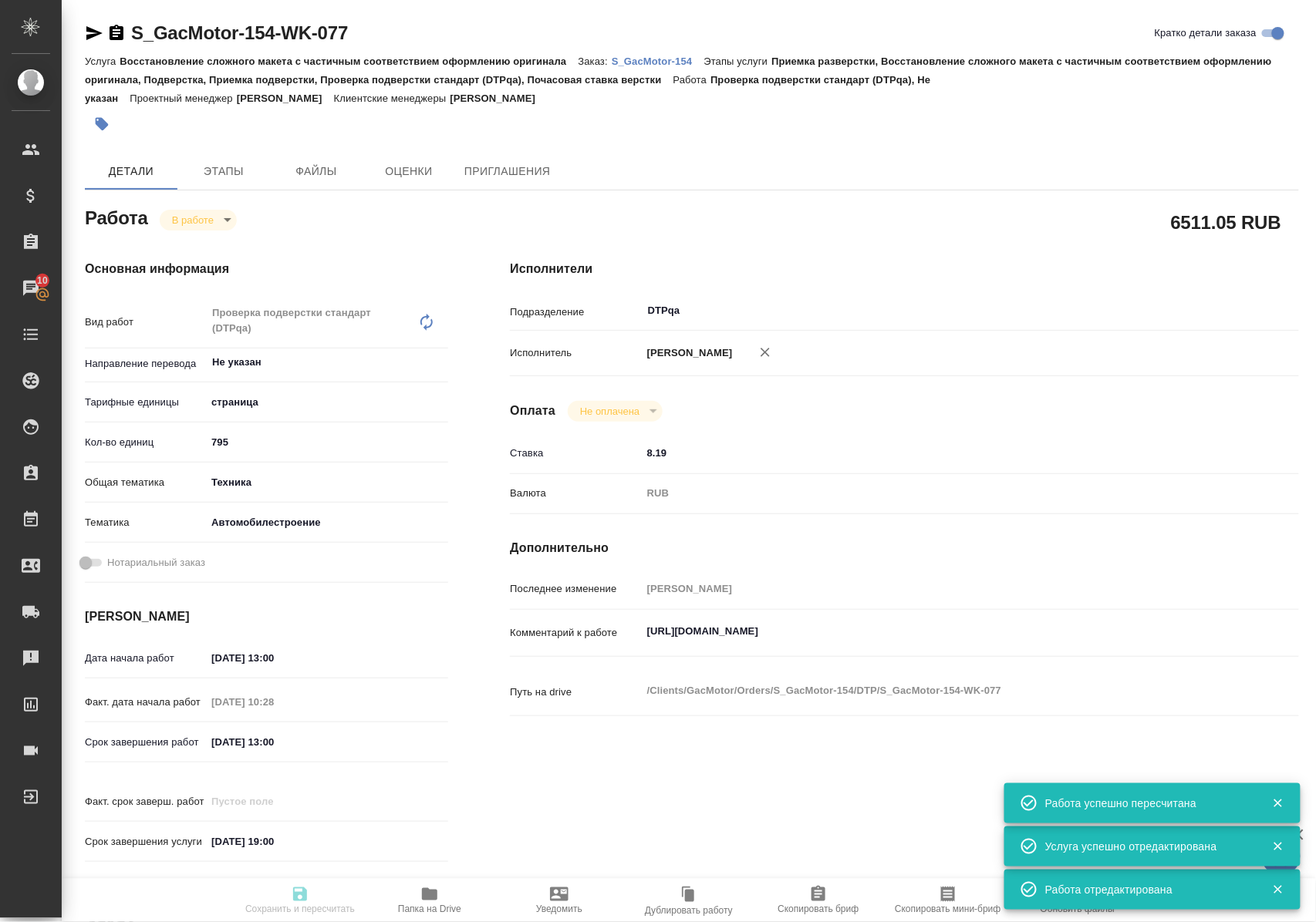
type input "795"
type input "tech"
type input "5f647204b73bc97568ca66a7"
type input "02.09.2025 13:00"
type input "01.09.2025 10:28"
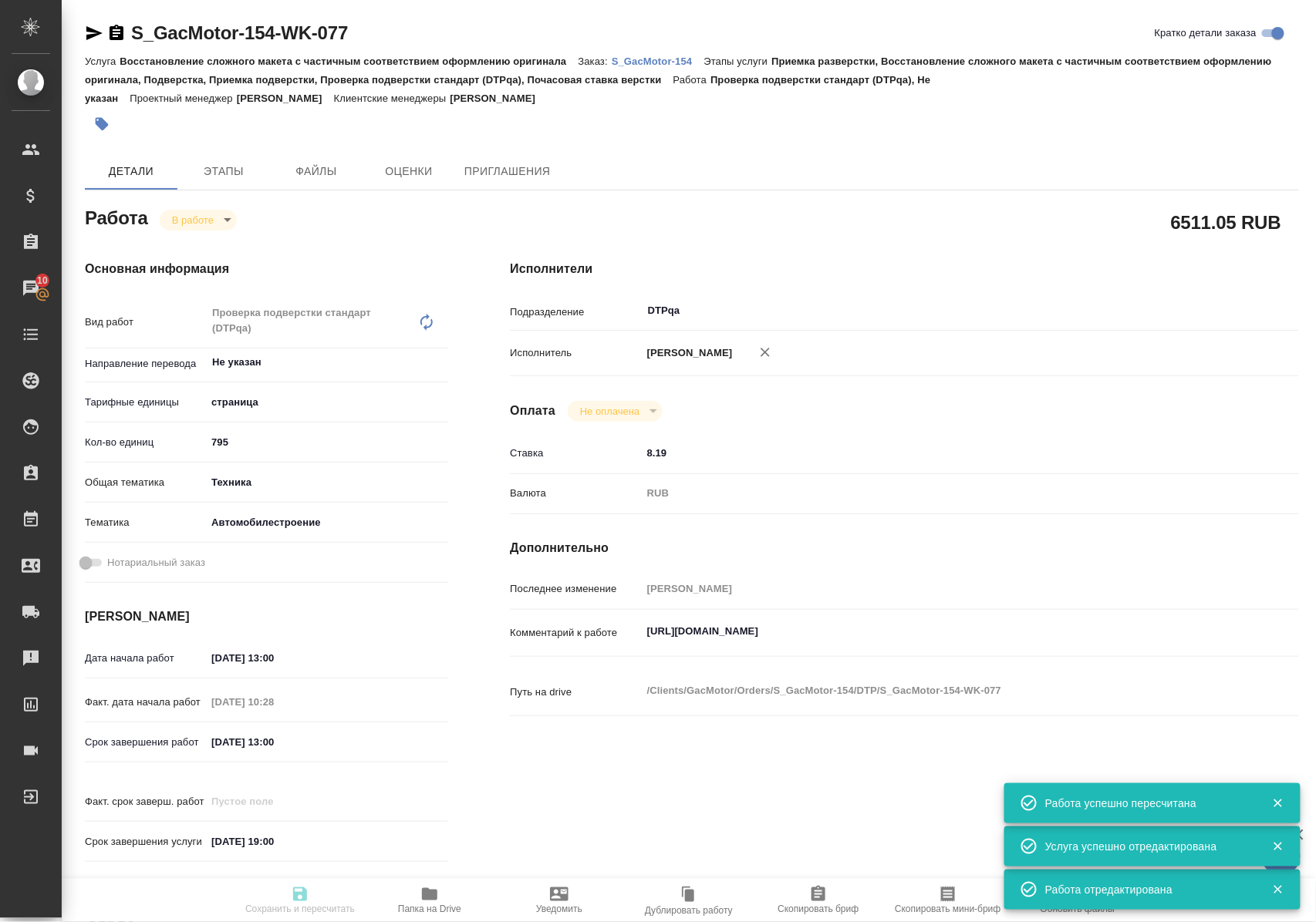
type input "03.09.2025 13:00"
type input "[DATE] 19:00"
type input "DTPqa"
type input "notPayed"
type input "8.19"
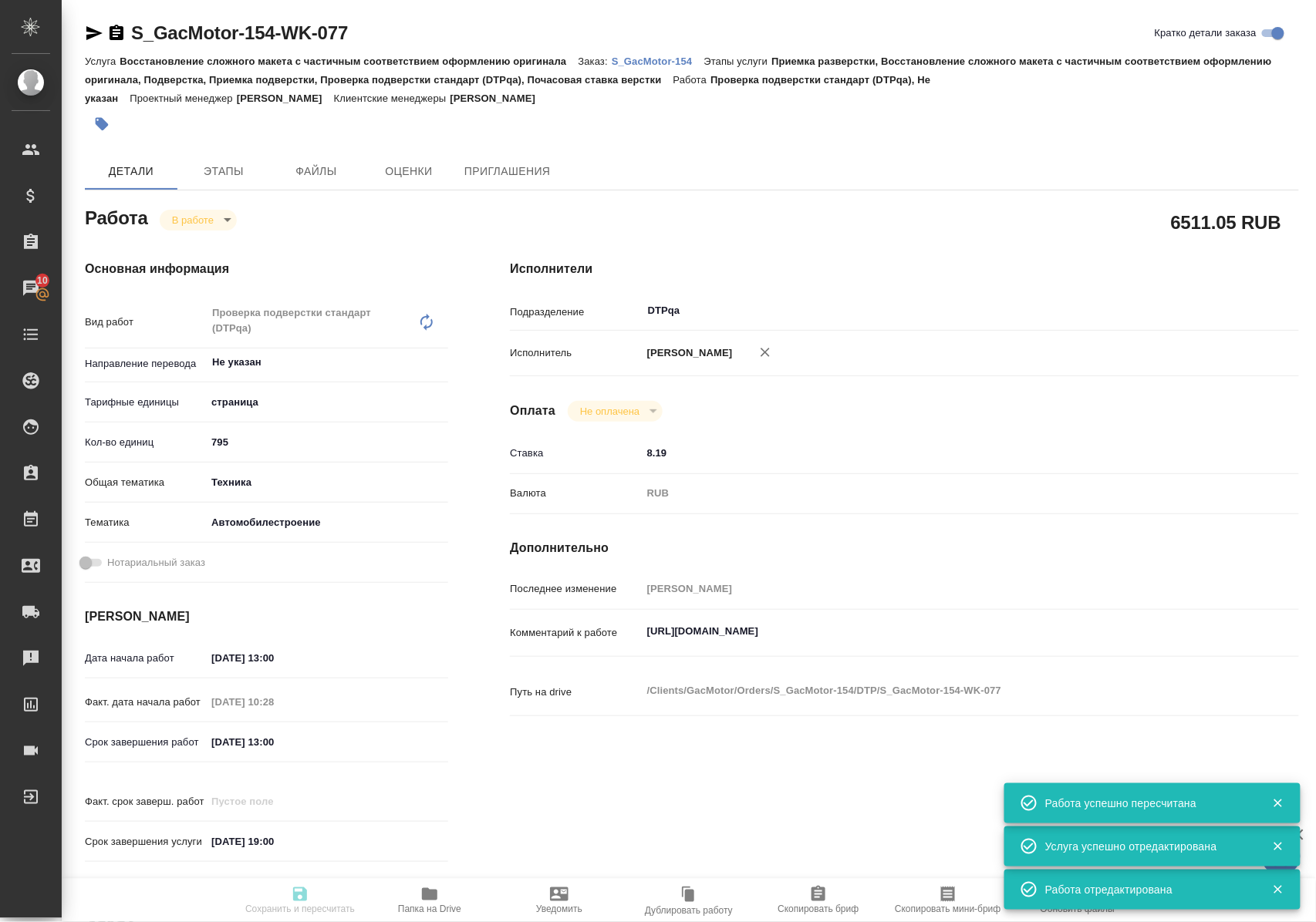
type input "RUB"
type input "Полушина Алена"
type textarea "https://tera.awatera.com/Work/686e85288a833ccf0e3728a4/"
type textarea "x"
type textarea "/Clients/GacMotor/Orders/S_GacMotor-154/DTP/S_GacMotor-154-WK-077"
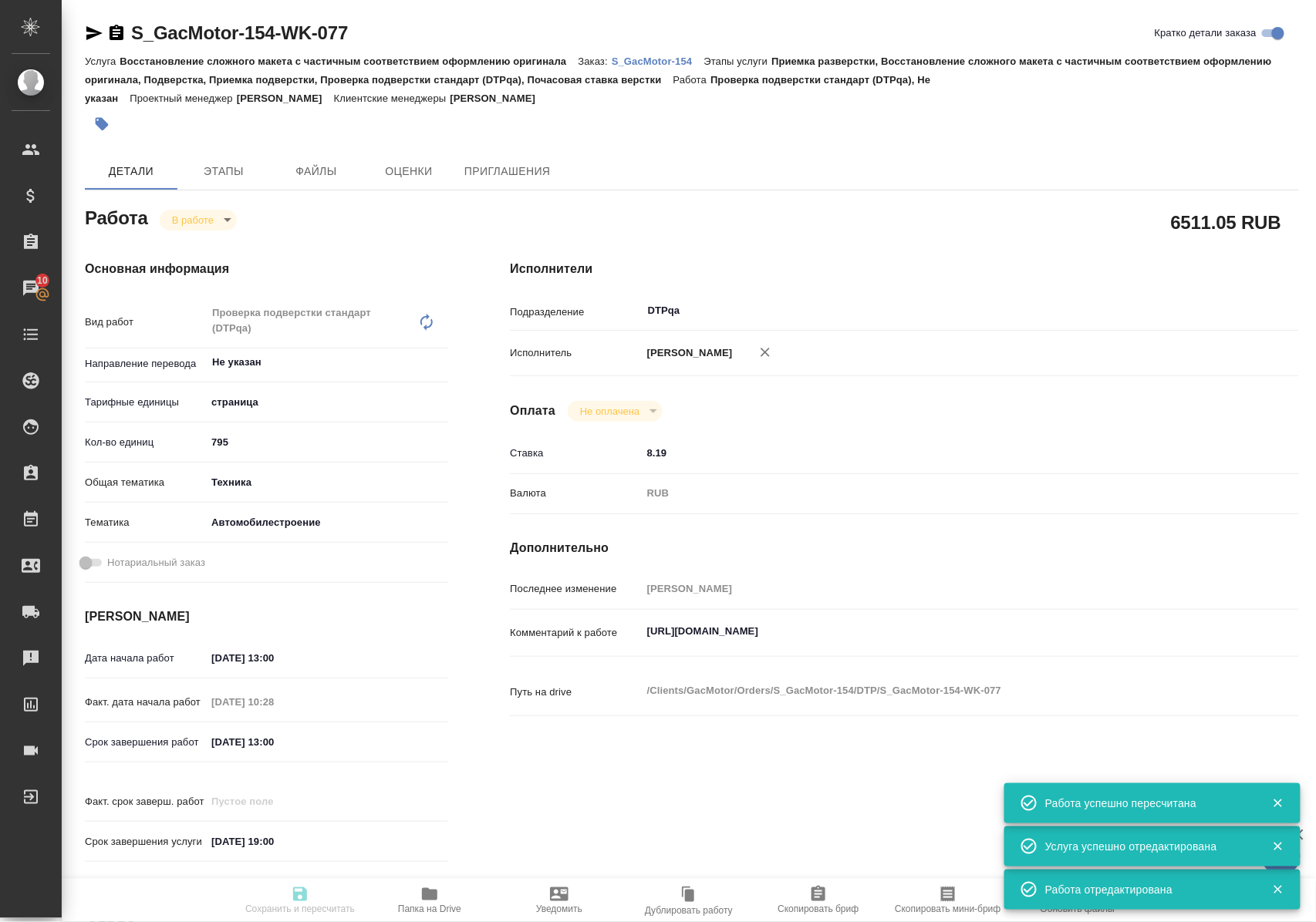
type textarea "x"
type input "S_GacMotor-154"
type input "Восстановление сложного макета с частичным соответствием оформлению оригинала"
type input "Приемка разверстки, Восстановление сложного макета с частичным соответствием оф…"
type input "[PERSON_NAME]"
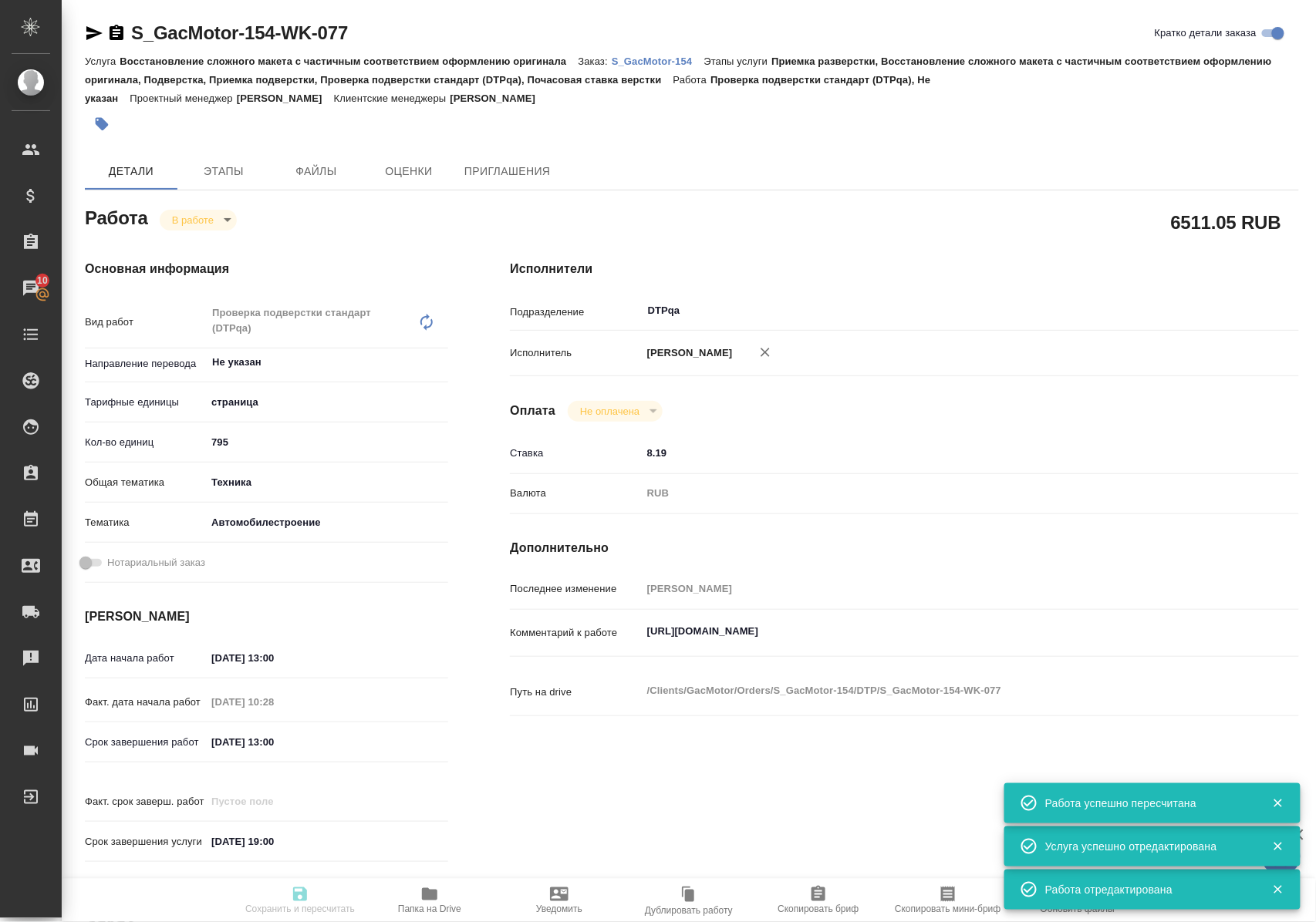
type input "[PERSON_NAME]"
type input "/Clients/GacMotor/Orders/S_GacMotor-154"
type textarea "x"
type textarea "материалы для перевода по нашей новой модели GS-8 HEV исходников нет, все надпи…"
type textarea "x"
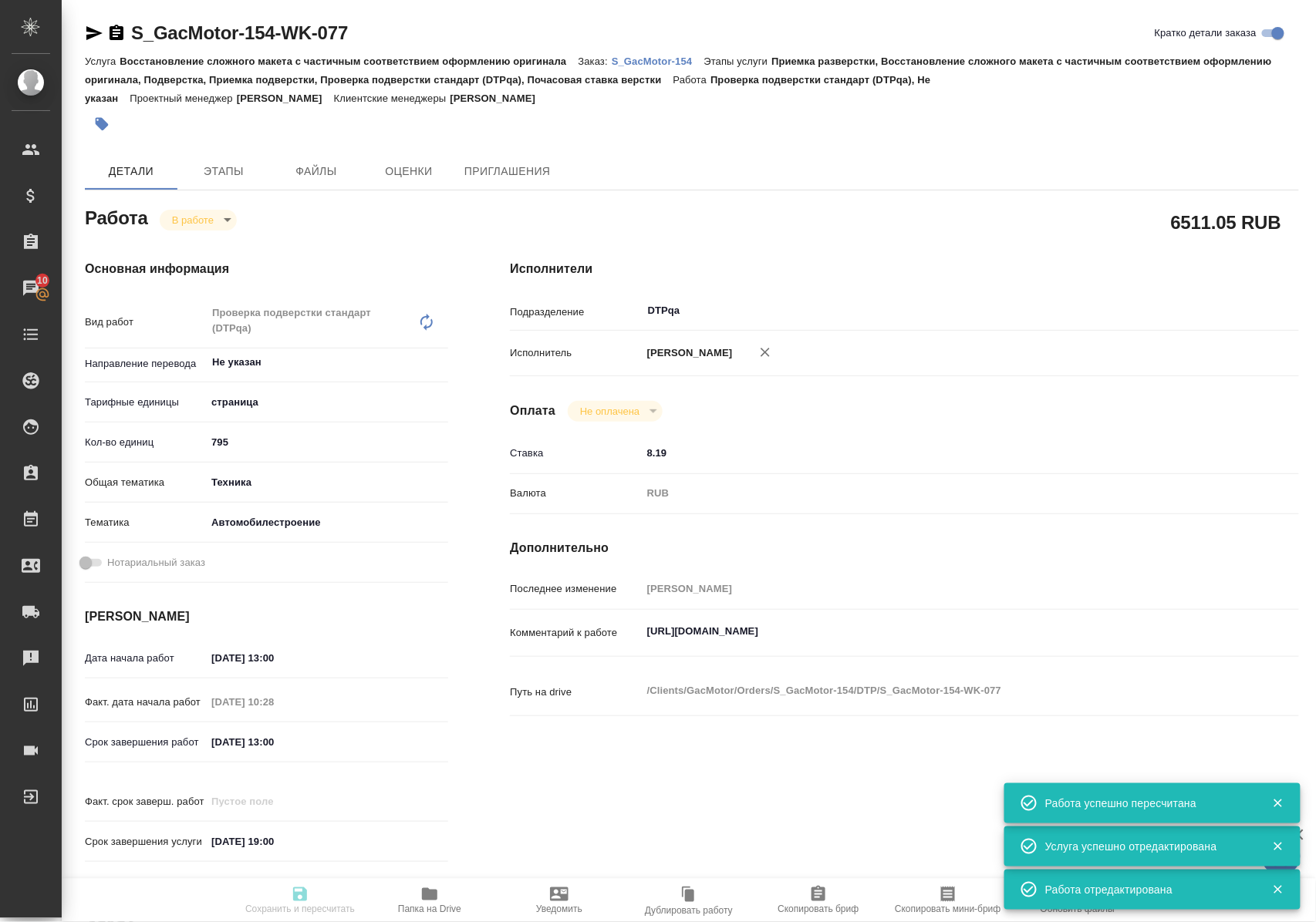
type textarea "x"
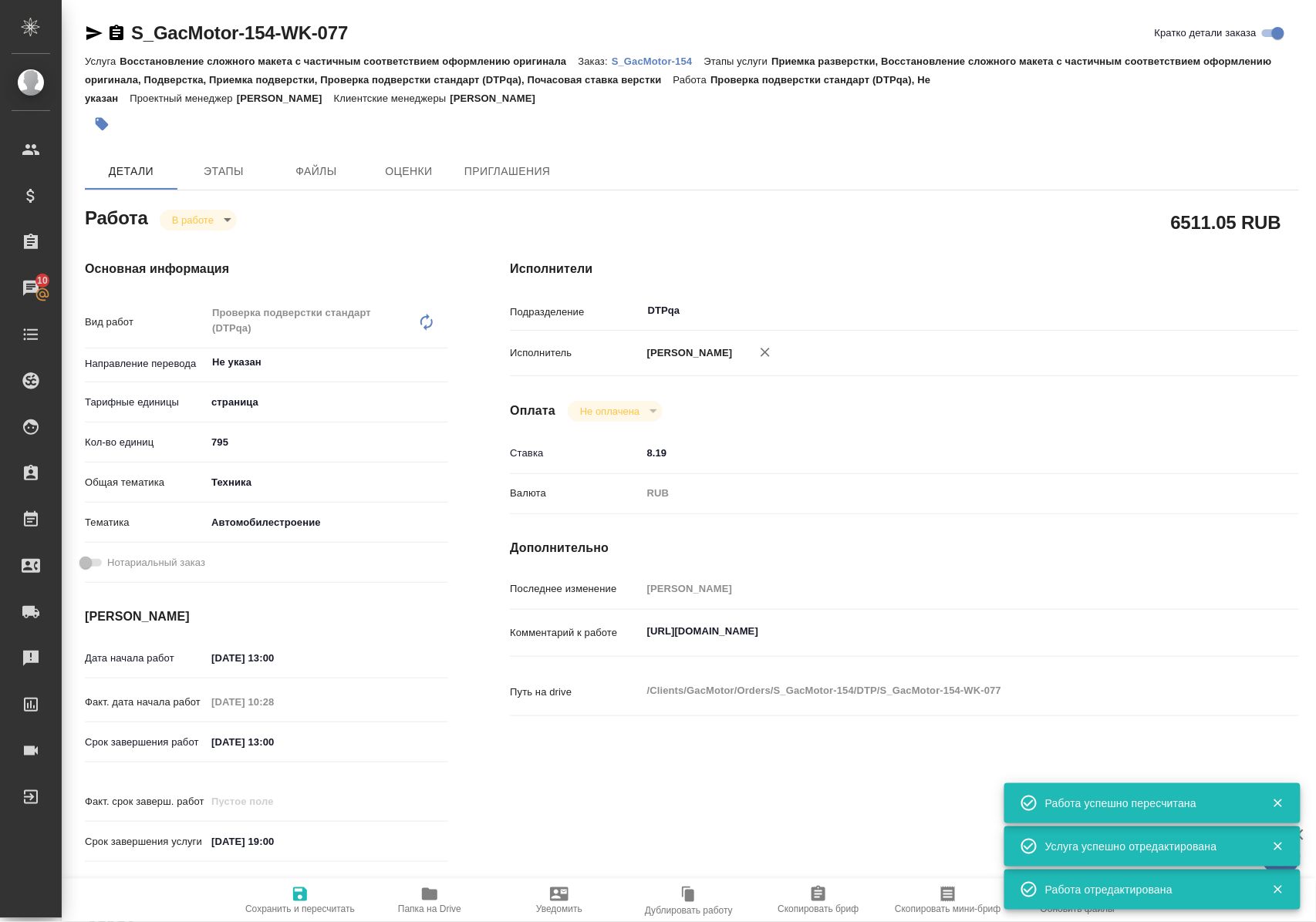
type textarea "x"
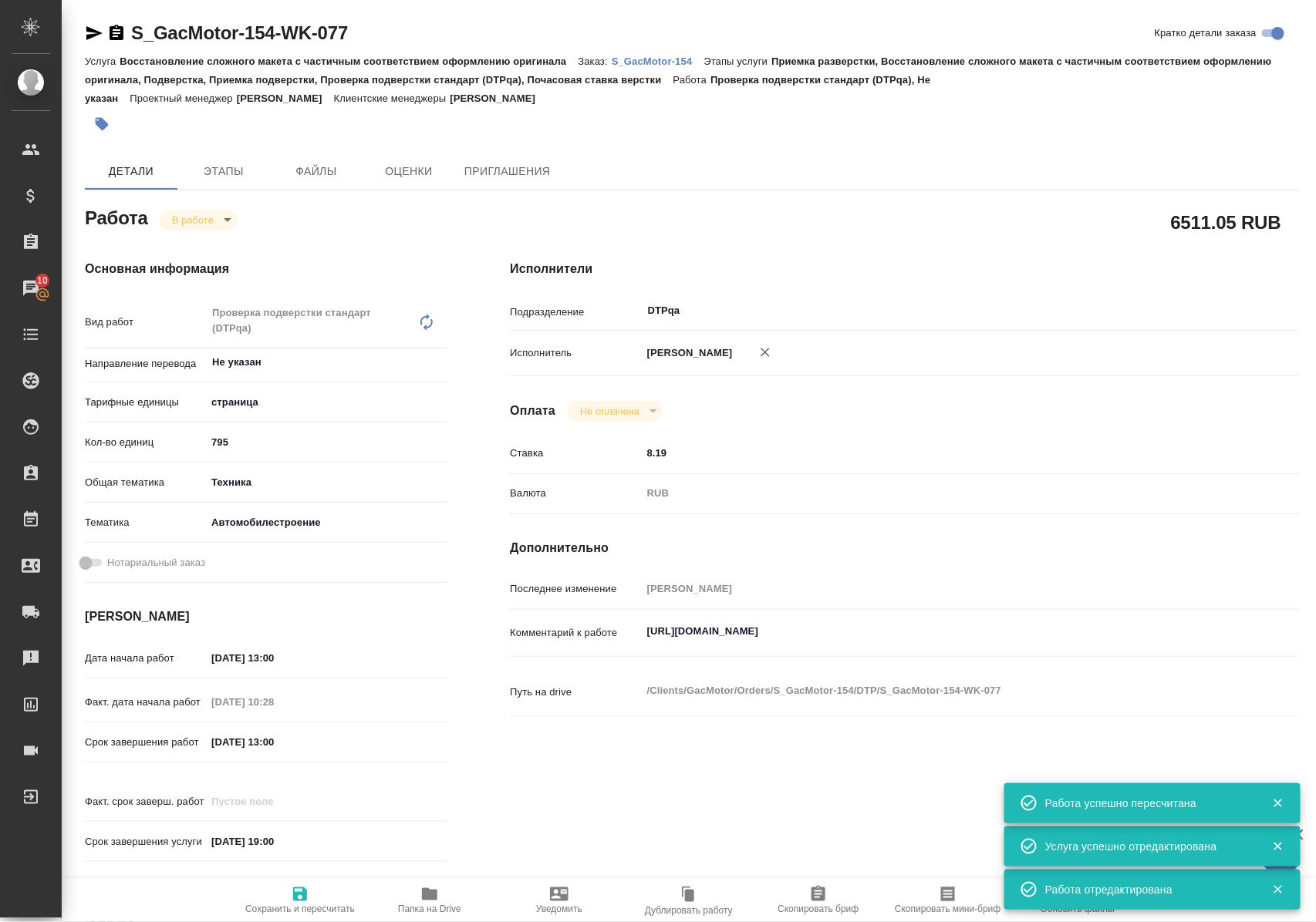
type textarea "x"
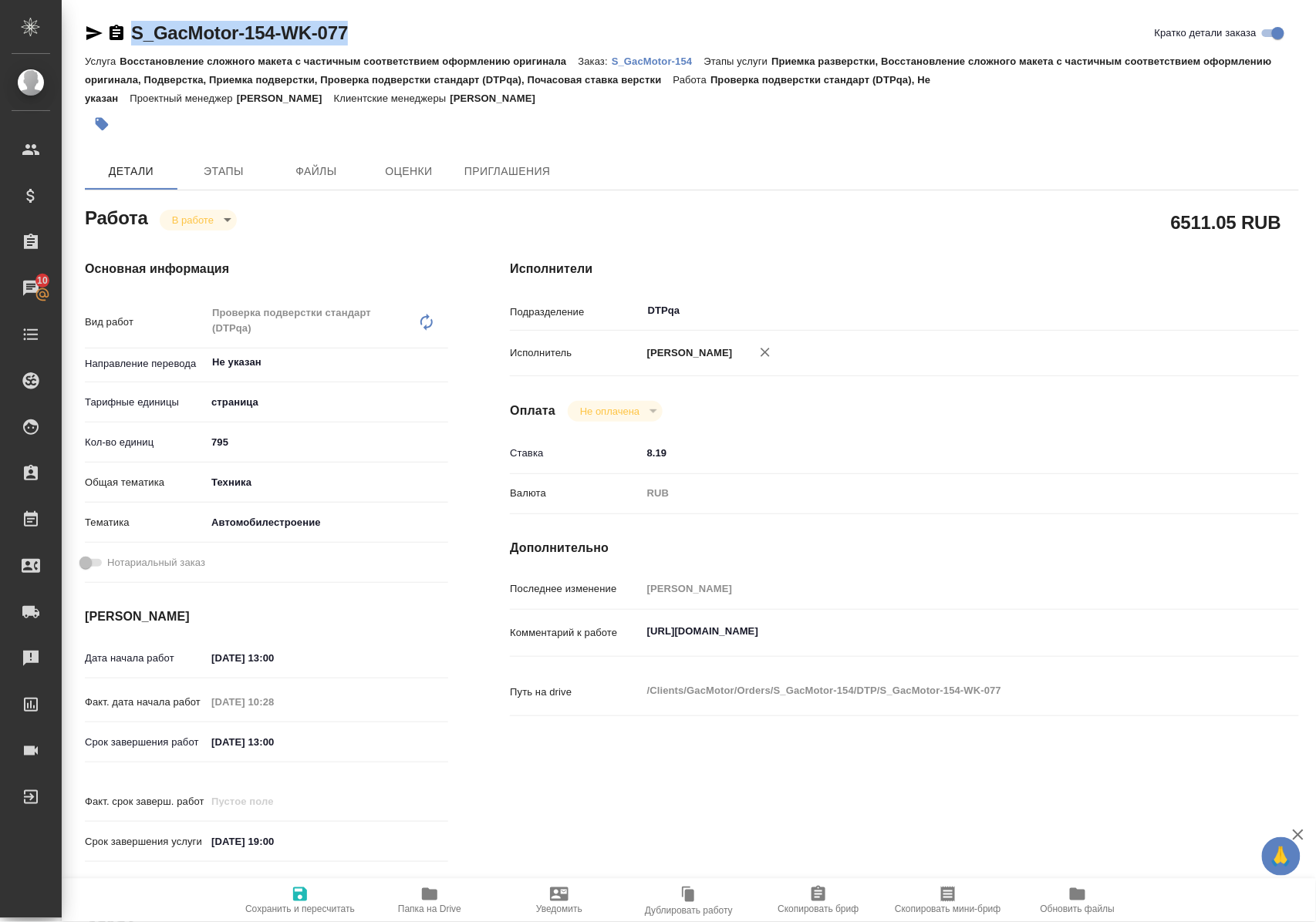
drag, startPoint x: 392, startPoint y: 32, endPoint x: 131, endPoint y: 43, distance: 261.2
click at [131, 43] on div "S_GacMotor-154-WK-077 Кратко детали заказа" at bounding box center [692, 33] width 1214 height 25
copy link "S_GacMotor-154-WK-077"
drag, startPoint x: 646, startPoint y: 645, endPoint x: 989, endPoint y: 633, distance: 343.2
click at [989, 633] on div "https://tera.awatera.com/Work/686e85288a833ccf0e3728a4/ x" at bounding box center [937, 635] width 591 height 36
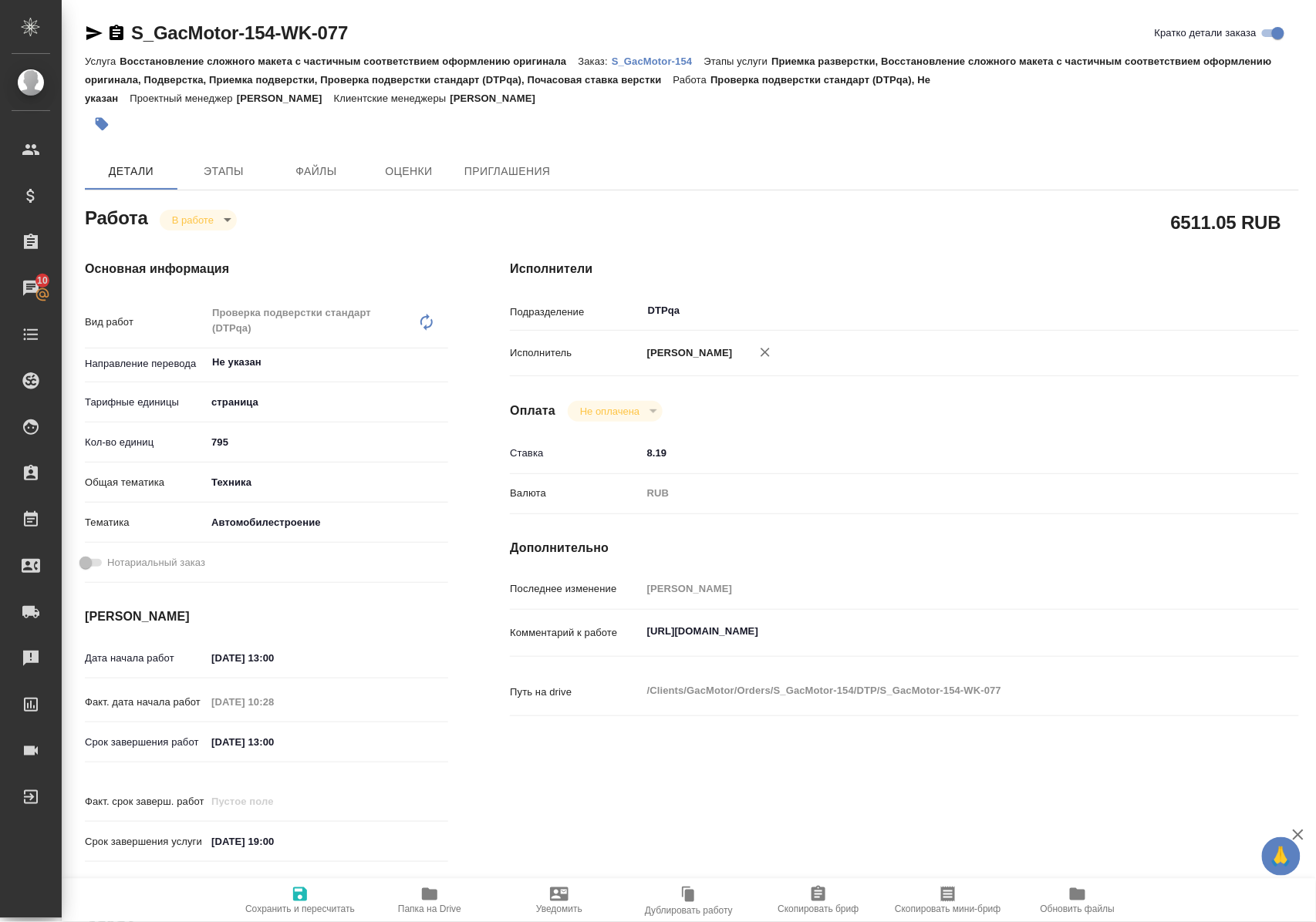
type textarea "x"
drag, startPoint x: 646, startPoint y: 634, endPoint x: 1084, endPoint y: 628, distance: 438.0
click at [1084, 628] on textarea "[URL][DOMAIN_NAME]" at bounding box center [938, 633] width 590 height 26
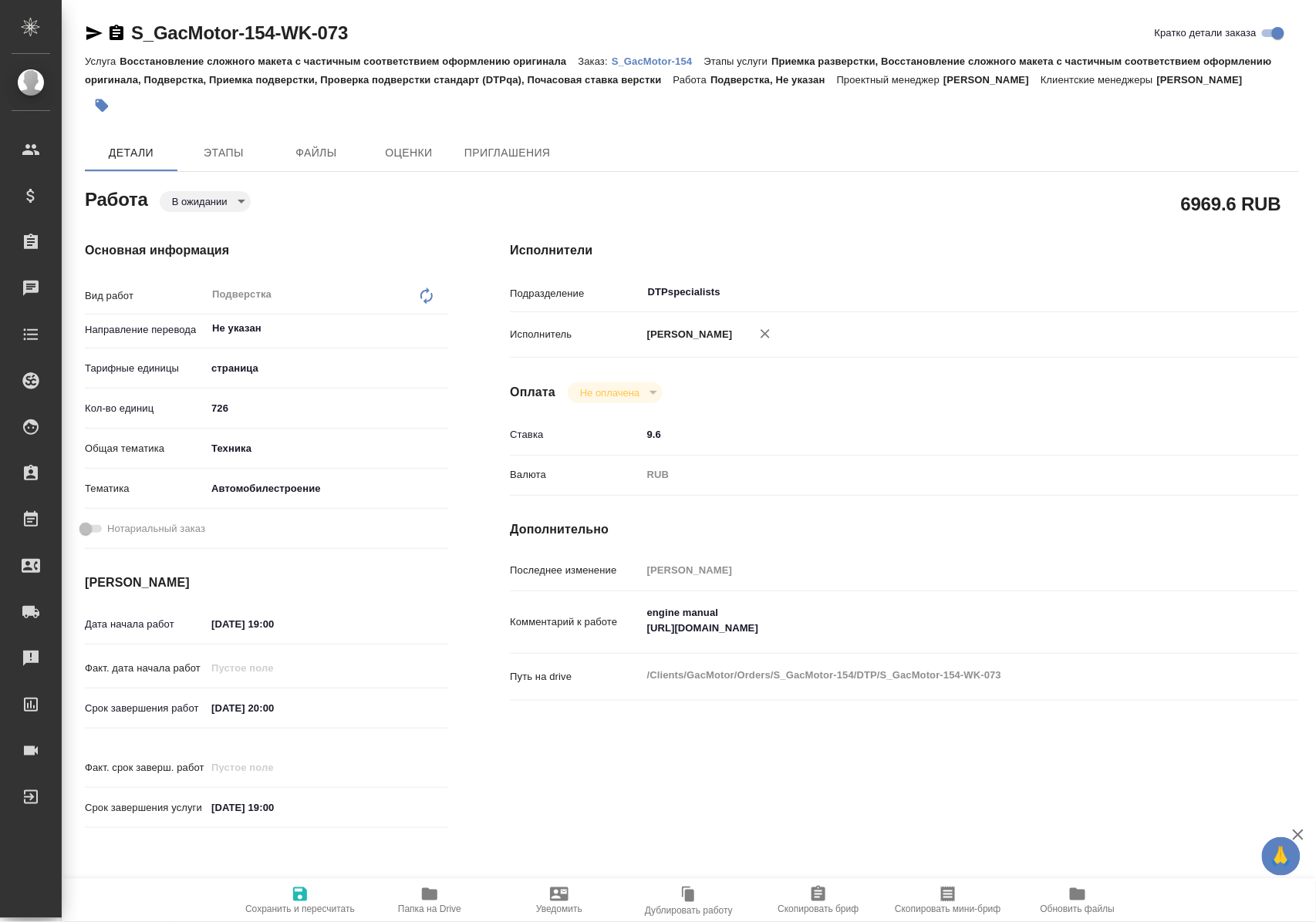
type textarea "x"
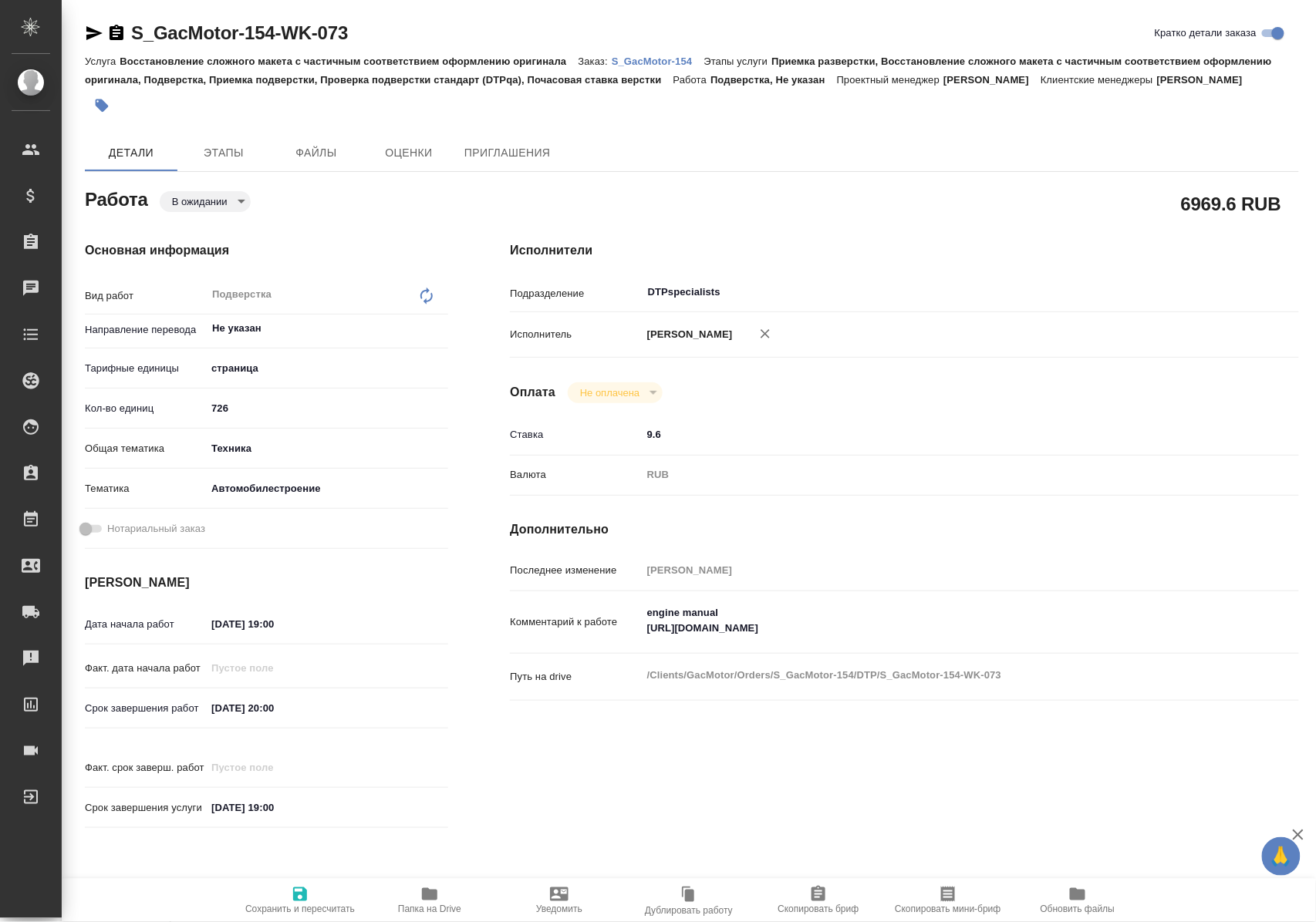
type textarea "x"
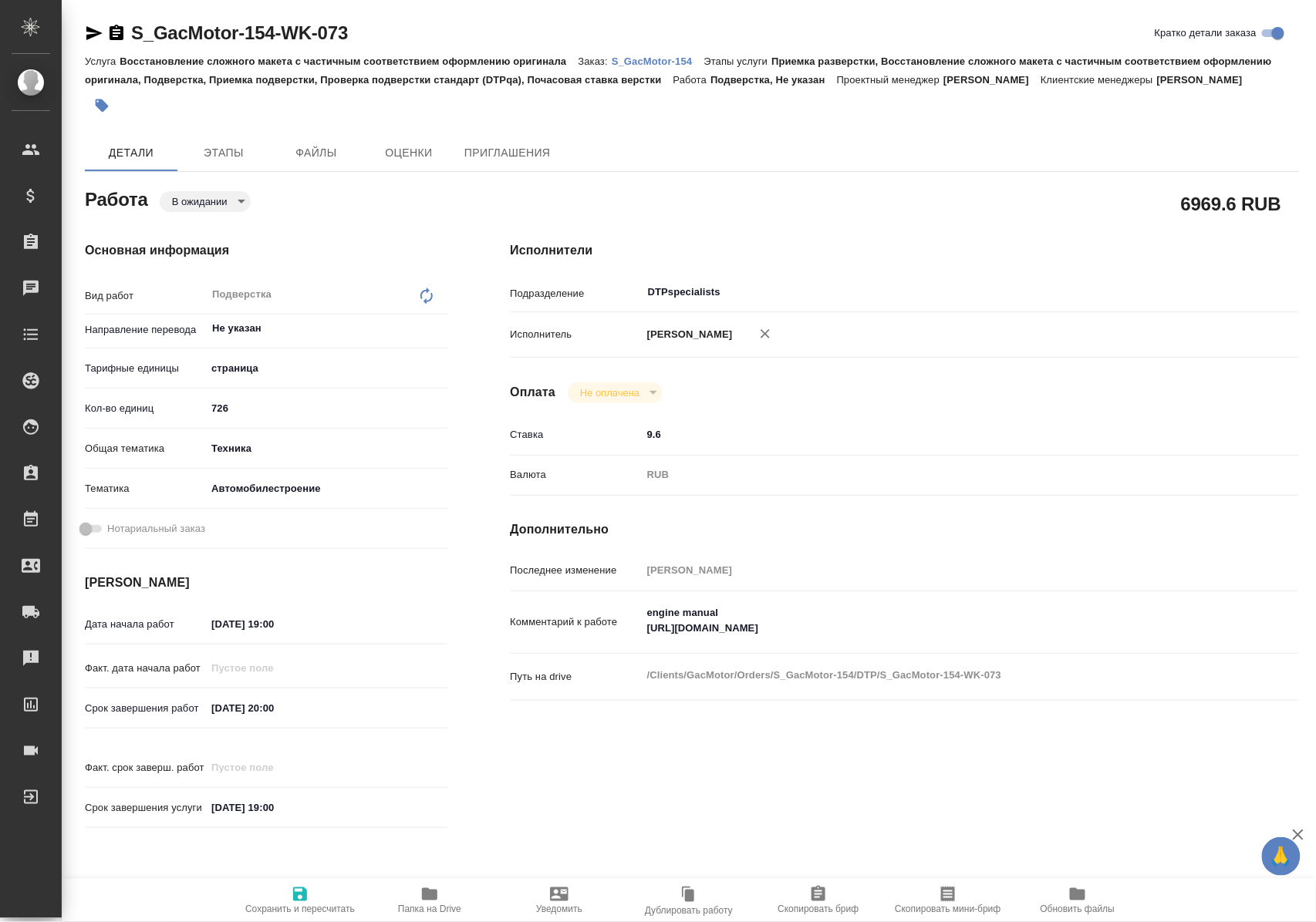
type textarea "x"
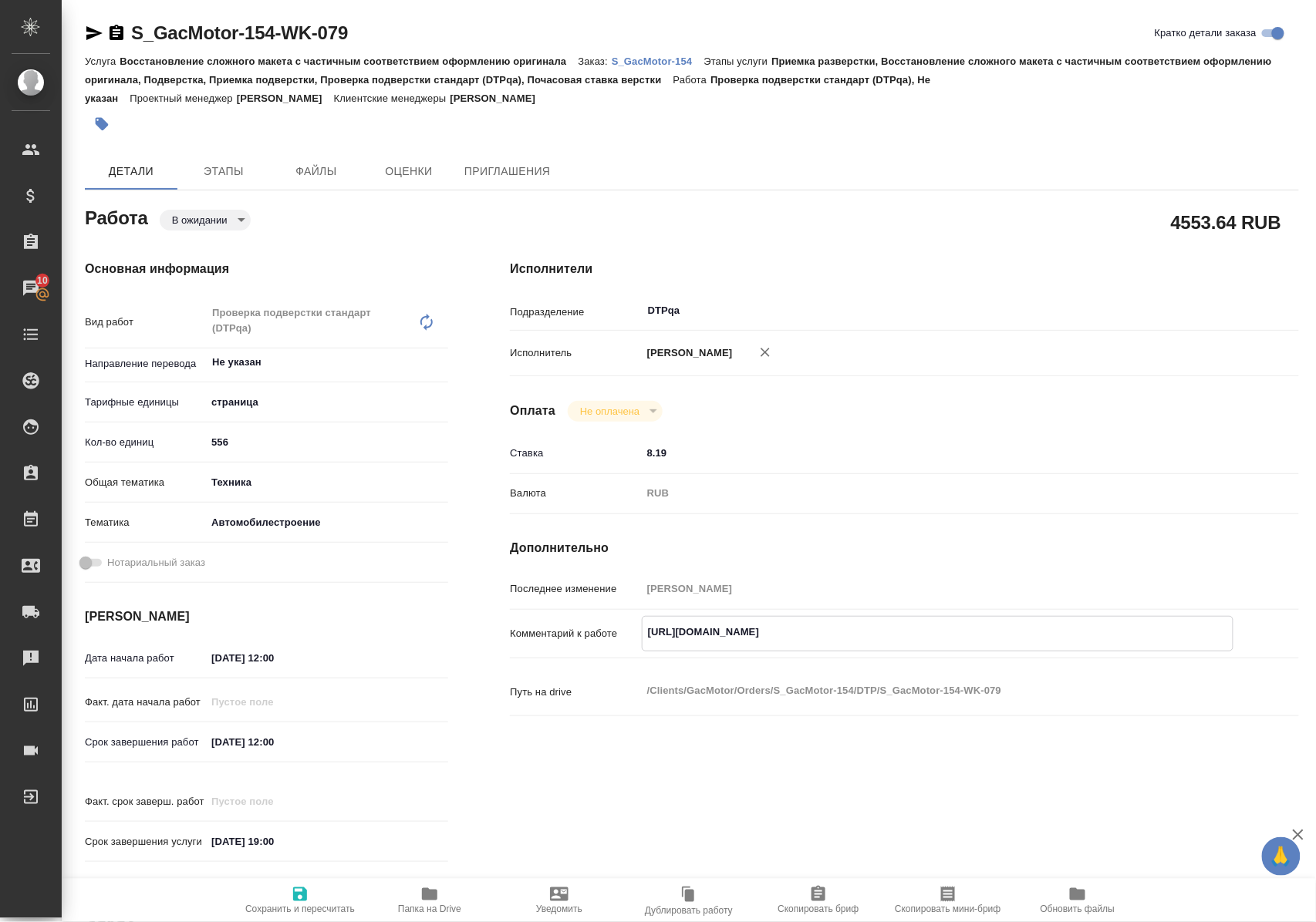
drag, startPoint x: 650, startPoint y: 626, endPoint x: 1006, endPoint y: 631, distance: 356.0
click at [1006, 631] on textarea "[URL][DOMAIN_NAME]" at bounding box center [938, 633] width 590 height 26
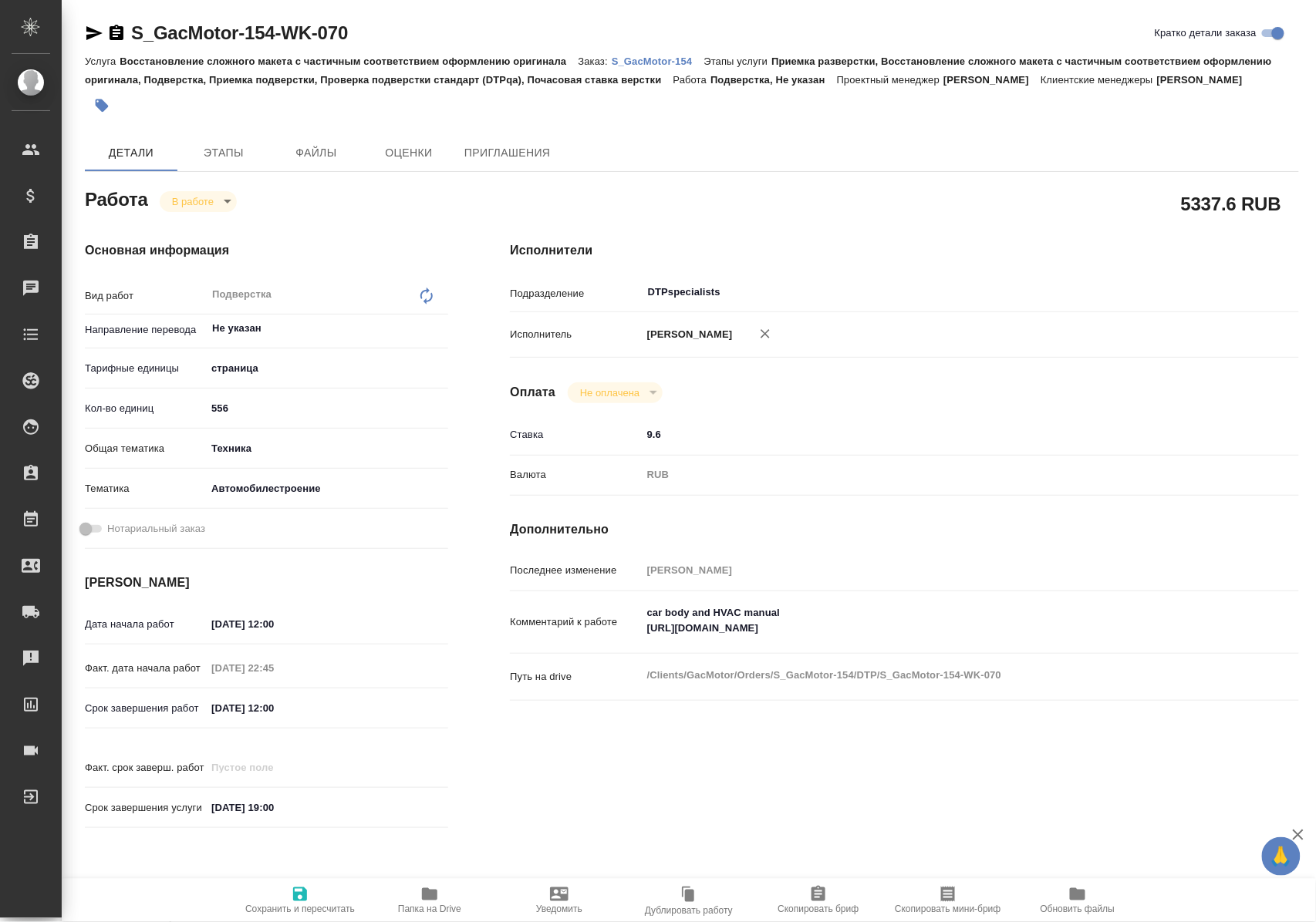
type textarea "x"
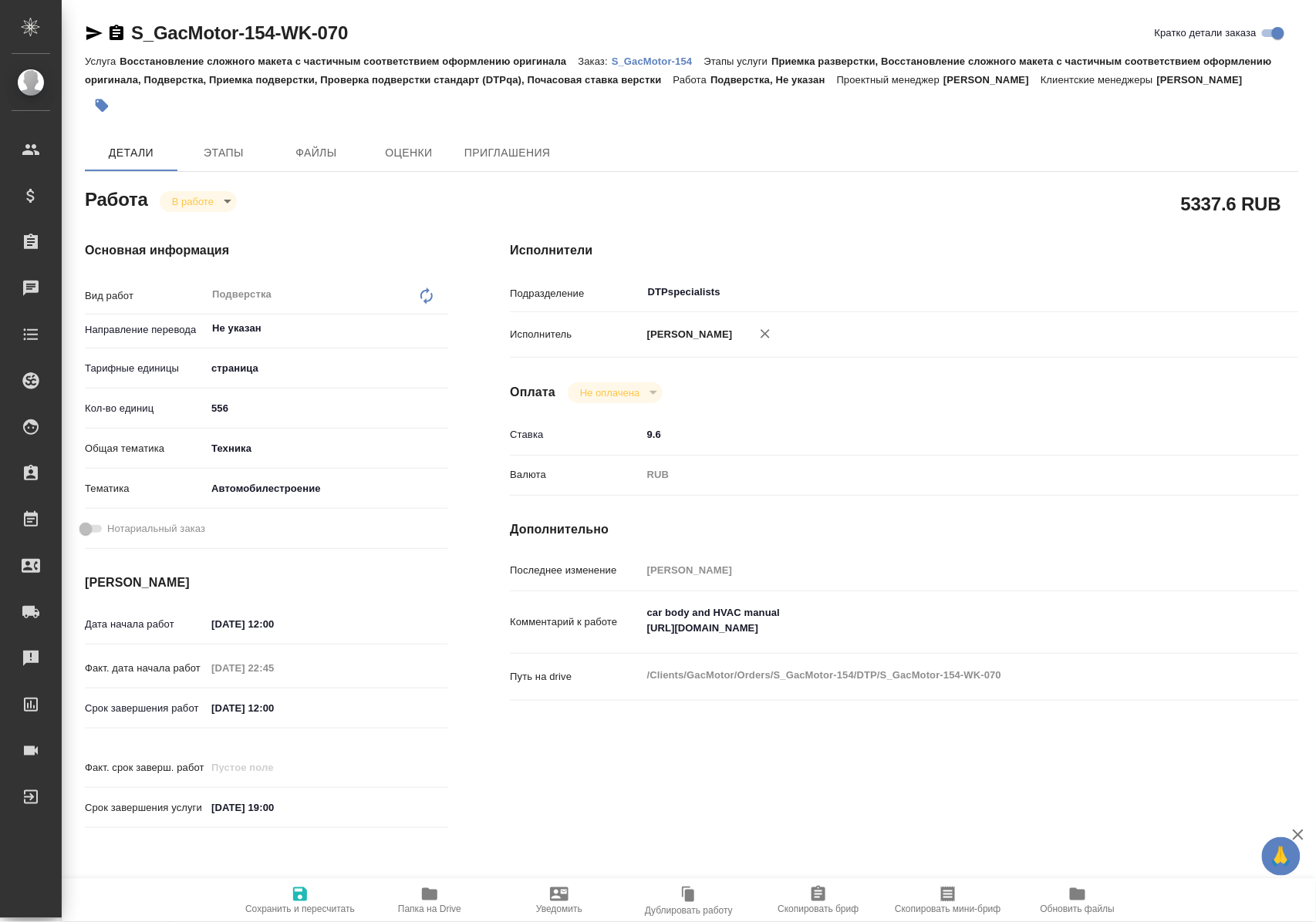
type textarea "x"
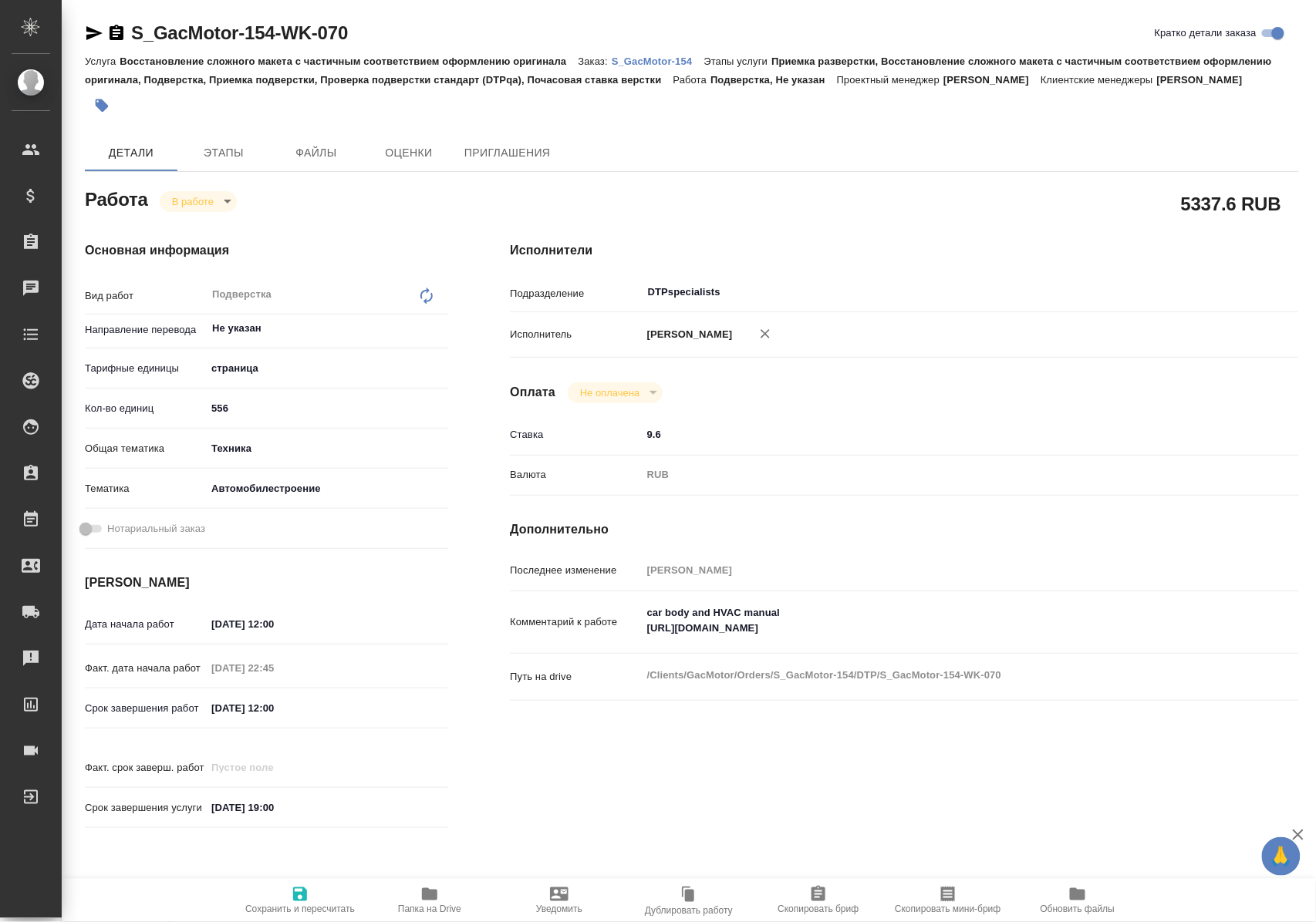
type textarea "x"
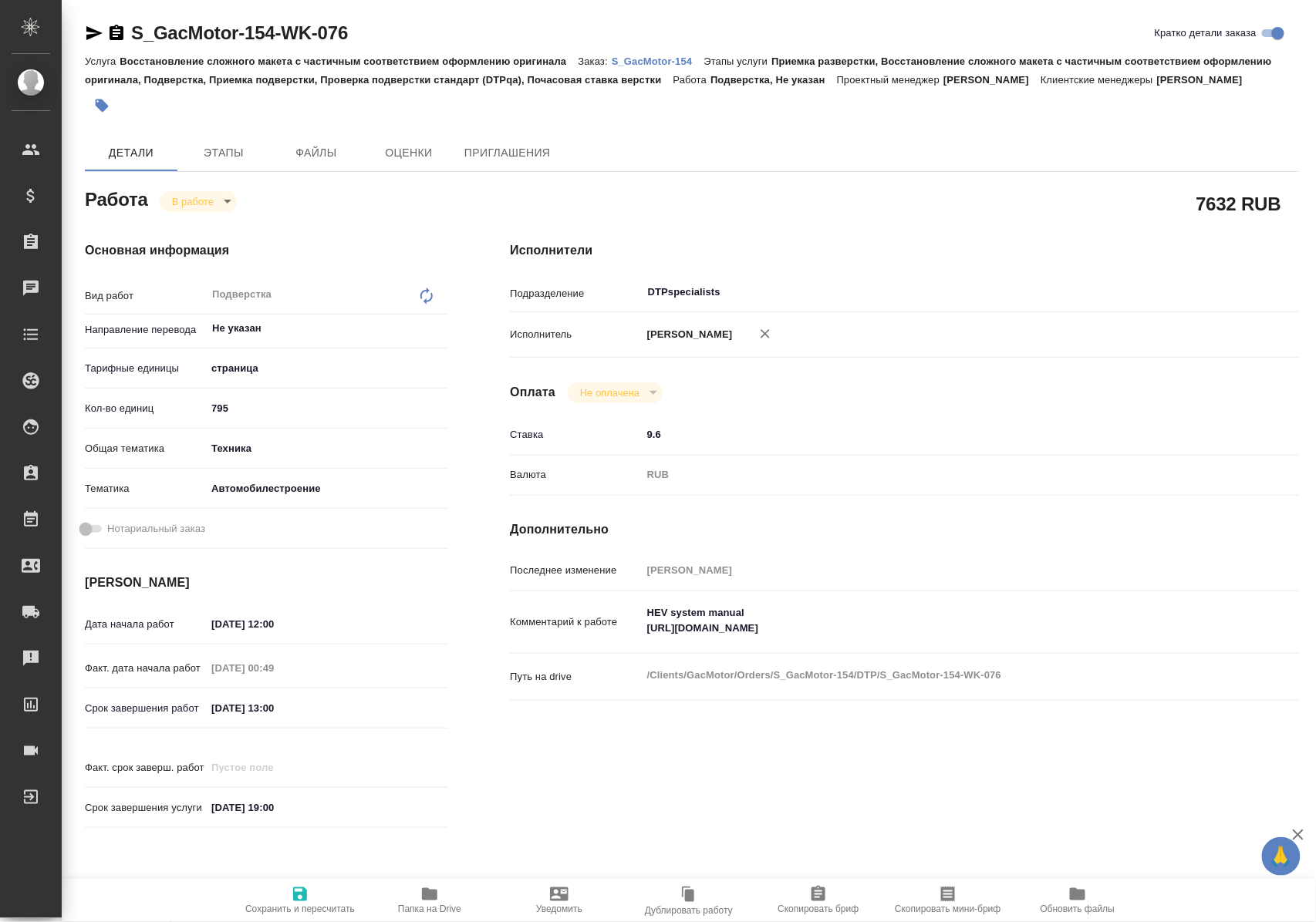
click at [421, 897] on span "Папка на Drive" at bounding box center [429, 899] width 111 height 29
click at [667, 63] on p "S_GacMotor-154" at bounding box center [658, 61] width 93 height 11
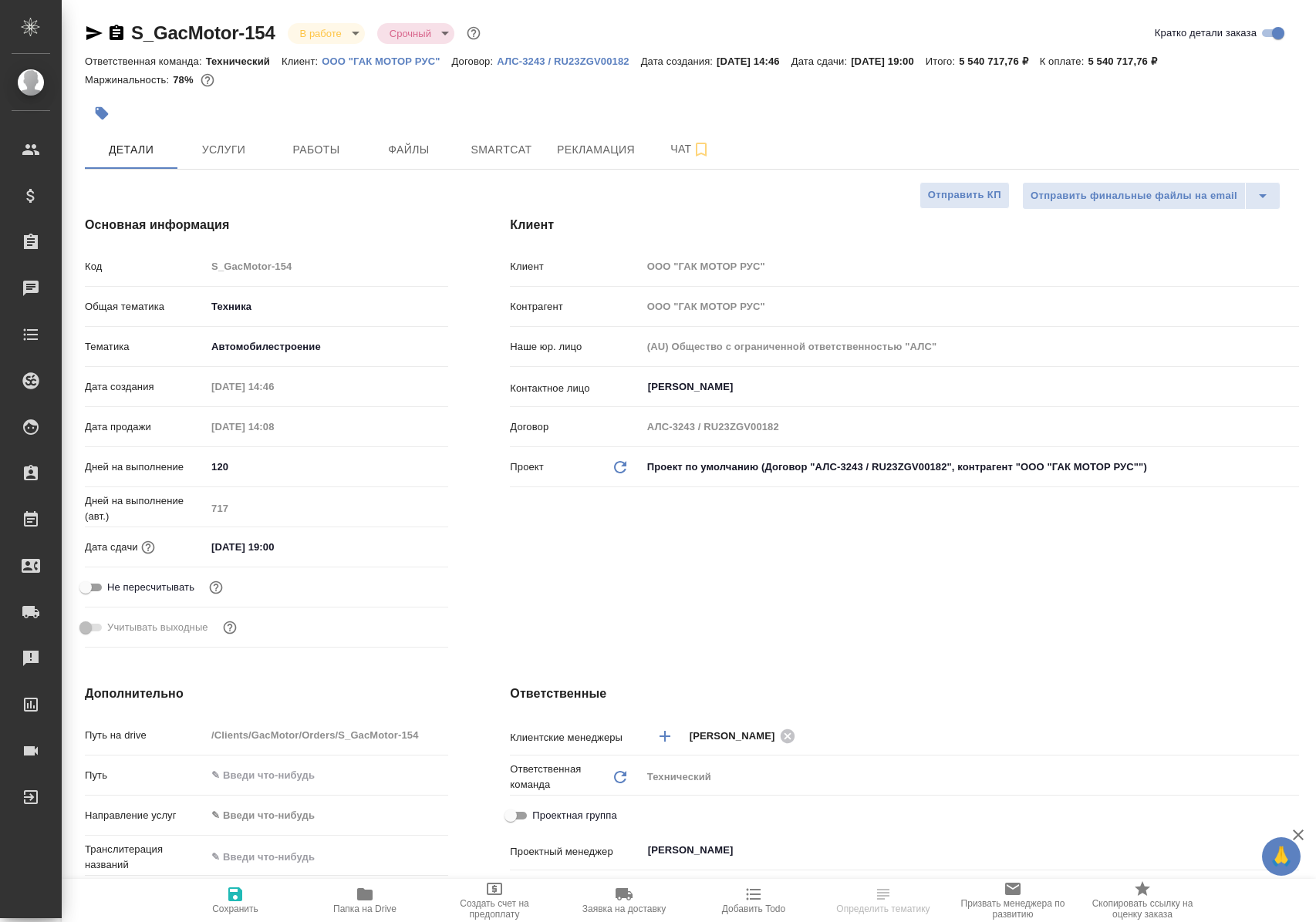
select select "RU"
click at [323, 143] on span "Работы" at bounding box center [316, 149] width 74 height 19
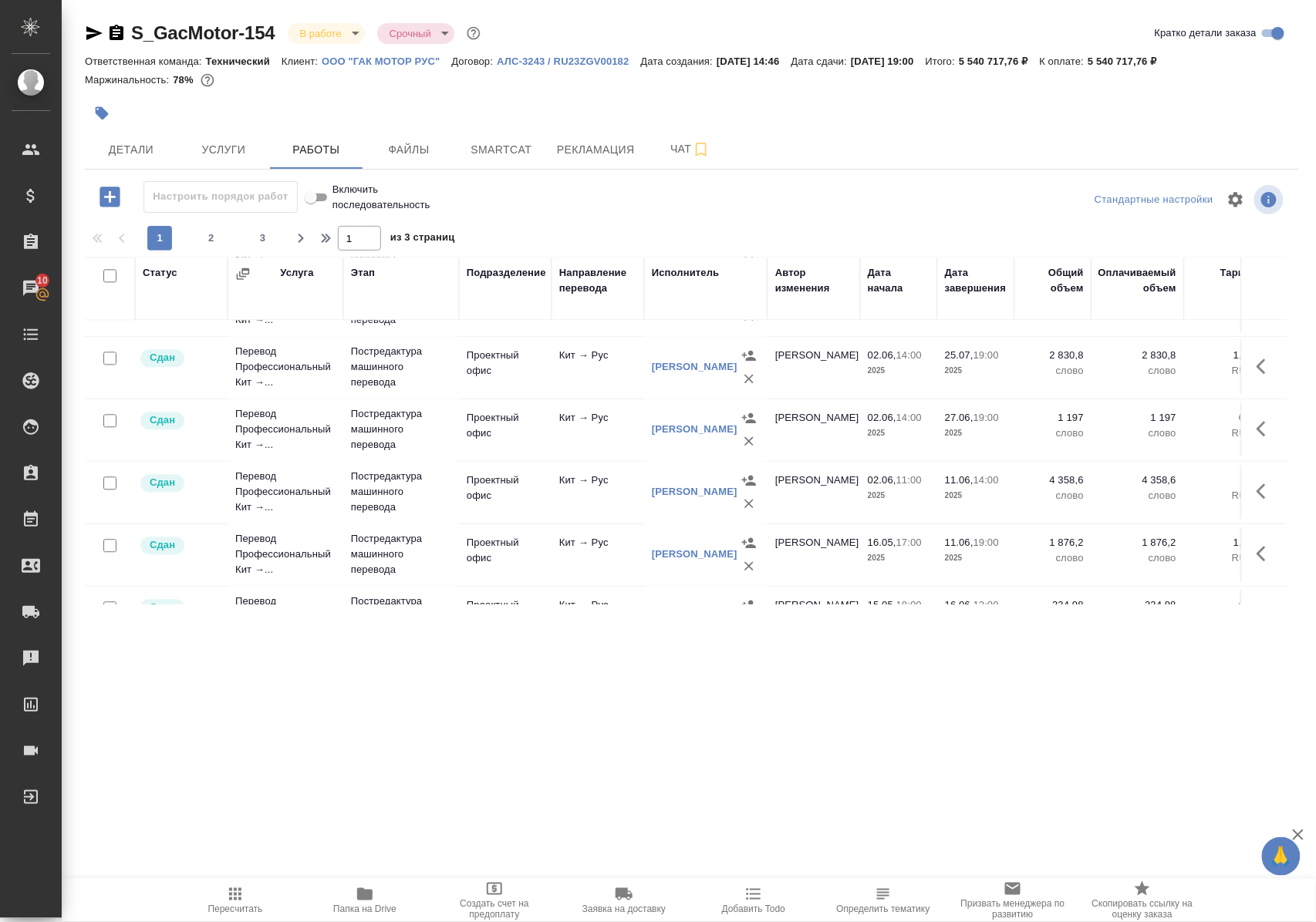
scroll to position [1300, 0]
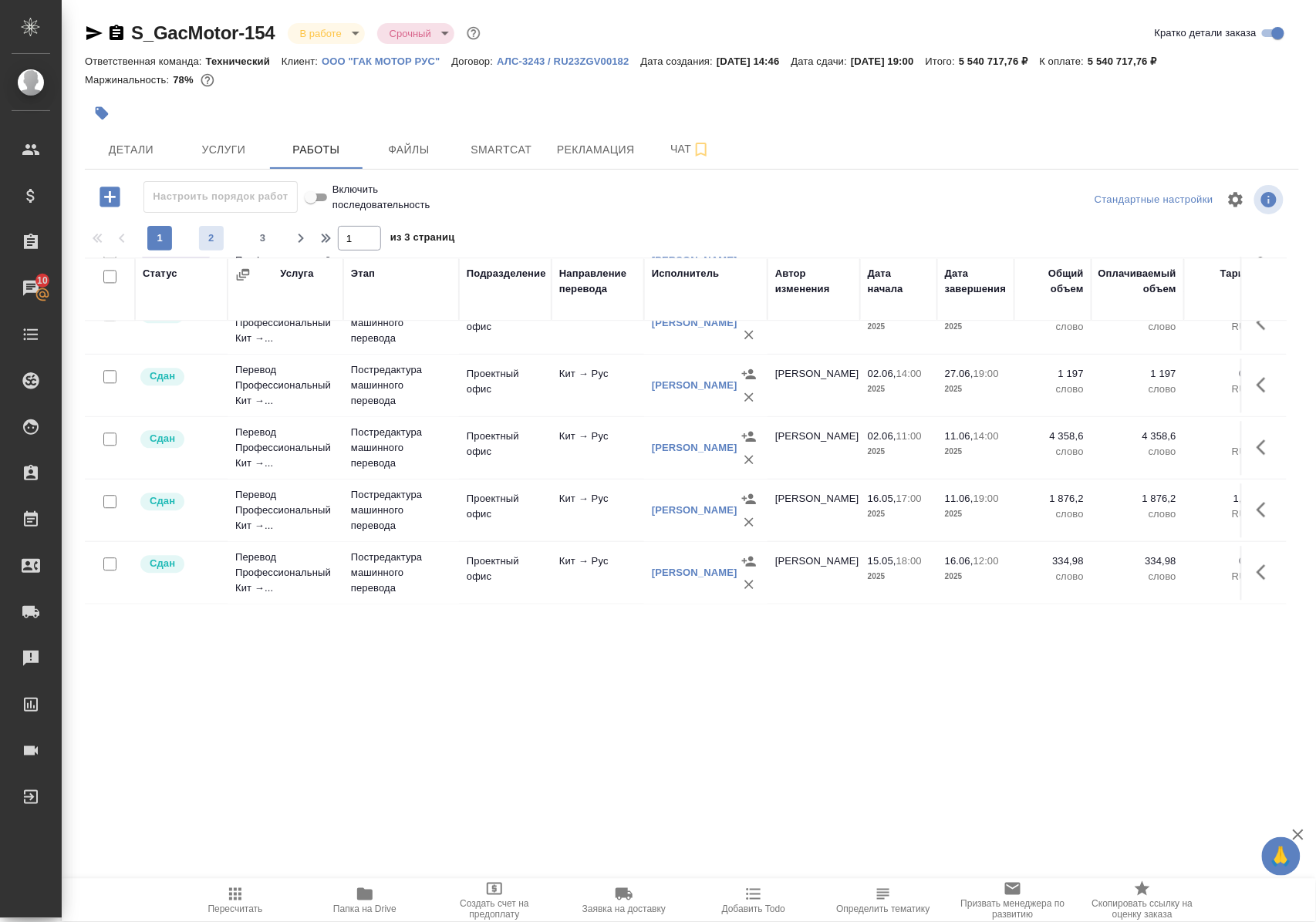
click at [210, 246] on span "2" at bounding box center [211, 238] width 25 height 15
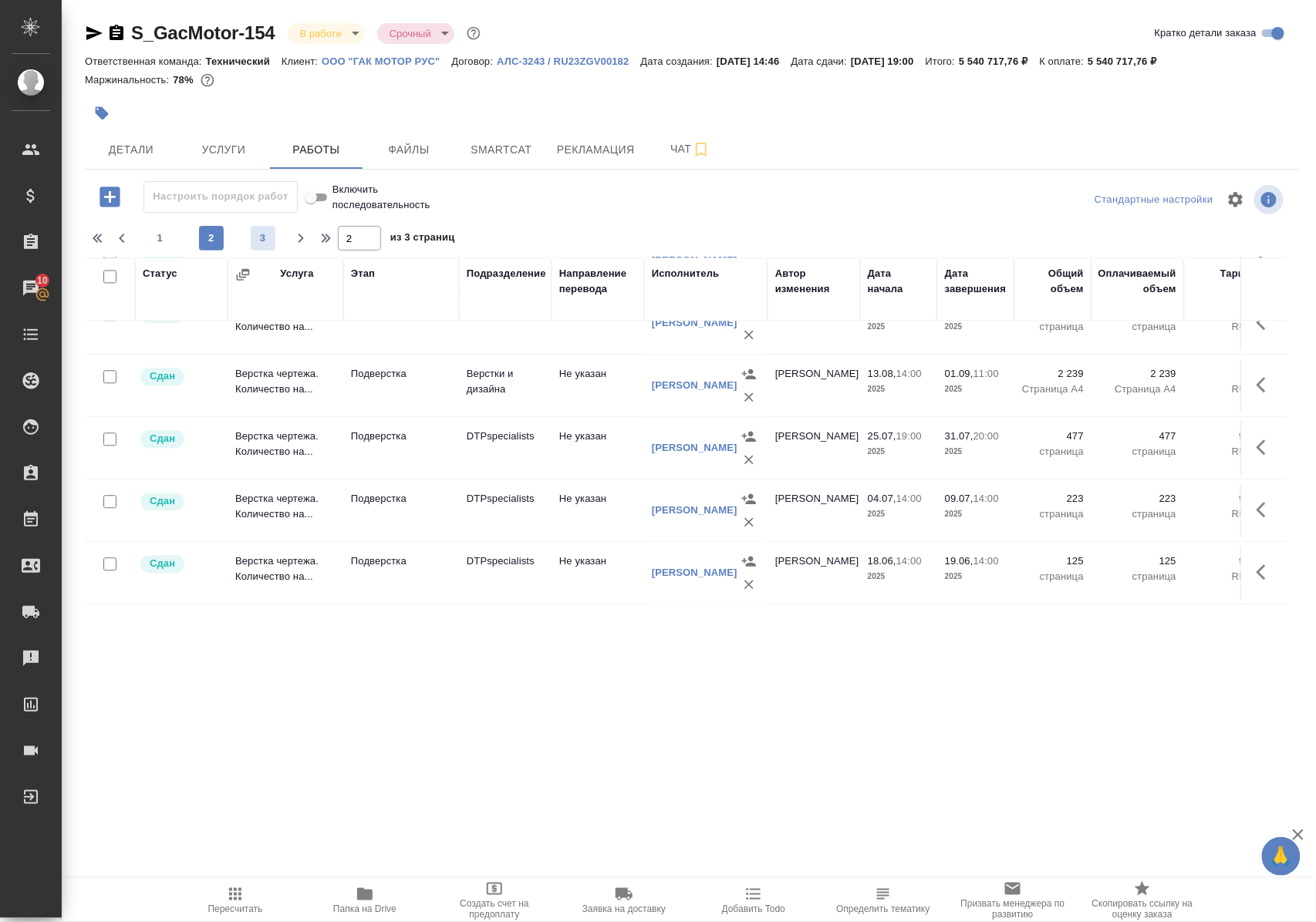
click at [264, 242] on span "3" at bounding box center [263, 238] width 25 height 15
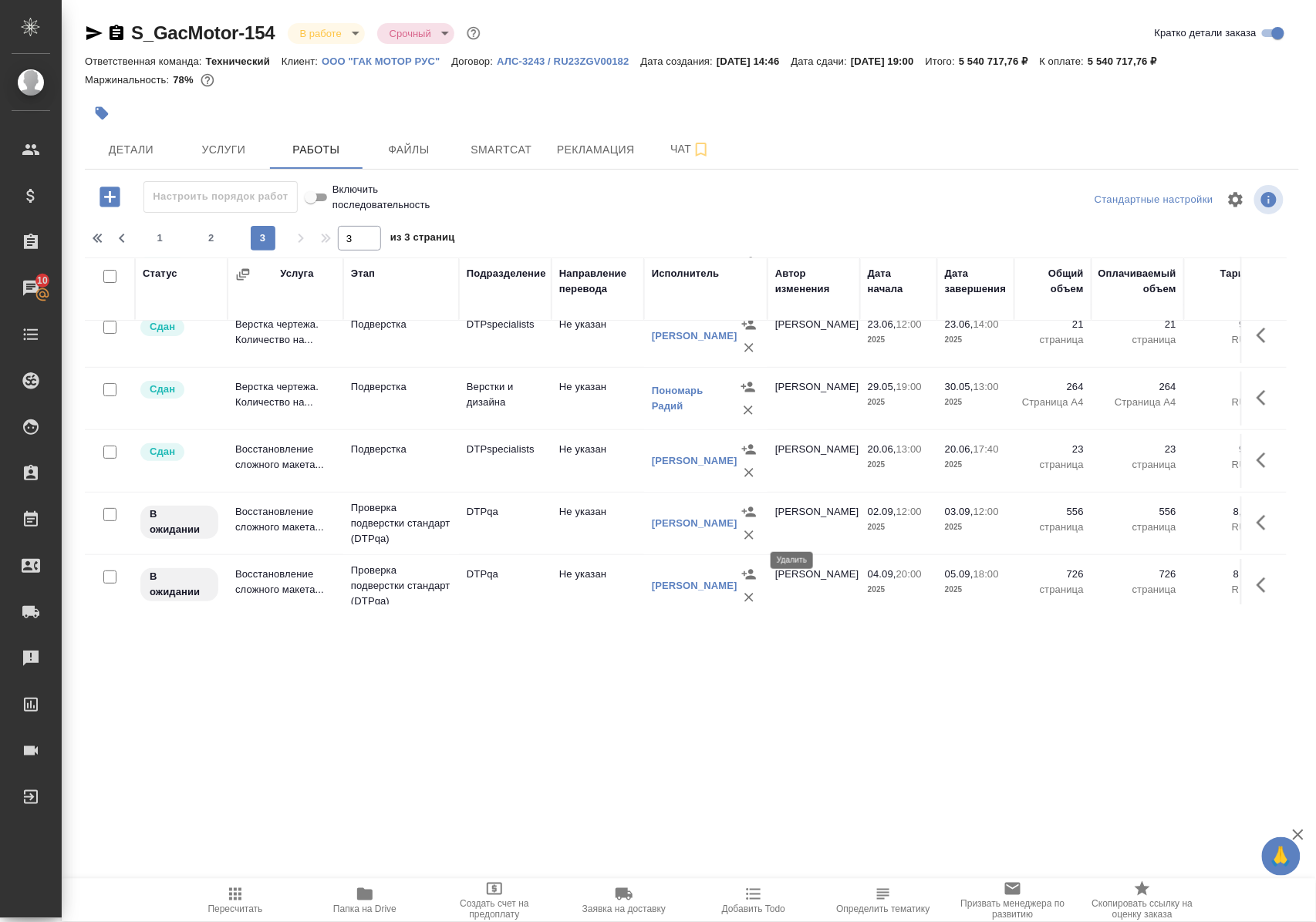
scroll to position [0, 0]
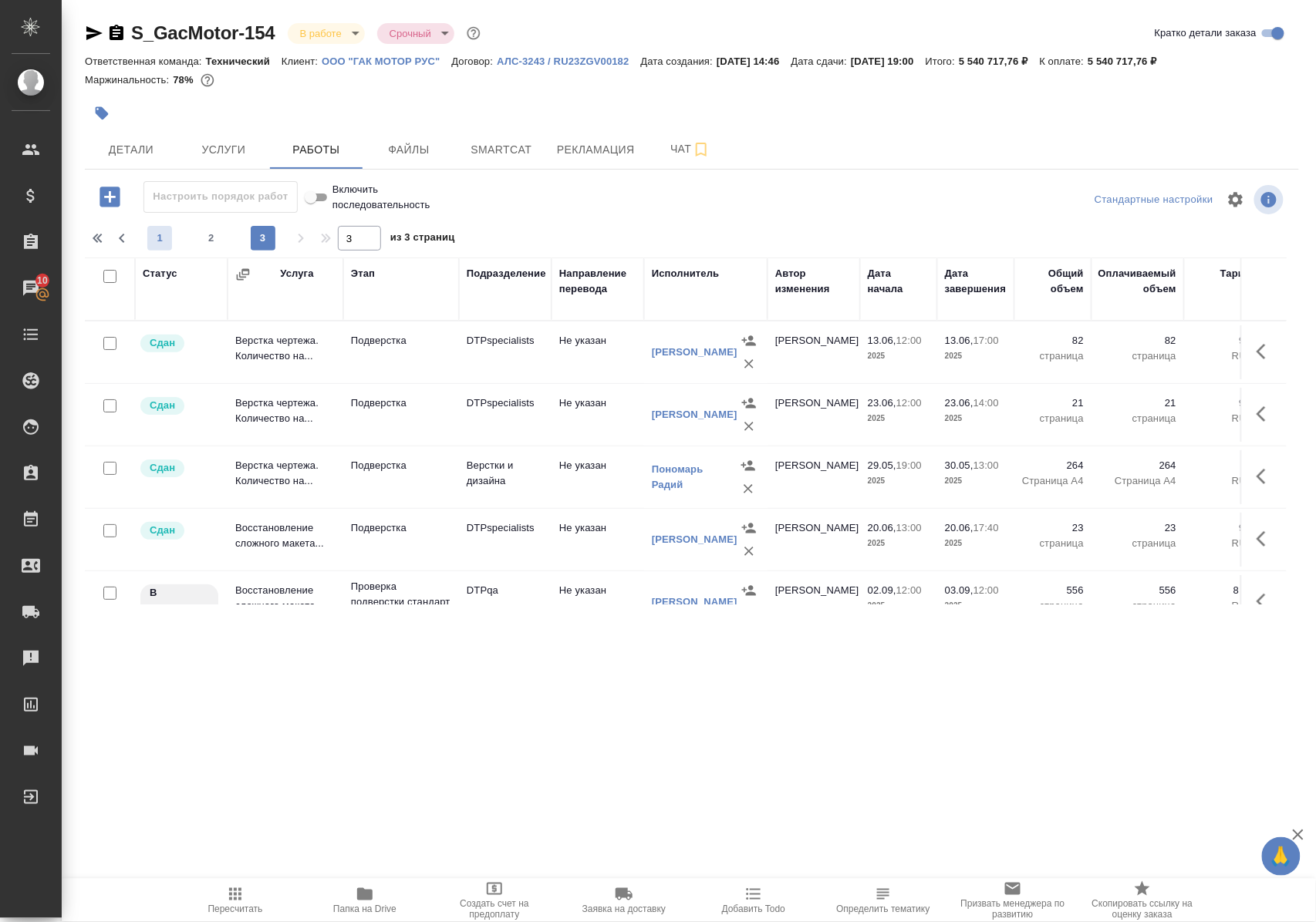
click at [166, 246] on span "1" at bounding box center [160, 238] width 25 height 15
type input "1"
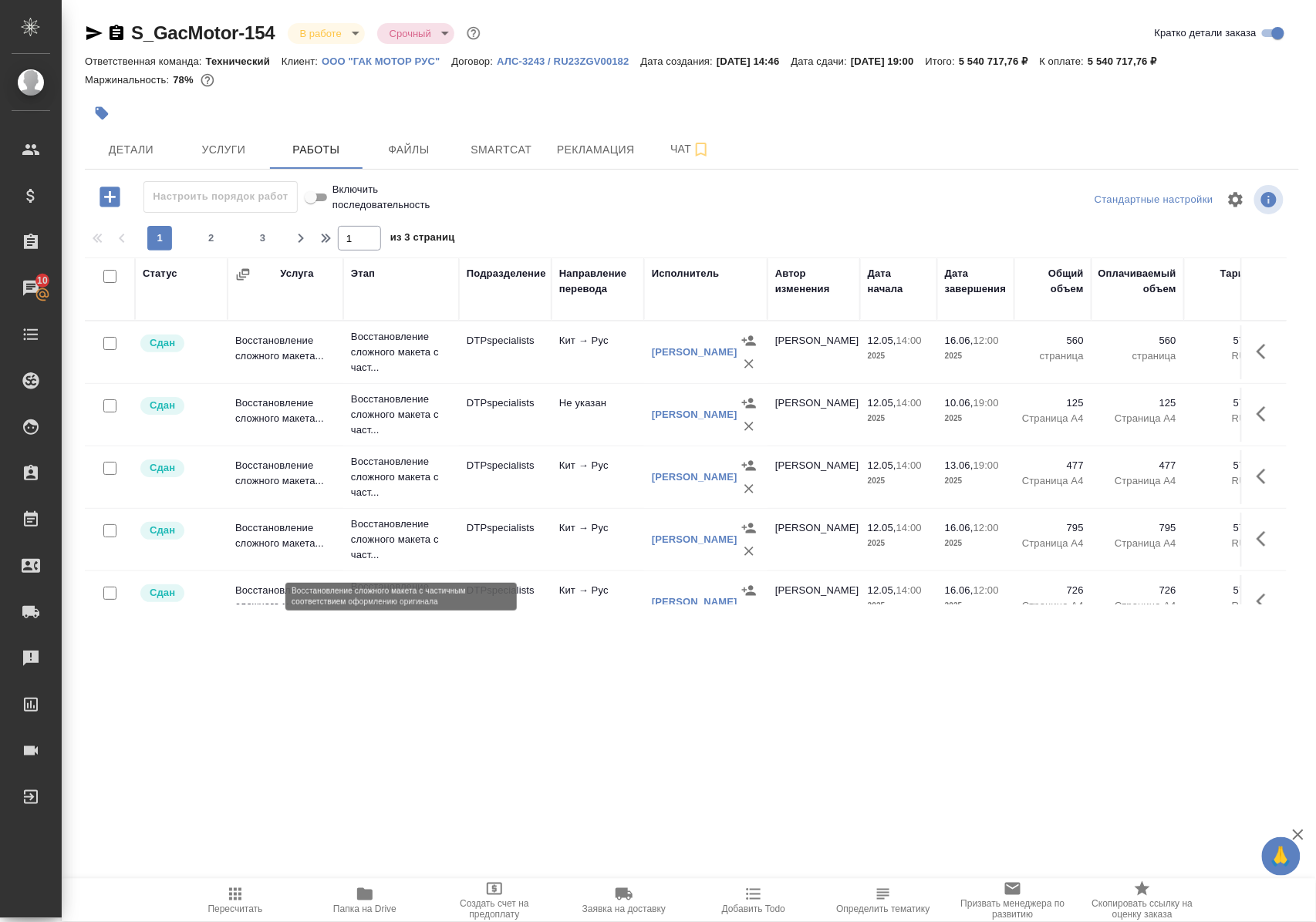
click at [382, 535] on p "Восстановление сложного макета с част..." at bounding box center [401, 539] width 100 height 46
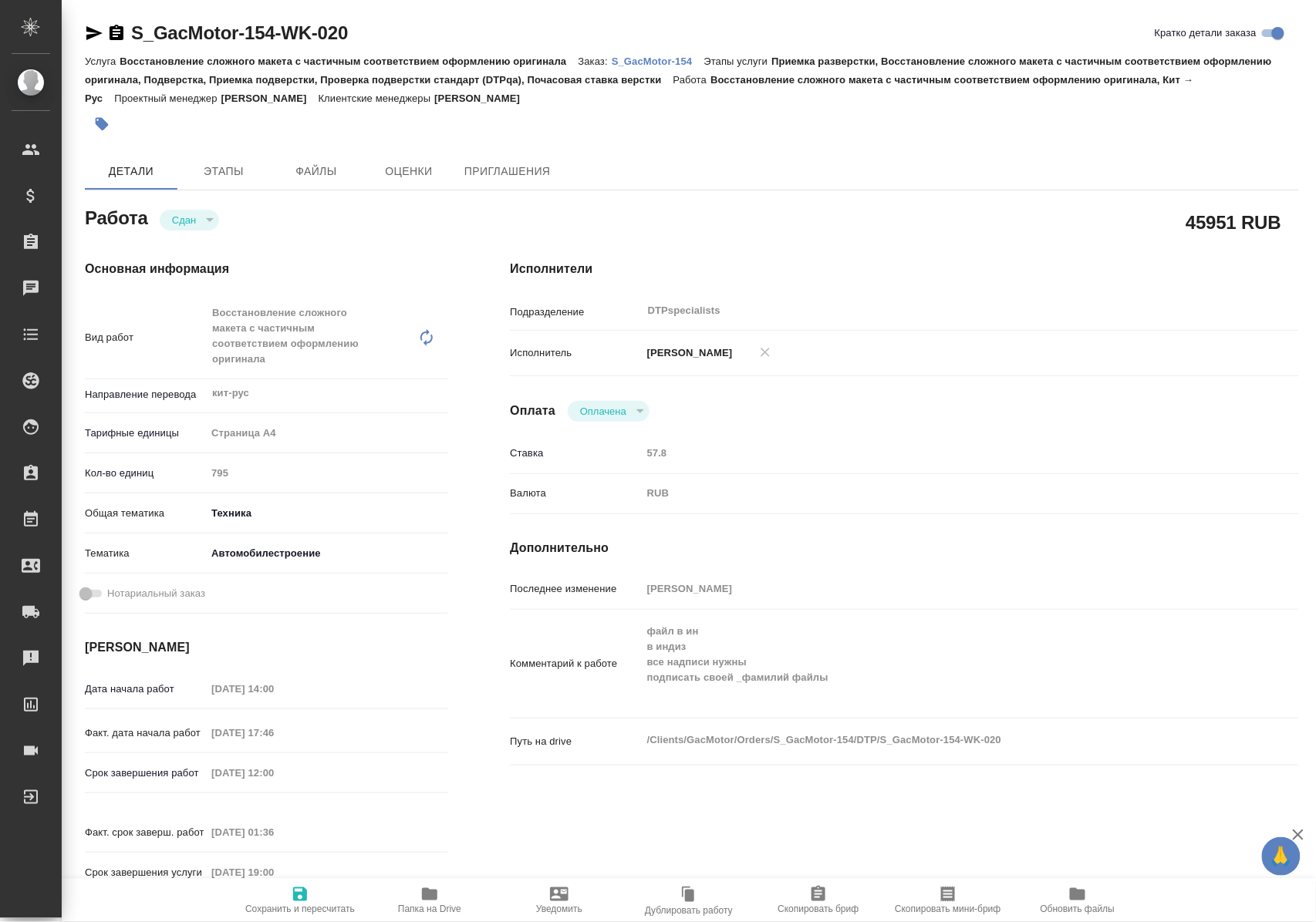
type textarea "x"
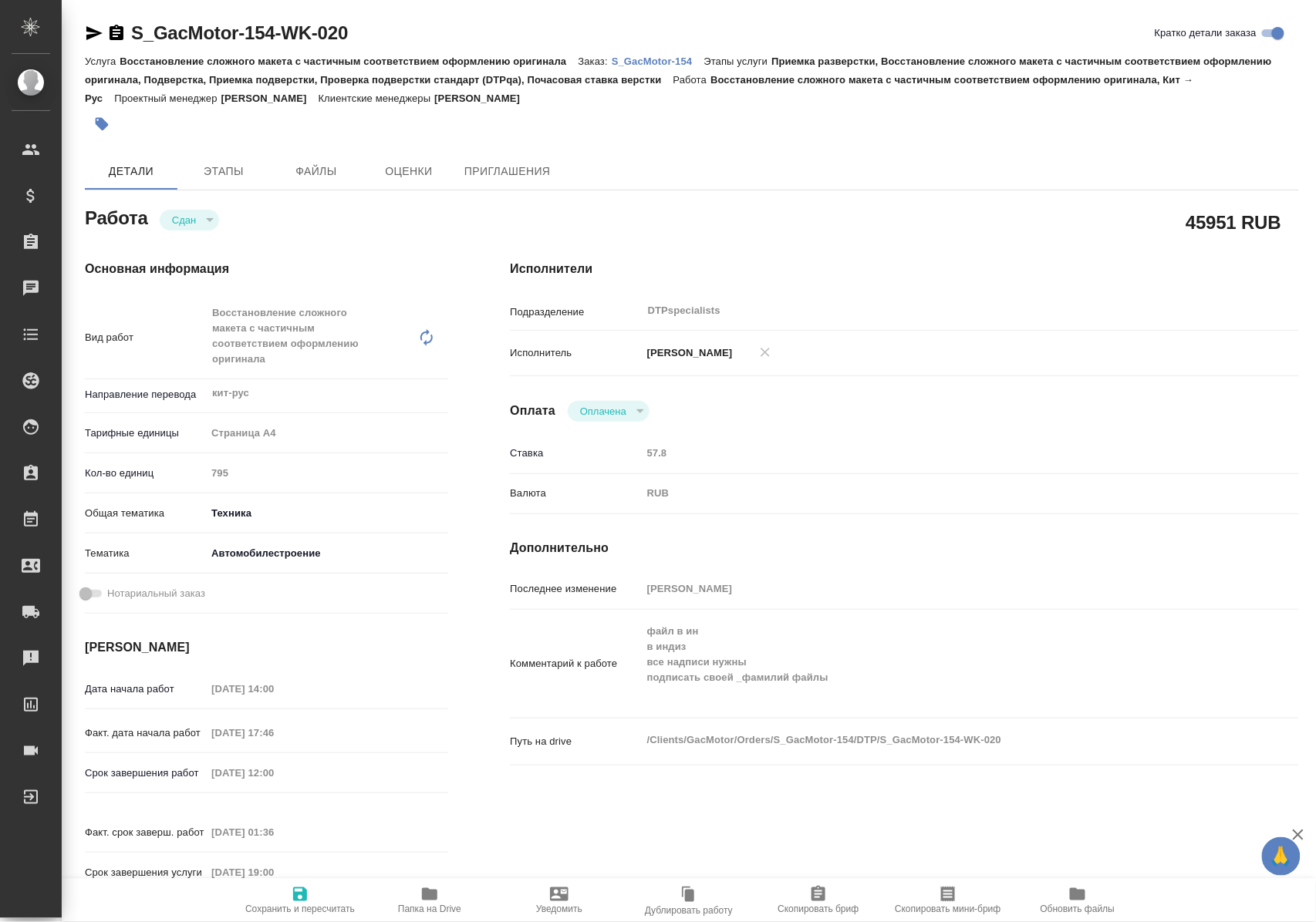
type textarea "x"
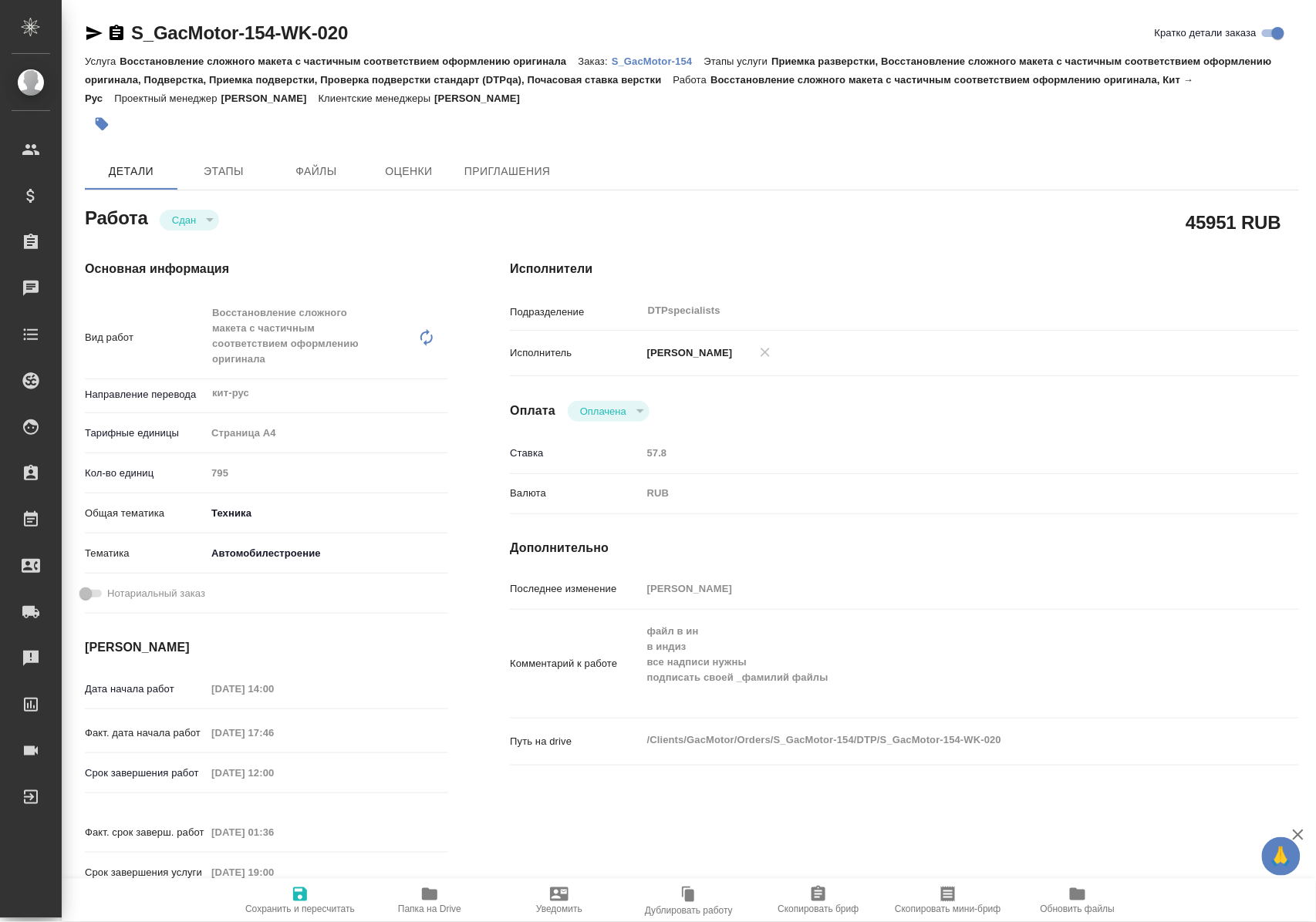
type textarea "x"
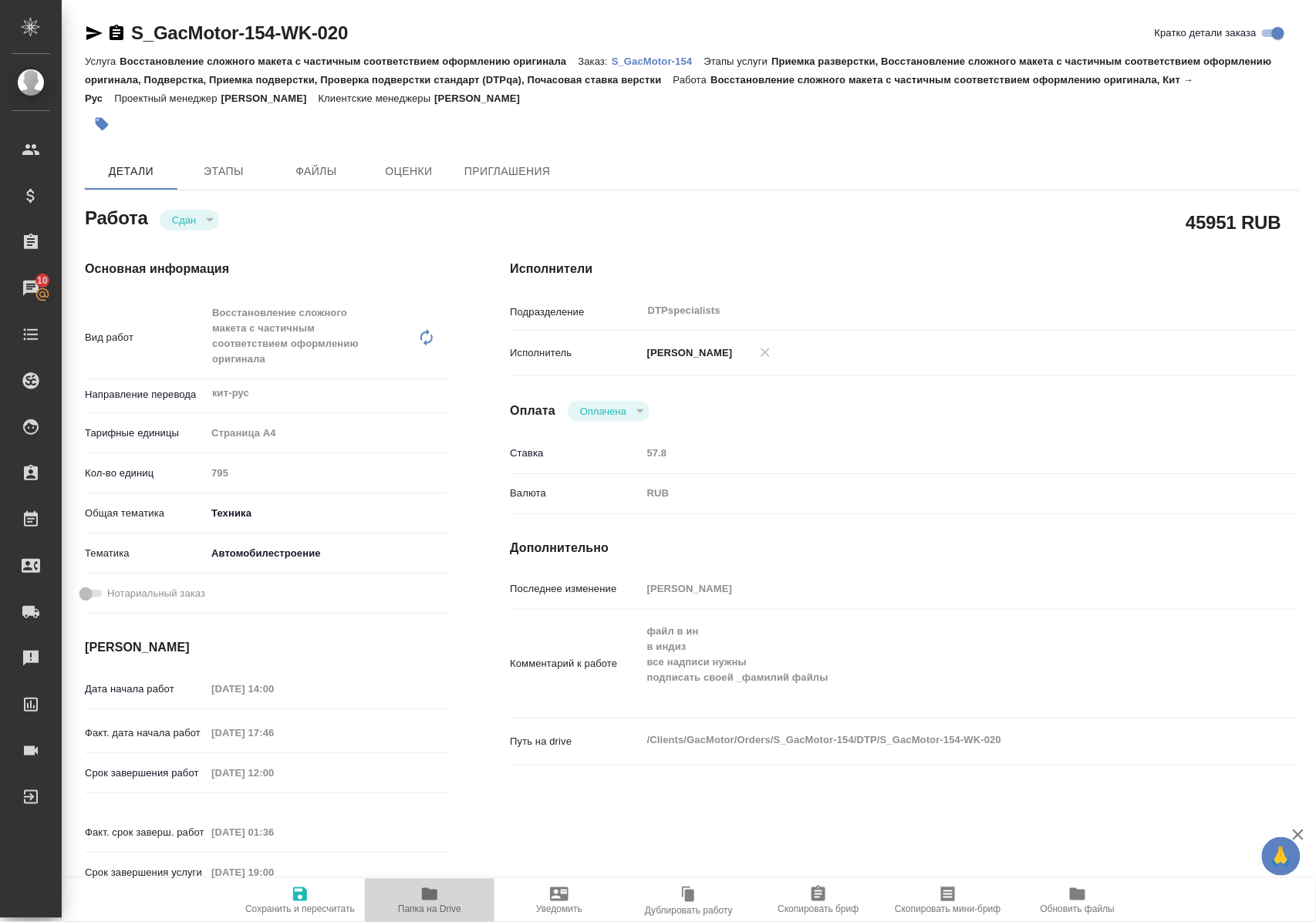
click at [432, 897] on icon "button" at bounding box center [430, 894] width 15 height 12
